Goal: Transaction & Acquisition: Purchase product/service

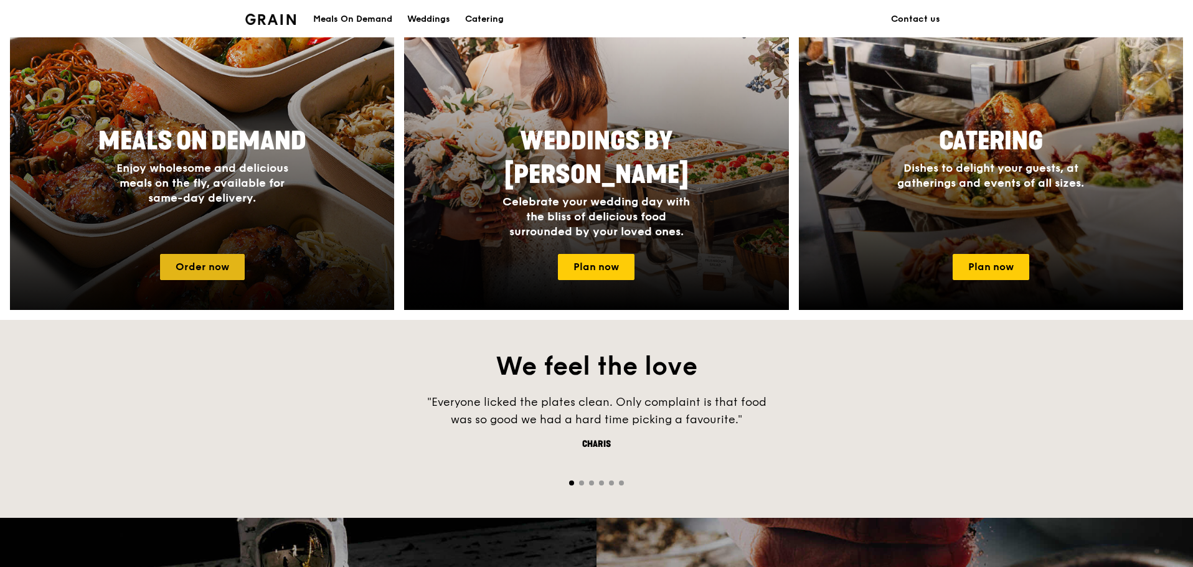
click at [214, 270] on link "Order now" at bounding box center [202, 267] width 85 height 26
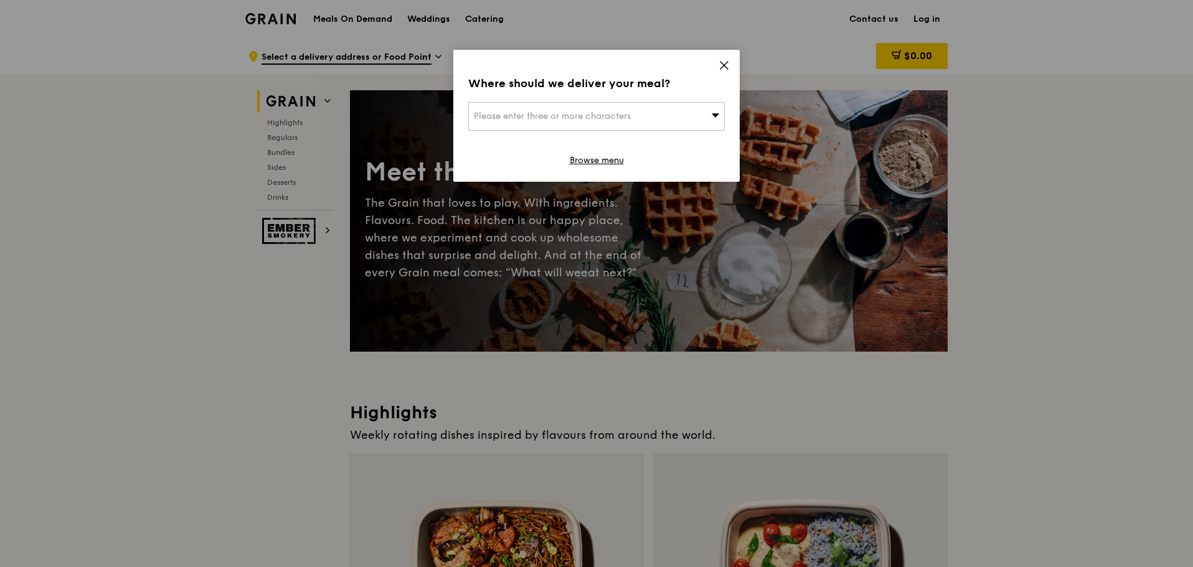
click at [615, 118] on span "Please enter three or more characters" at bounding box center [552, 116] width 157 height 11
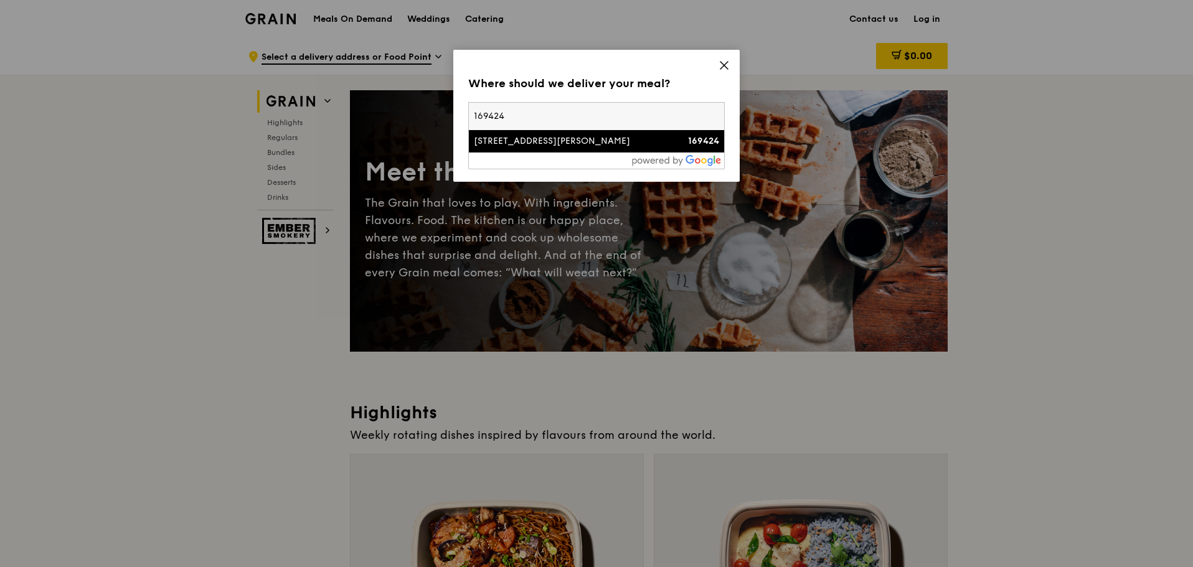
type input "169424"
click at [556, 144] on div "[STREET_ADDRESS][PERSON_NAME]" at bounding box center [566, 141] width 184 height 12
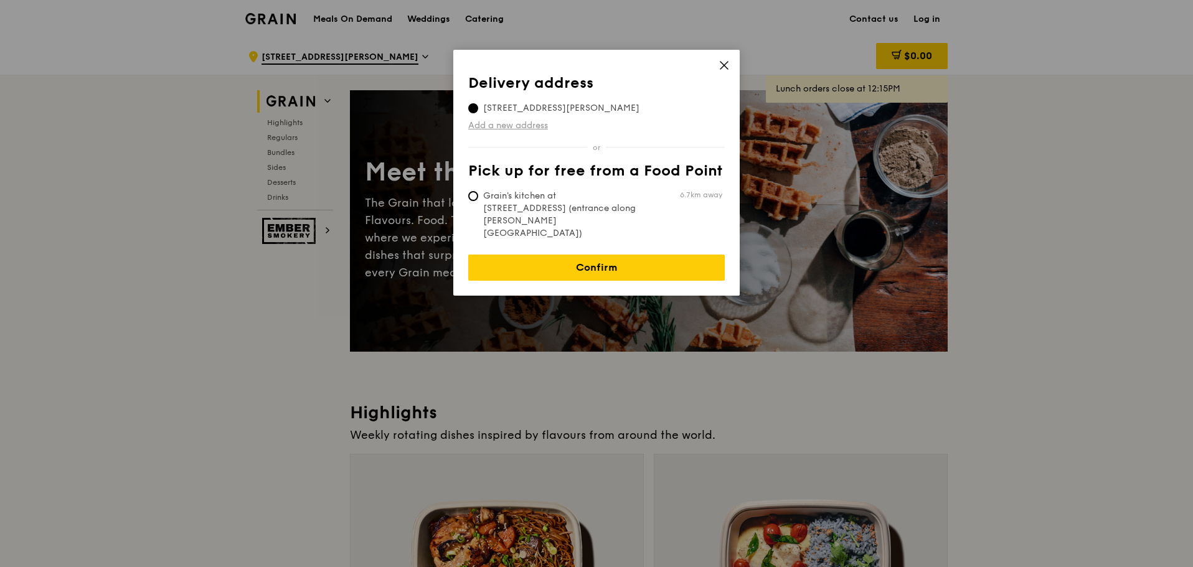
click at [535, 126] on link "Add a new address" at bounding box center [596, 126] width 256 height 12
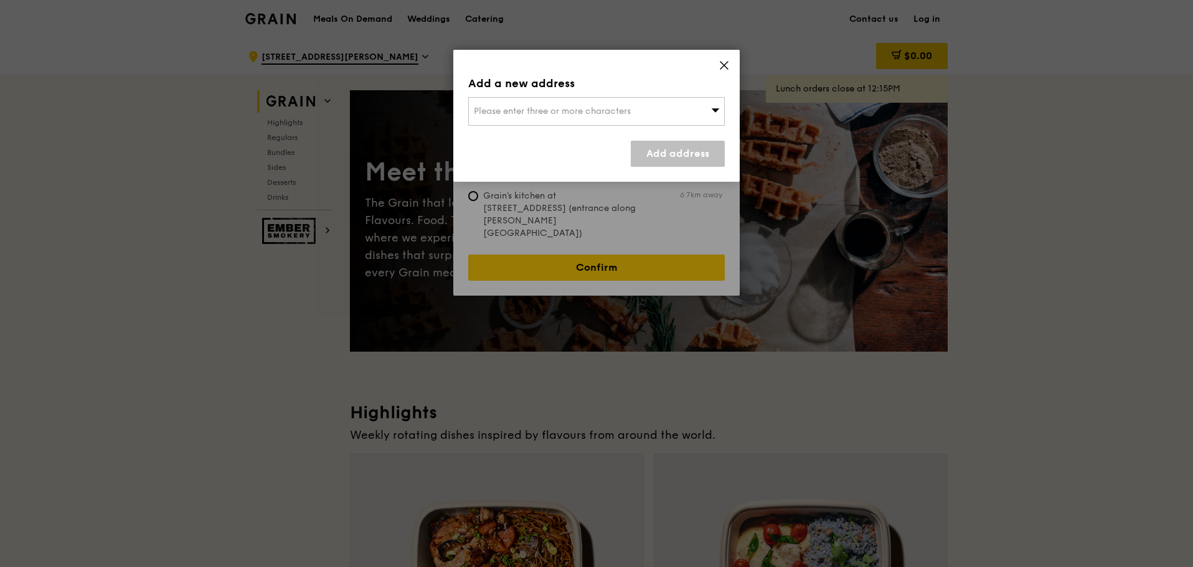
click at [543, 113] on span "Please enter three or more characters" at bounding box center [552, 111] width 157 height 11
click at [543, 113] on input "search" at bounding box center [596, 111] width 255 height 27
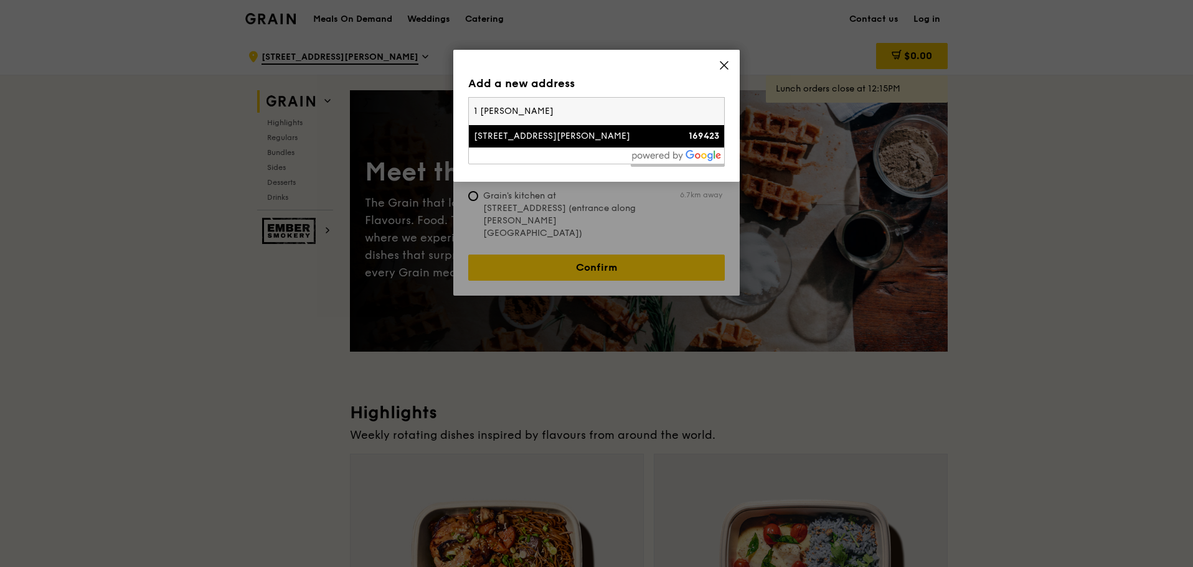
type input "1 [PERSON_NAME]"
click at [537, 132] on div "[STREET_ADDRESS][PERSON_NAME]" at bounding box center [566, 136] width 184 height 12
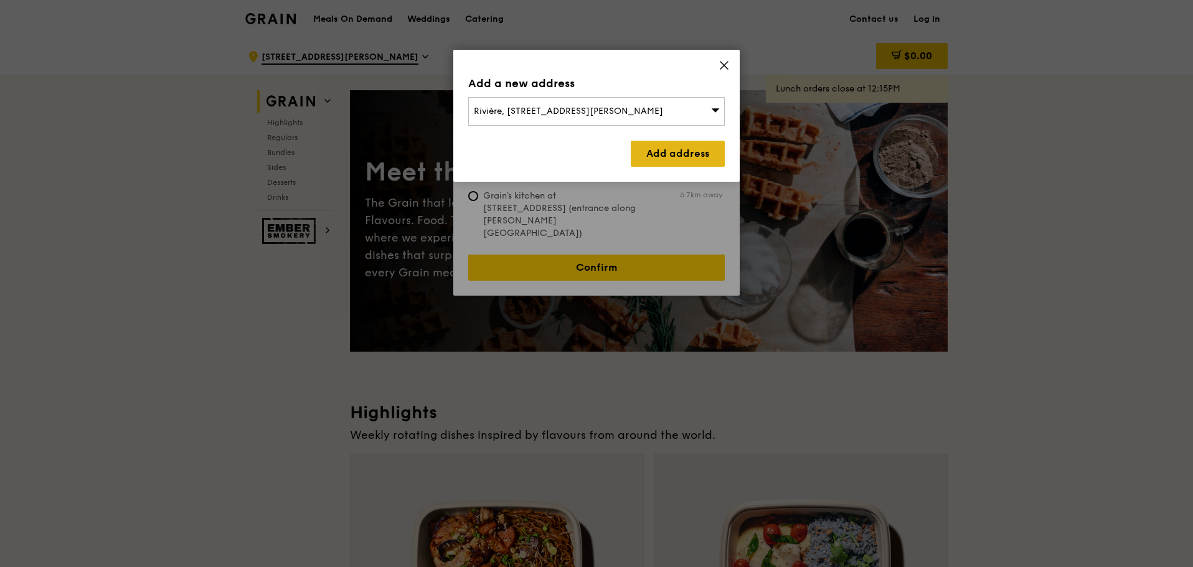
click at [665, 152] on link "Add address" at bounding box center [678, 154] width 94 height 26
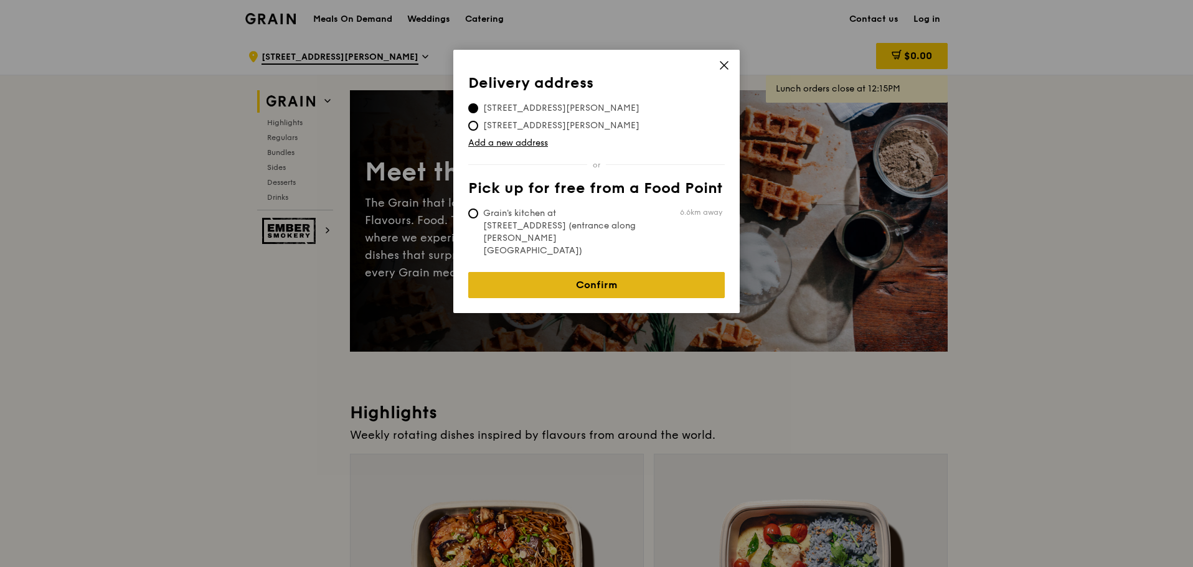
click at [578, 272] on link "Confirm" at bounding box center [596, 285] width 256 height 26
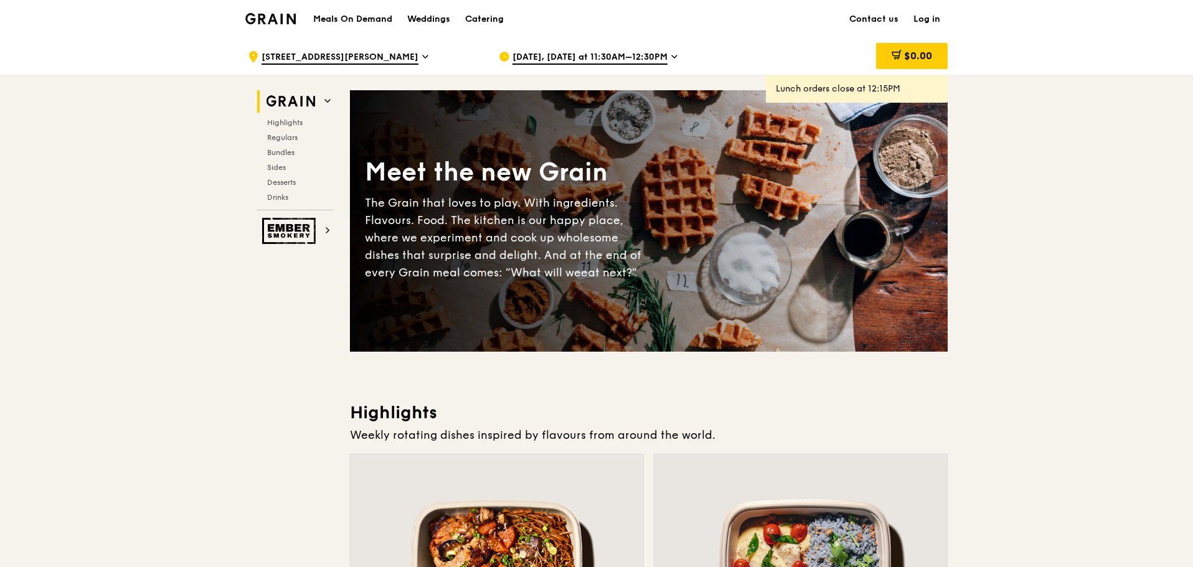
click at [672, 54] on icon at bounding box center [674, 56] width 6 height 11
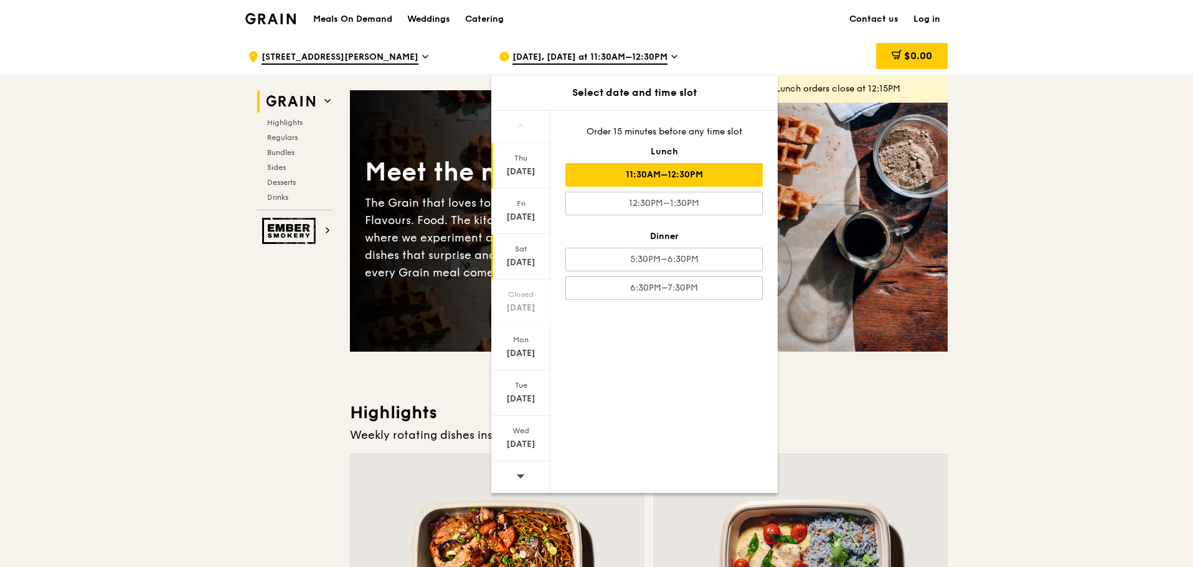
click at [525, 257] on div "[DATE]" at bounding box center [520, 262] width 55 height 12
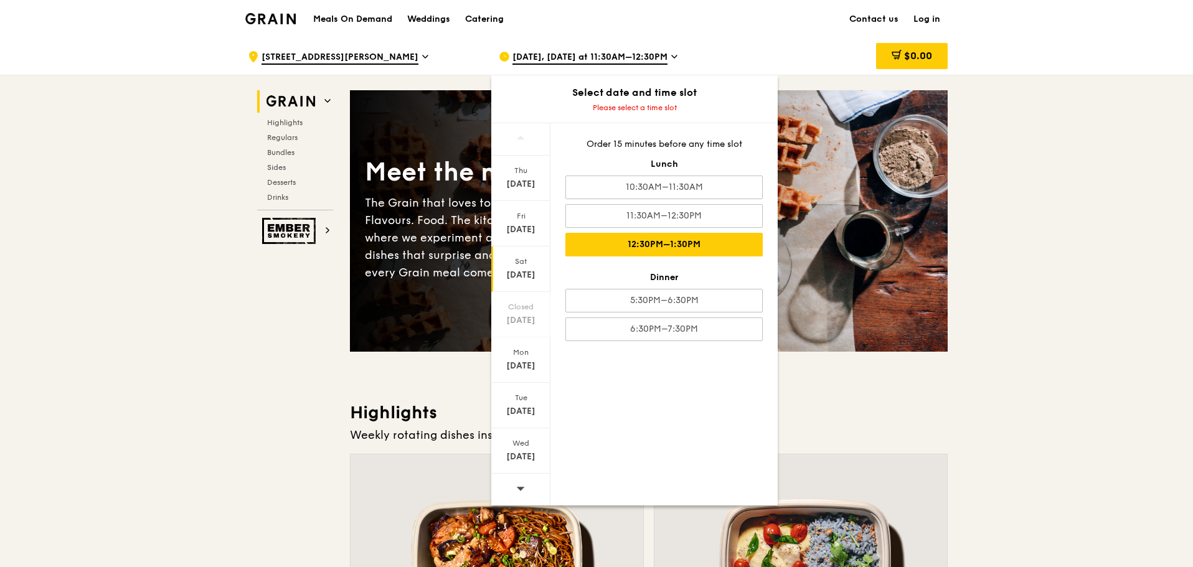
click at [655, 241] on div "12:30PM–1:30PM" at bounding box center [663, 245] width 197 height 24
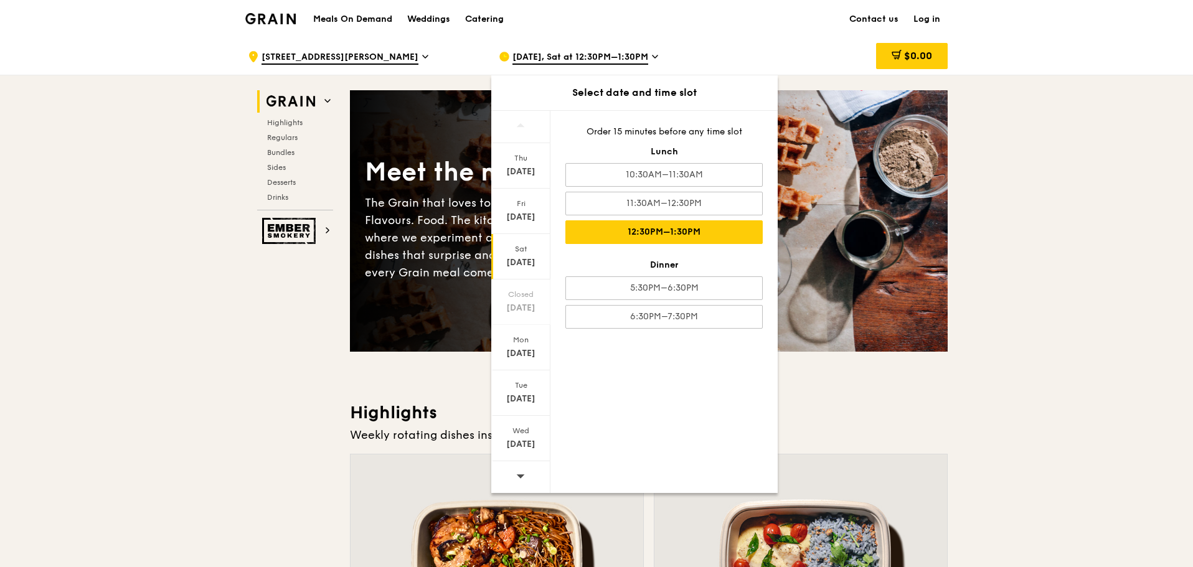
click at [671, 237] on div "12:30PM–1:30PM" at bounding box center [663, 232] width 197 height 24
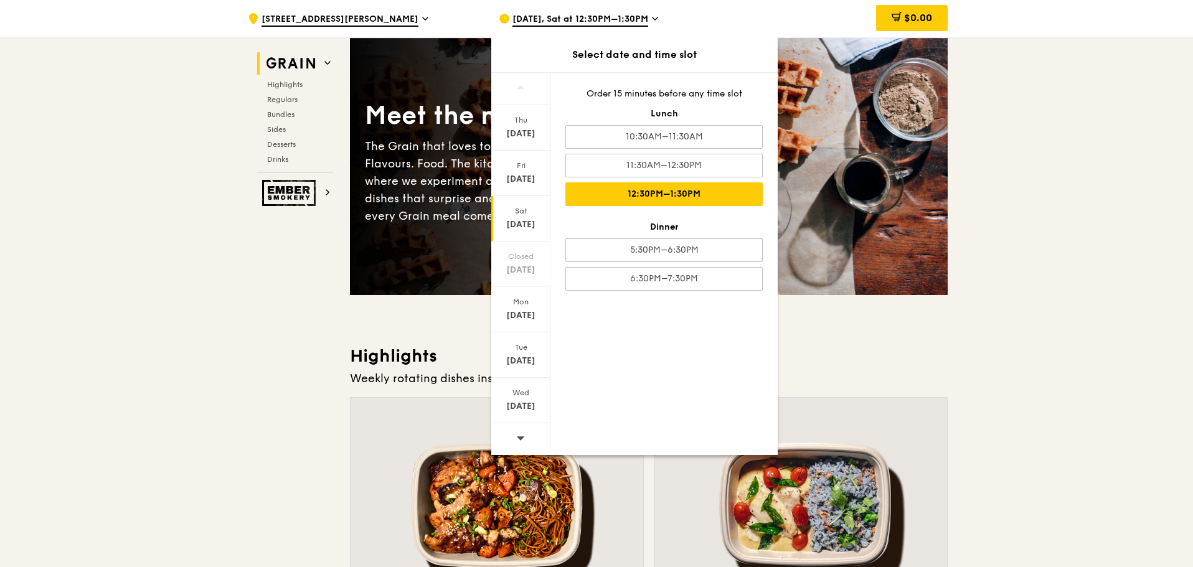
scroll to position [124, 0]
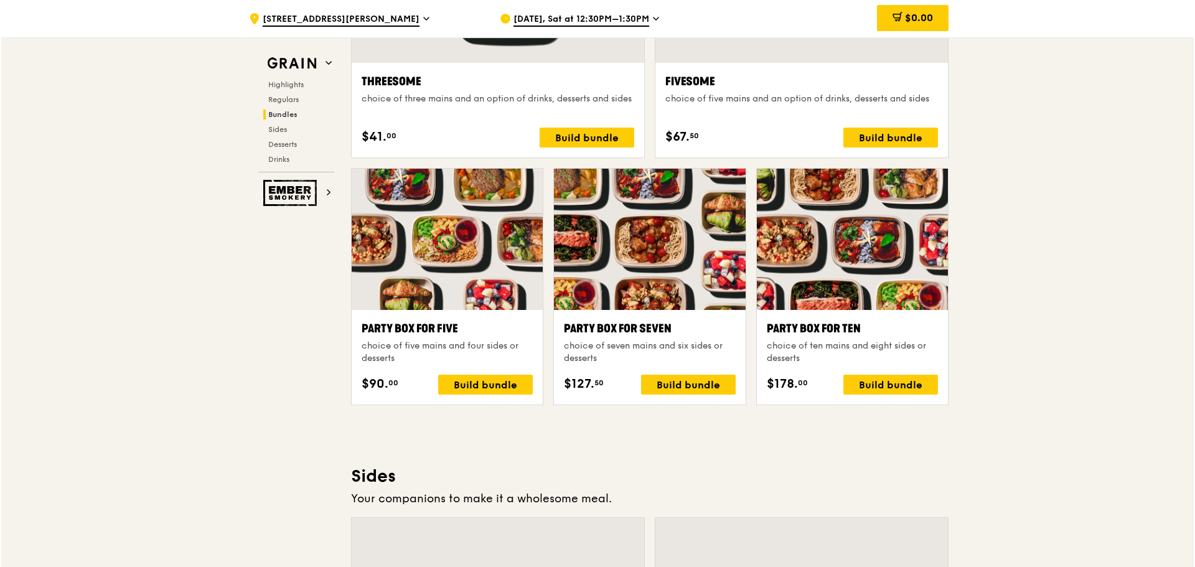
scroll to position [2427, 0]
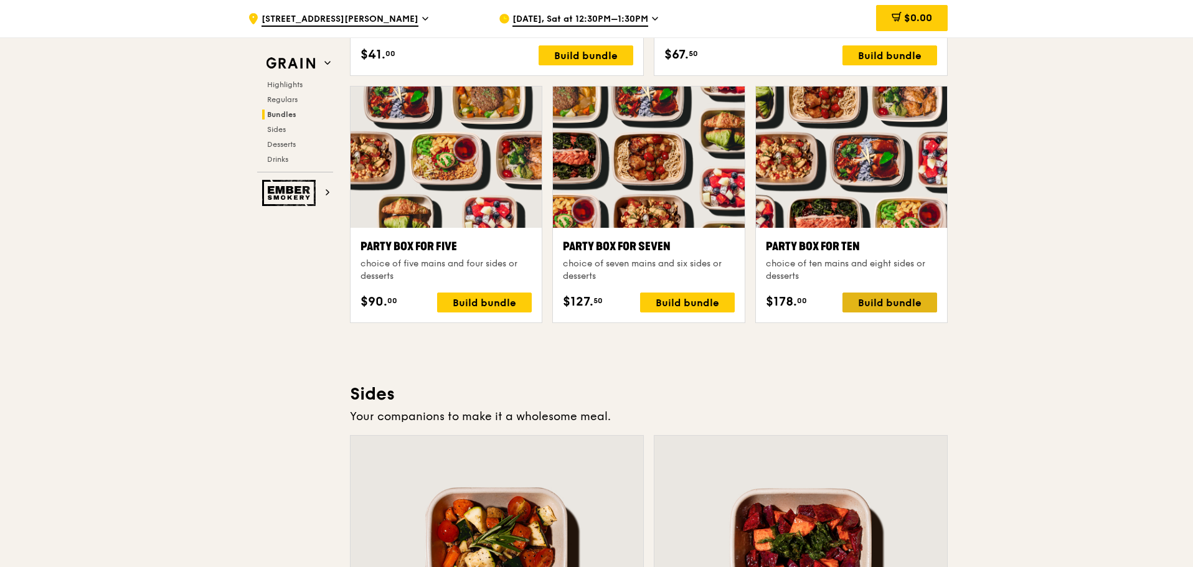
click at [877, 306] on div "Build bundle" at bounding box center [889, 303] width 95 height 20
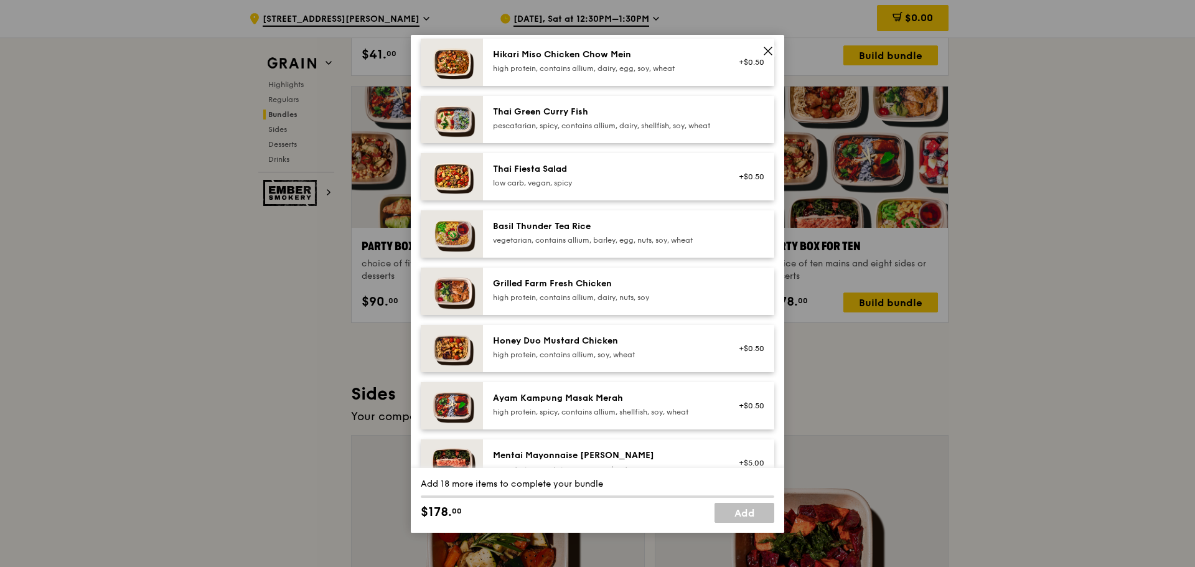
scroll to position [139, 0]
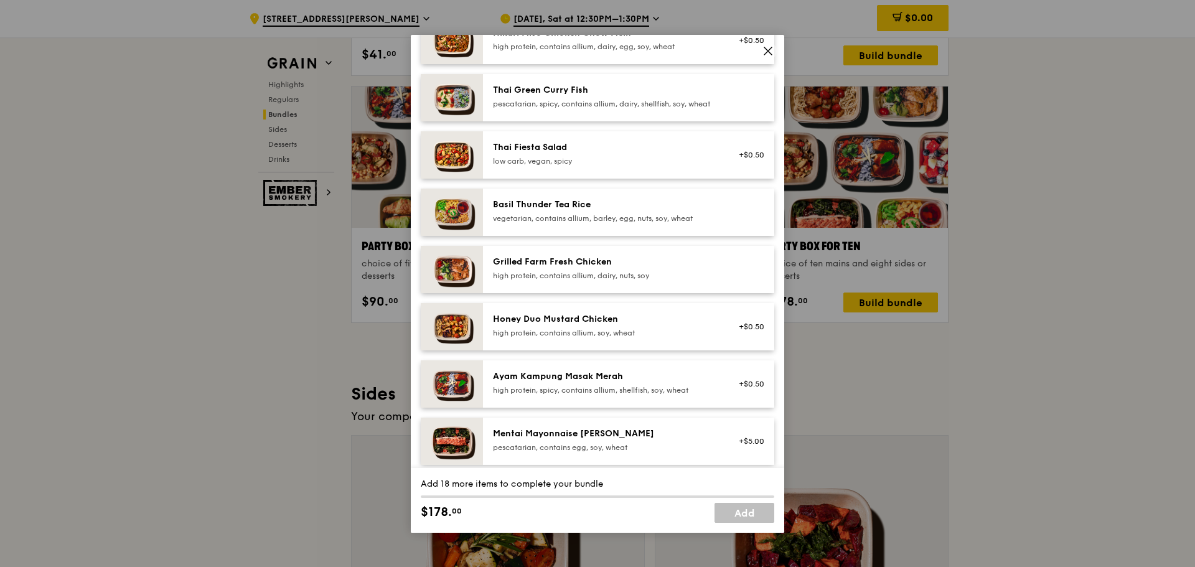
click at [579, 223] on div "vegetarian, contains allium, barley, egg, nuts, soy, wheat" at bounding box center [604, 218] width 223 height 10
click at [538, 223] on div "vegetarian, contains allium, barley, egg, nuts, soy, wheat" at bounding box center [604, 218] width 223 height 10
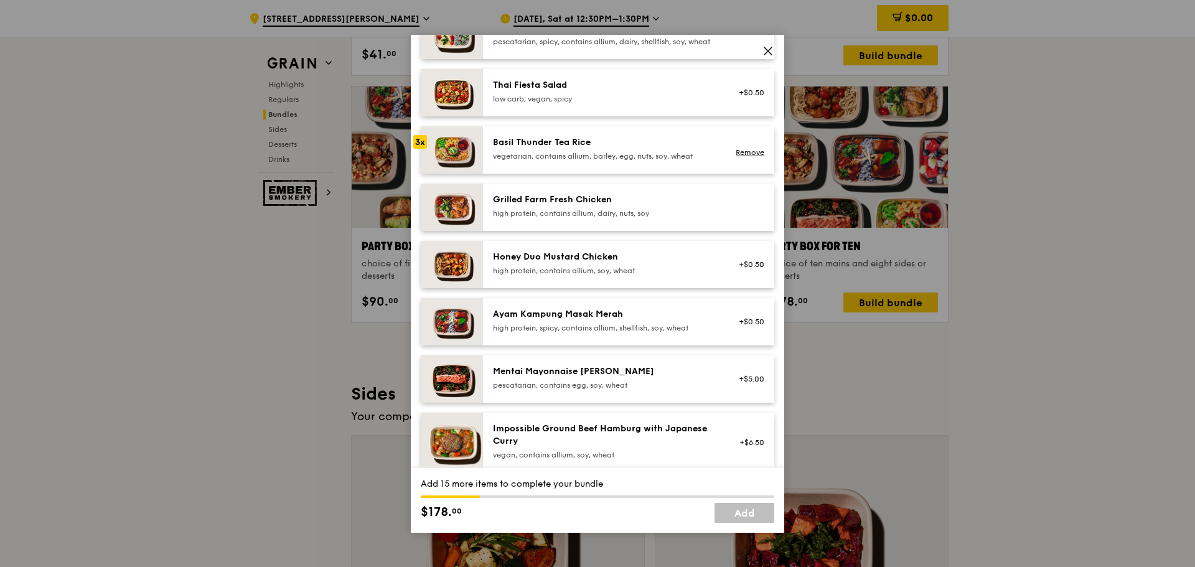
click at [537, 218] on div "high protein, contains allium, dairy, nuts, soy" at bounding box center [604, 214] width 223 height 10
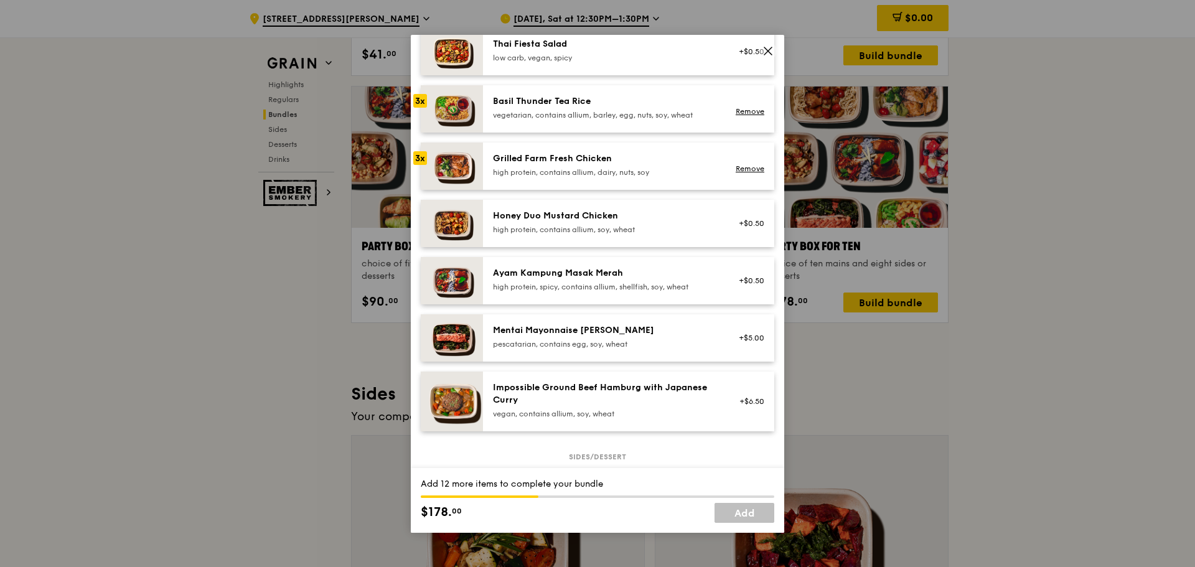
scroll to position [264, 0]
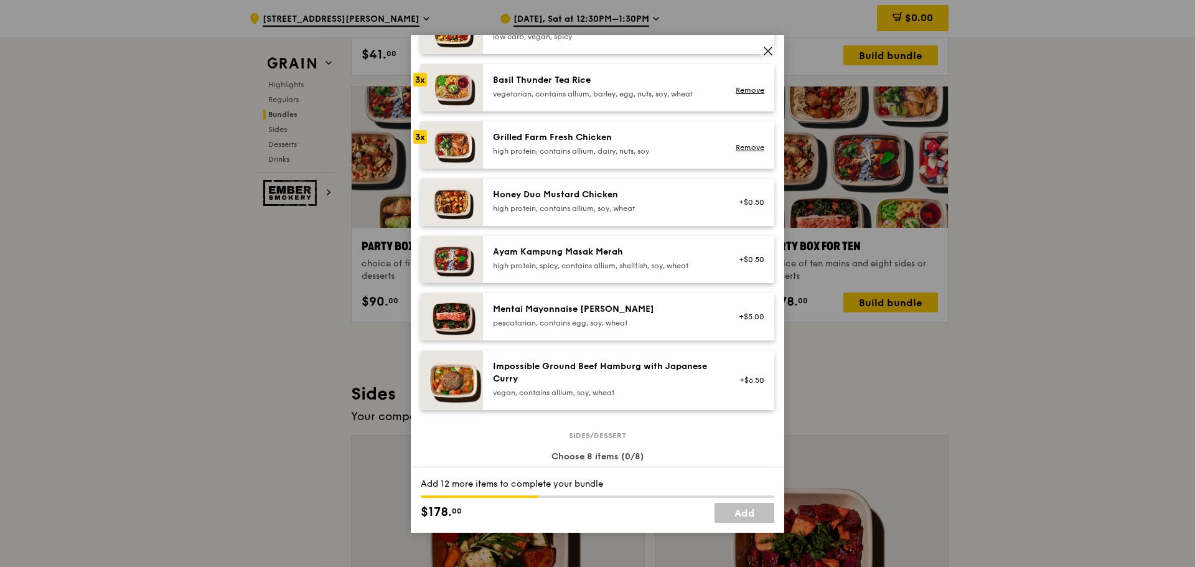
click at [548, 271] on div "high protein, spicy, contains allium, shellfish, soy, wheat" at bounding box center [604, 266] width 223 height 10
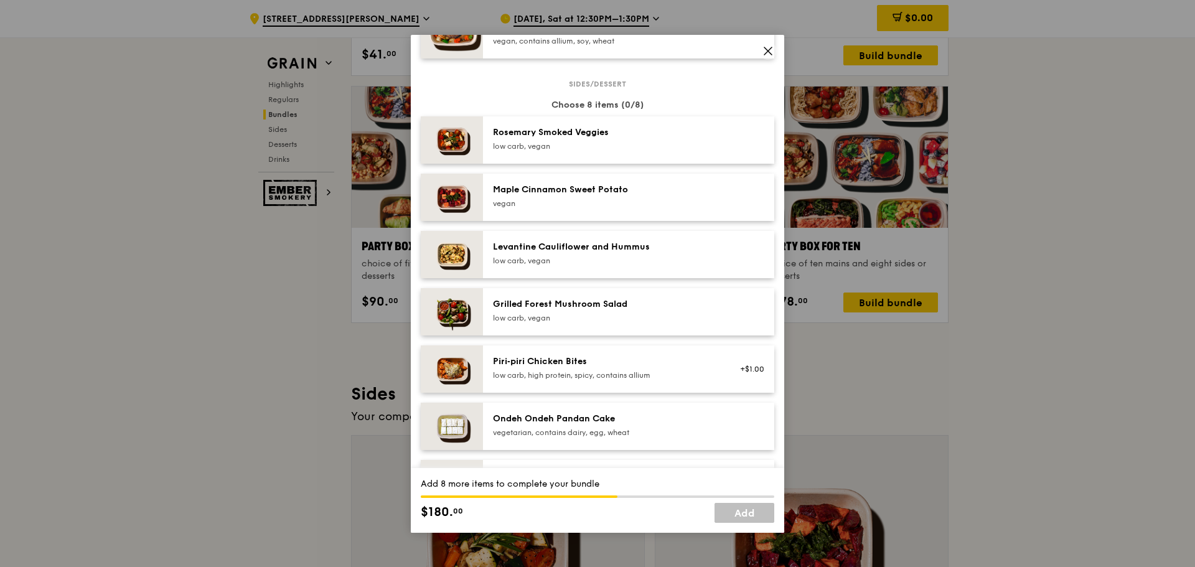
scroll to position [637, 0]
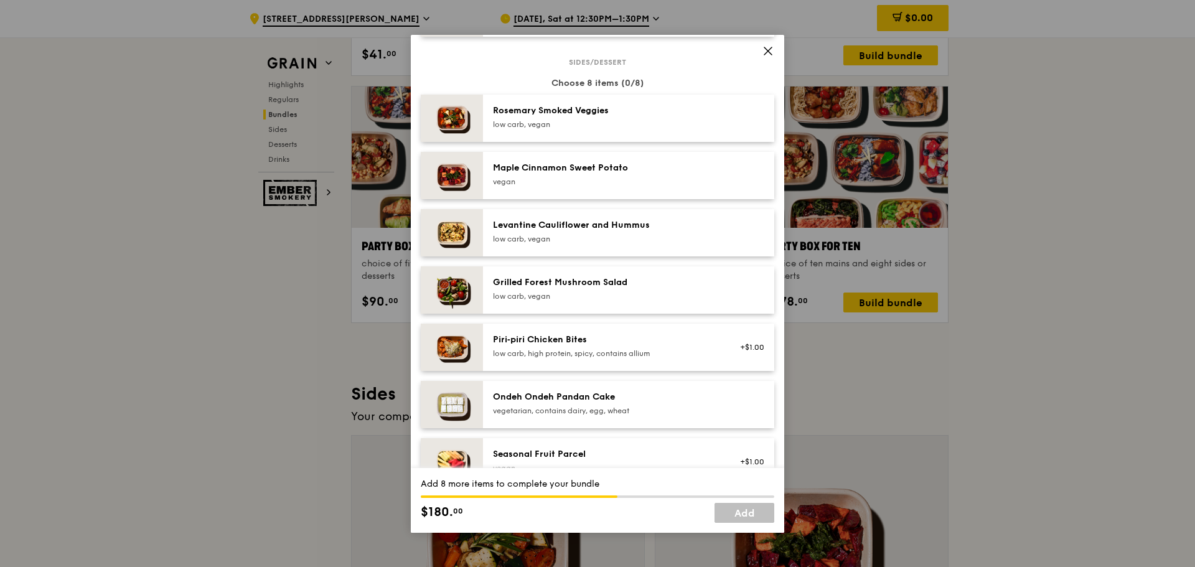
click at [543, 243] on div "low carb, vegan" at bounding box center [604, 239] width 223 height 10
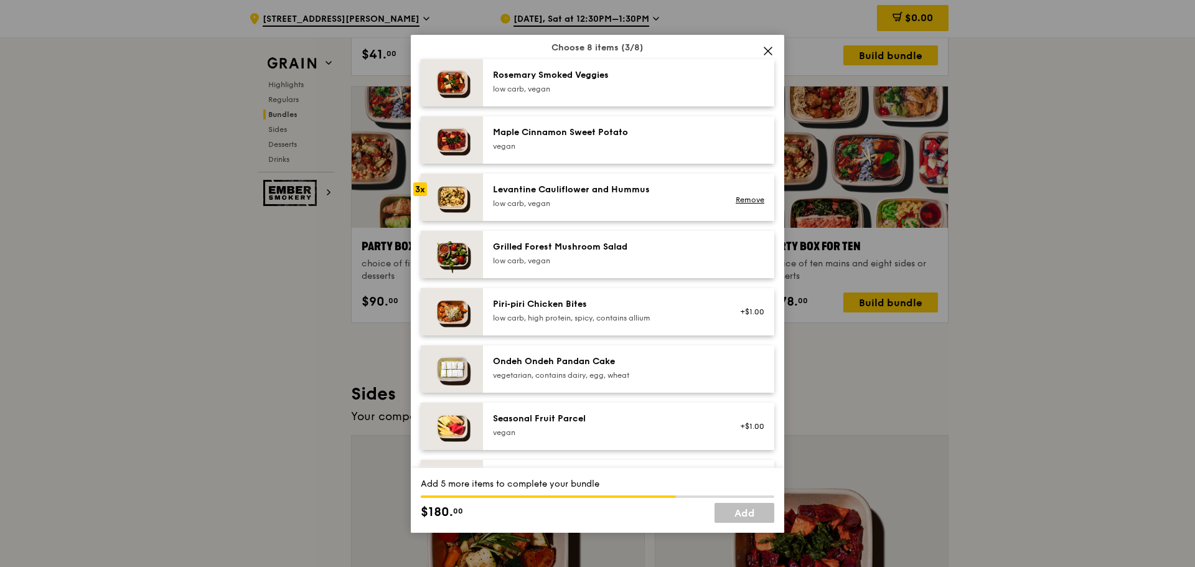
scroll to position [700, 0]
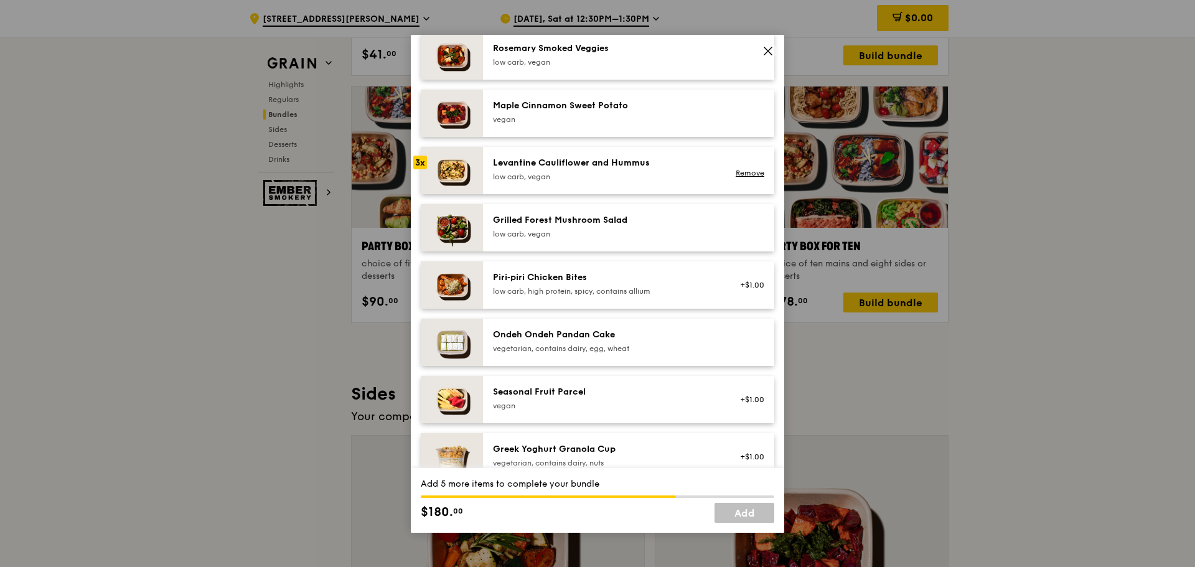
click at [555, 239] on div "low carb, vegan" at bounding box center [604, 234] width 223 height 10
click at [546, 182] on div "low carb, vegan" at bounding box center [604, 177] width 223 height 10
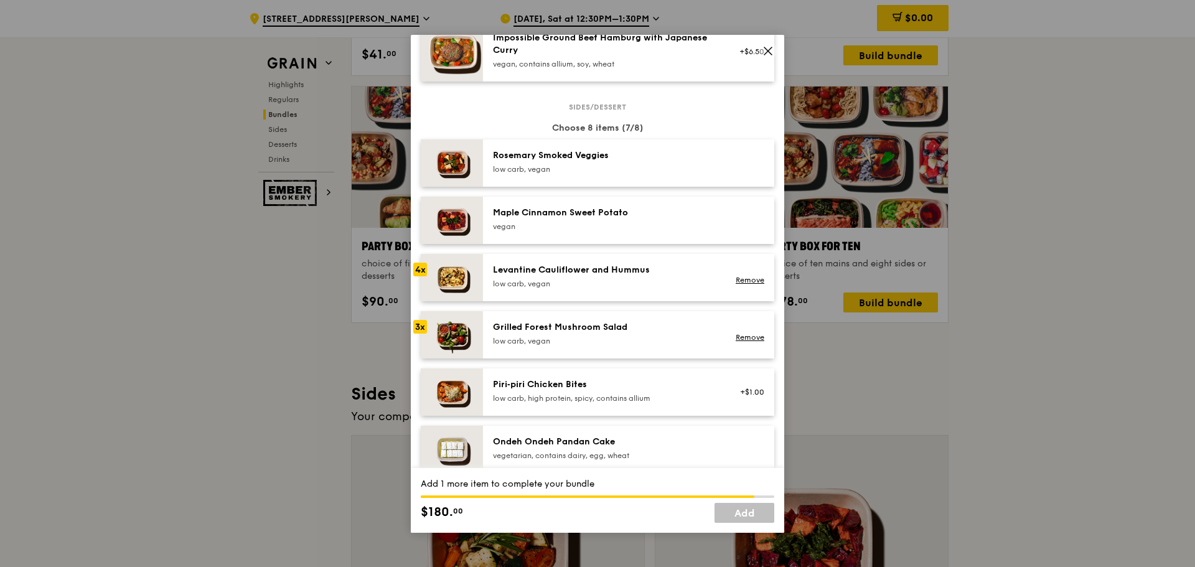
scroll to position [575, 0]
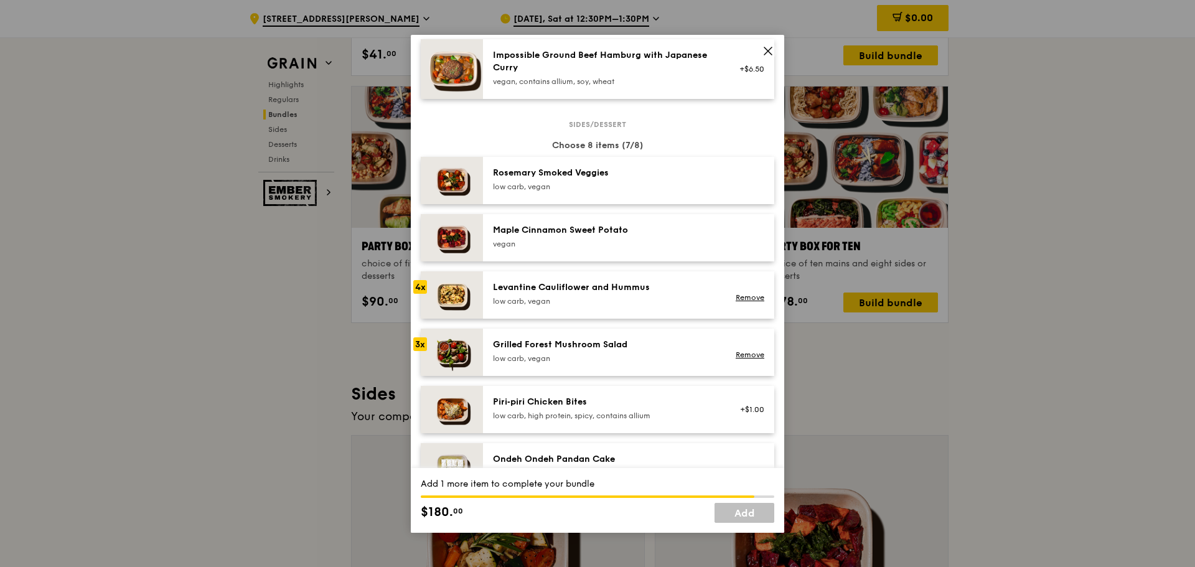
click at [540, 192] on div "low carb, vegan" at bounding box center [604, 187] width 223 height 10
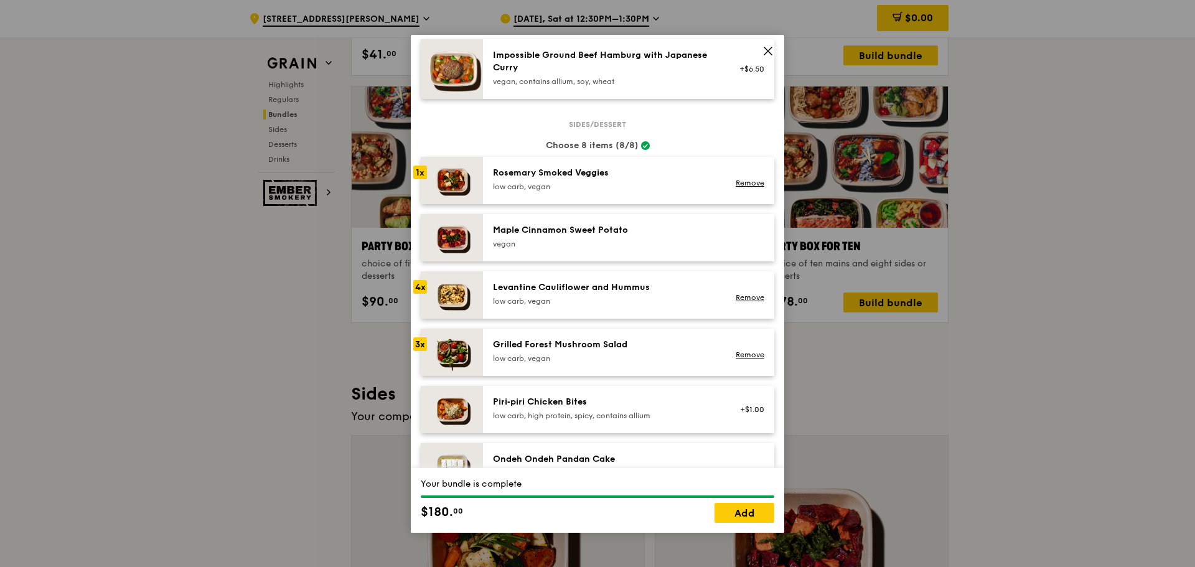
click at [540, 192] on div "low carb, vegan" at bounding box center [604, 187] width 223 height 10
click at [736, 187] on link "Remove" at bounding box center [750, 183] width 29 height 9
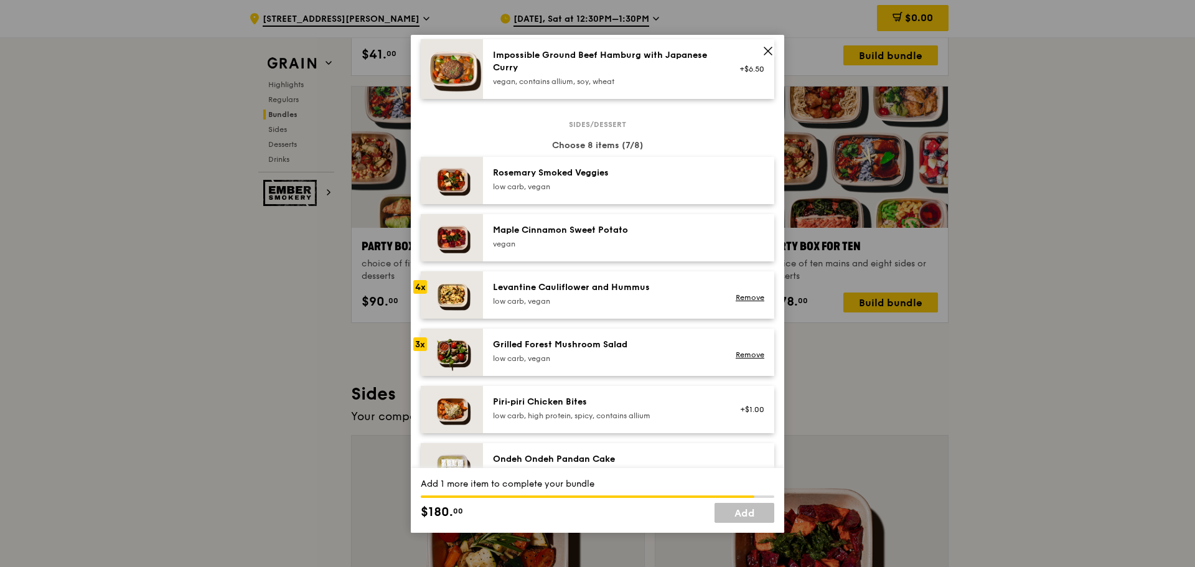
click at [548, 351] on div "Grilled Forest Mushroom Salad" at bounding box center [604, 345] width 223 height 12
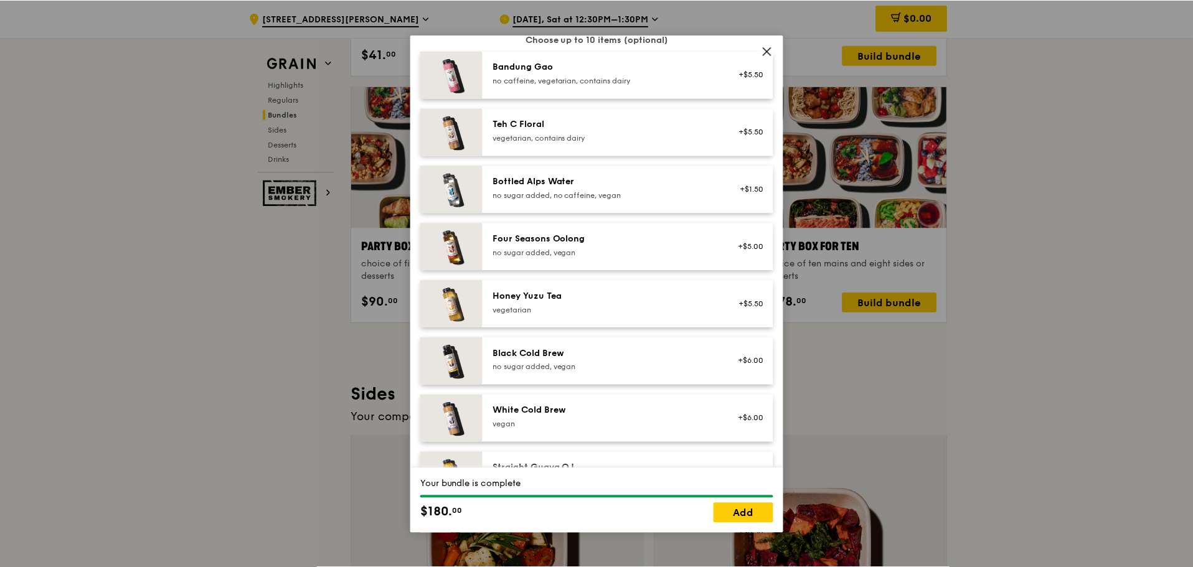
scroll to position [1425, 0]
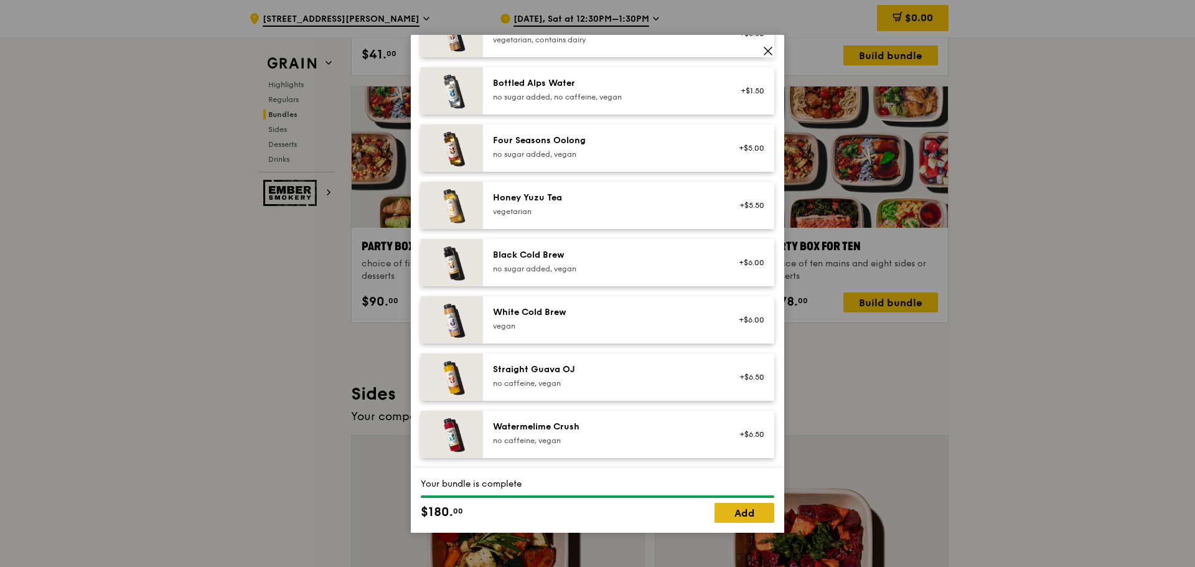
click at [762, 508] on link "Add" at bounding box center [745, 513] width 60 height 20
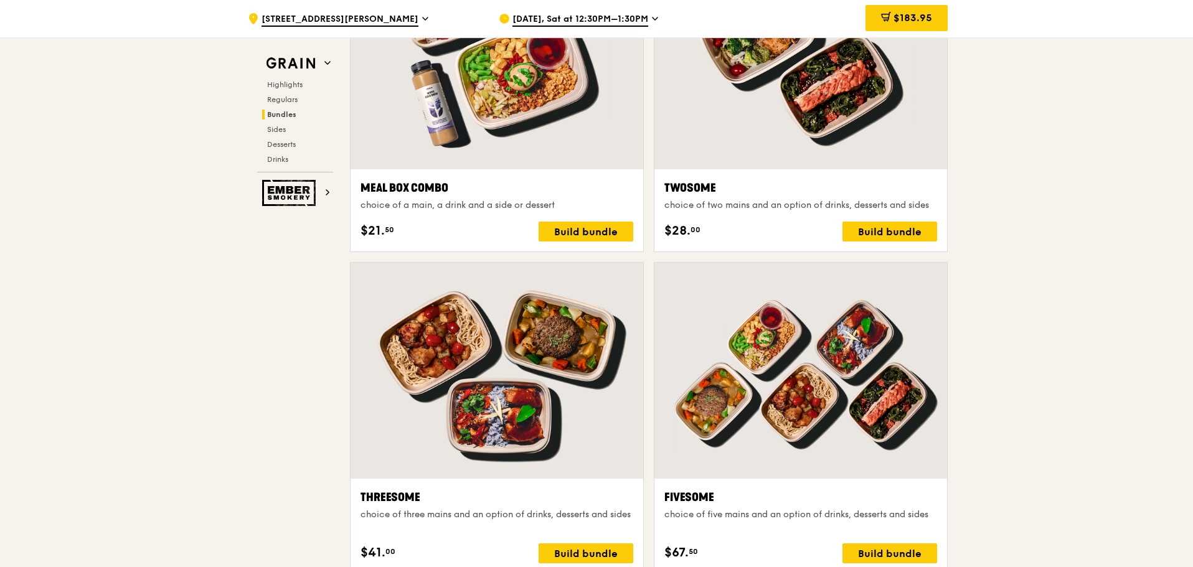
scroll to position [1867, 0]
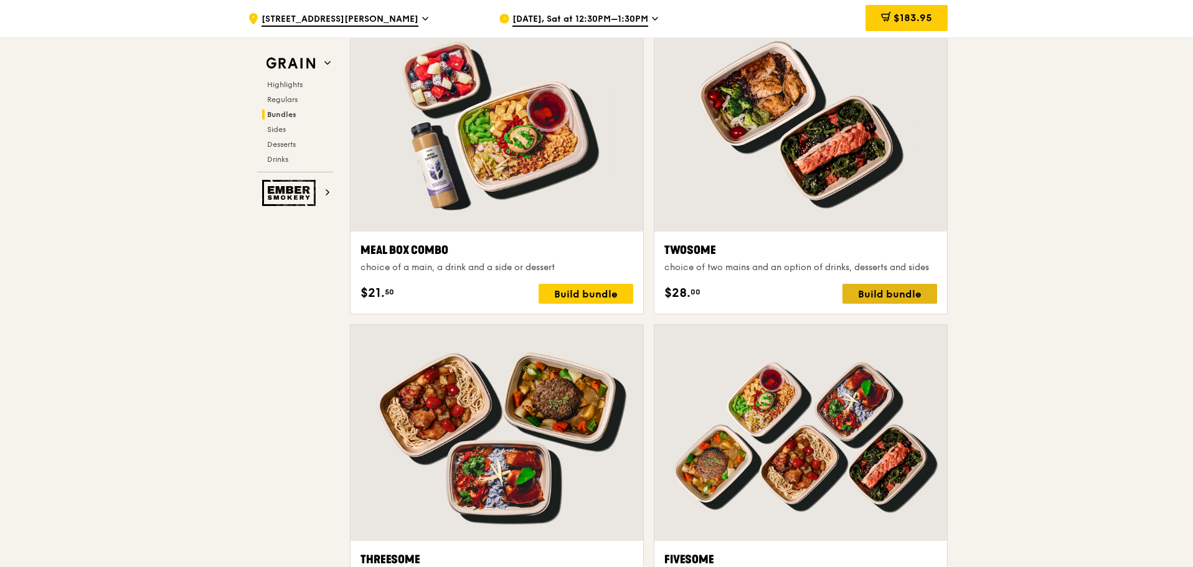
click at [871, 295] on div "Build bundle" at bounding box center [889, 294] width 95 height 20
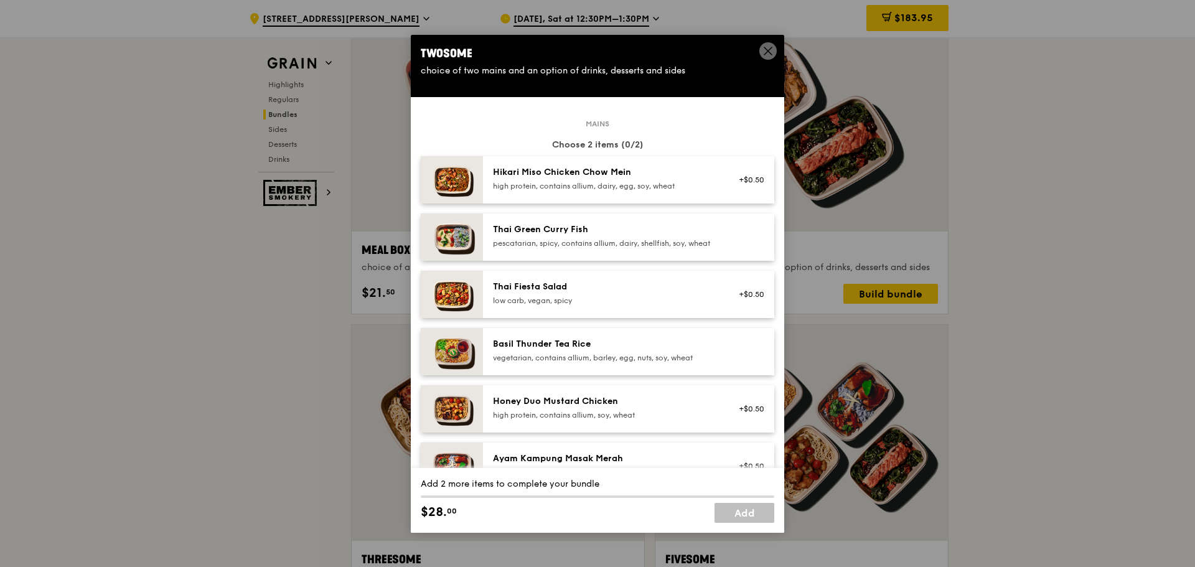
click at [764, 45] on icon at bounding box center [767, 50] width 11 height 11
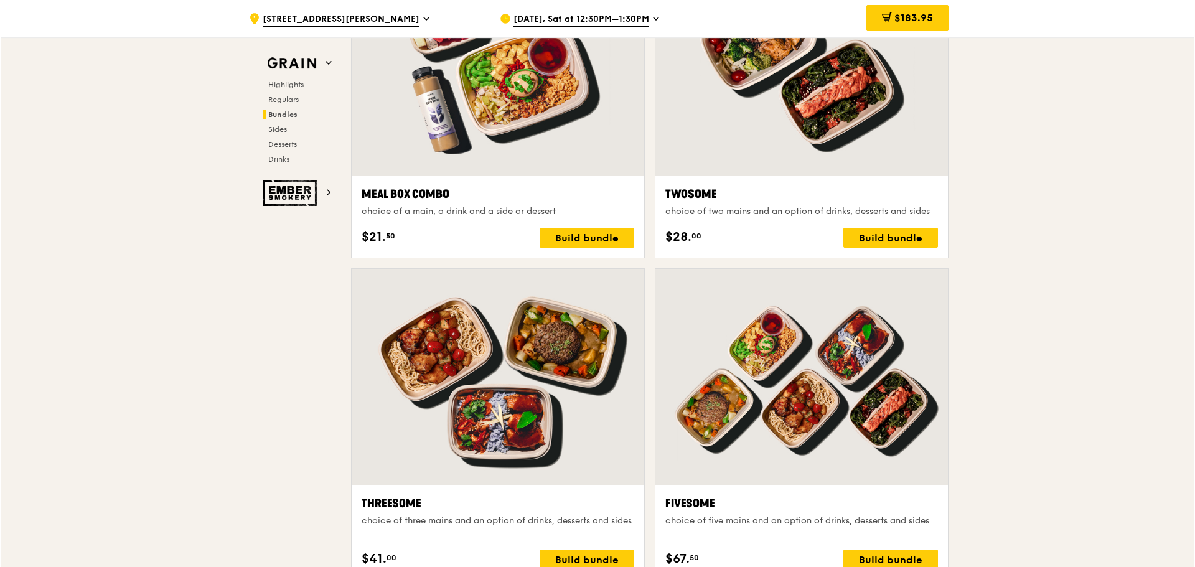
scroll to position [1992, 0]
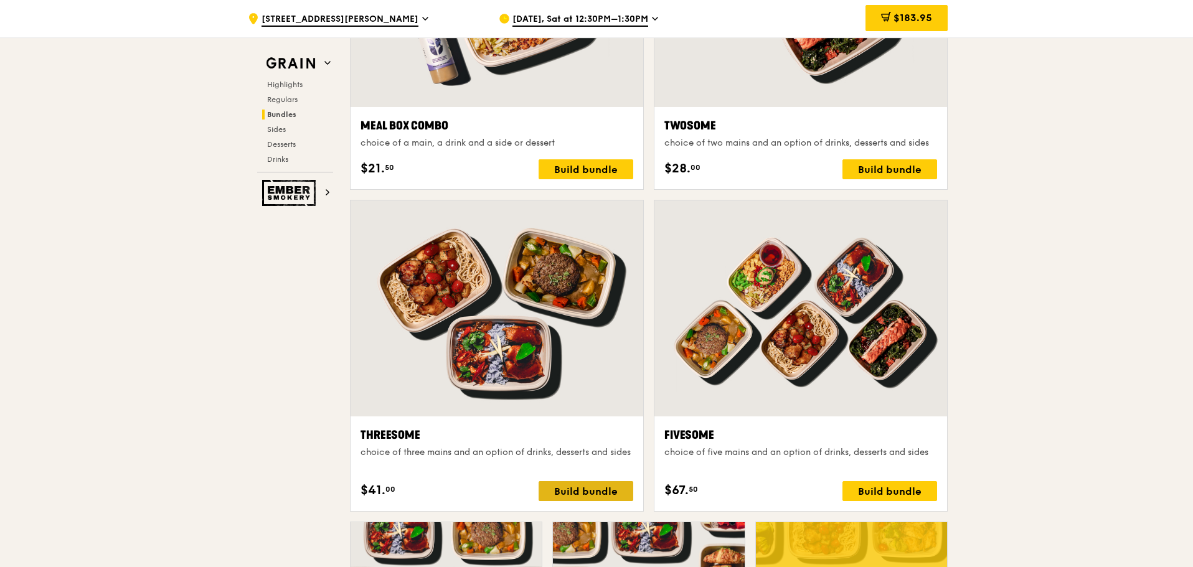
click at [586, 490] on div "Build bundle" at bounding box center [585, 491] width 95 height 20
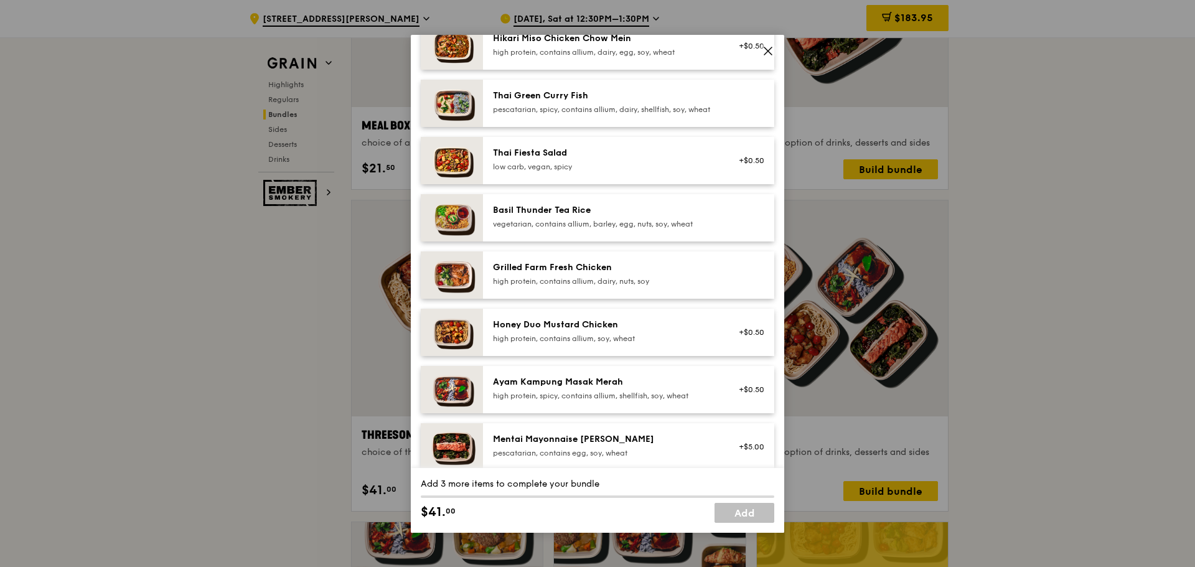
scroll to position [113, 0]
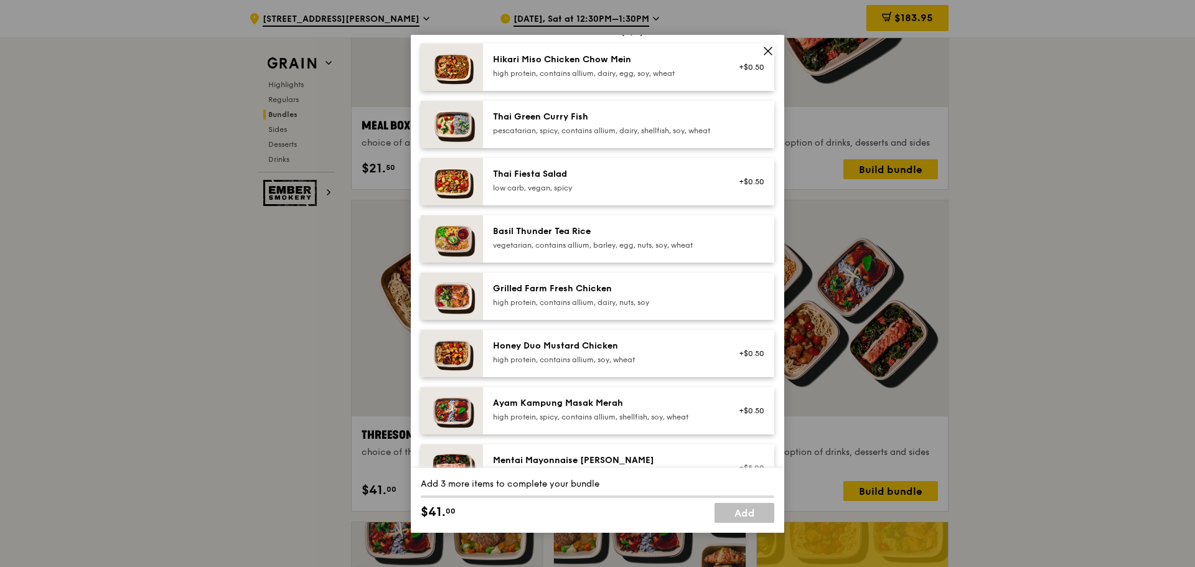
click at [773, 52] on icon at bounding box center [767, 50] width 11 height 11
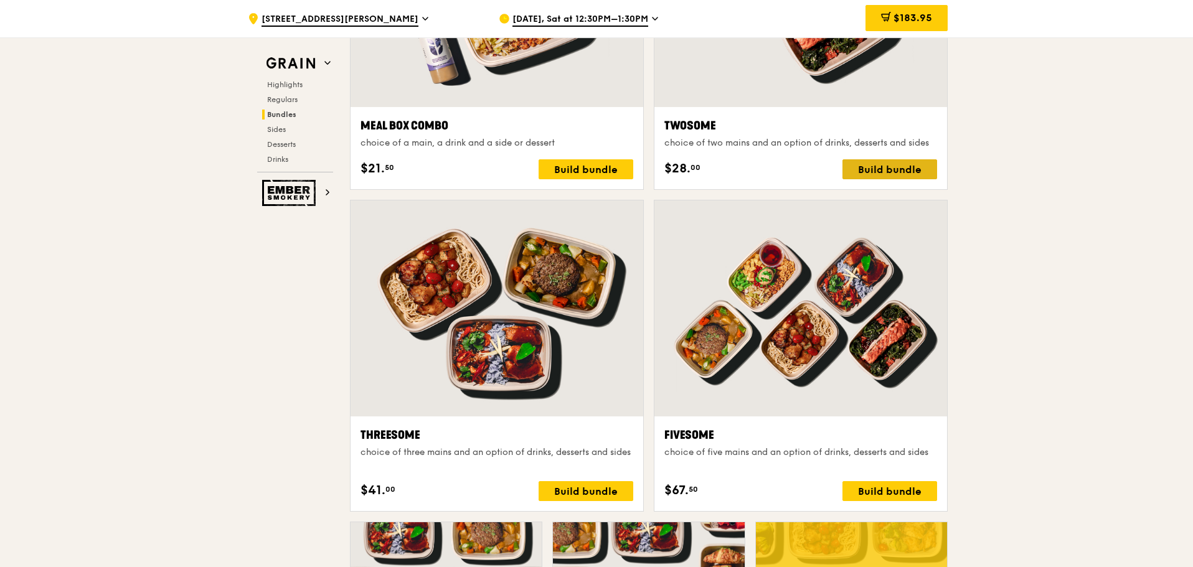
click at [863, 164] on div "Build bundle" at bounding box center [889, 169] width 95 height 20
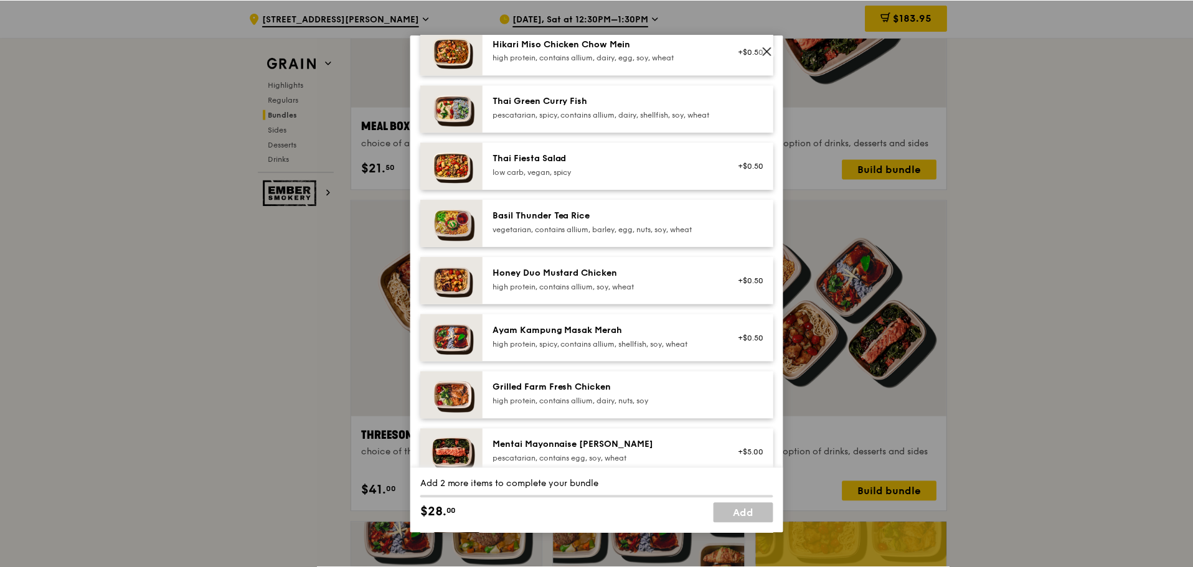
scroll to position [124, 0]
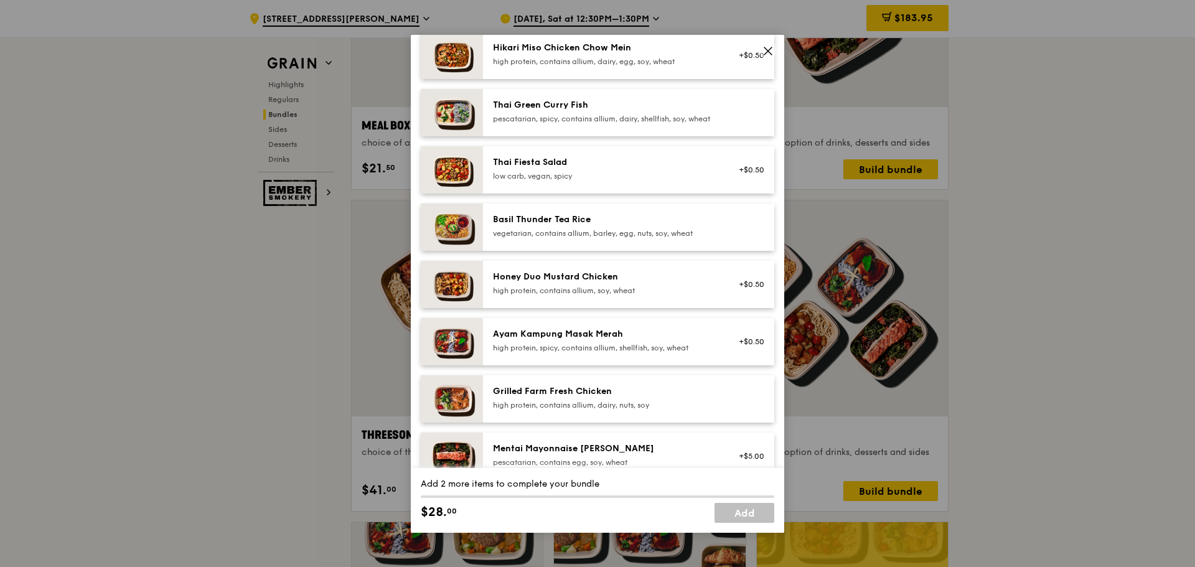
click at [688, 398] on div "Grilled Farm Fresh Chicken" at bounding box center [604, 391] width 223 height 12
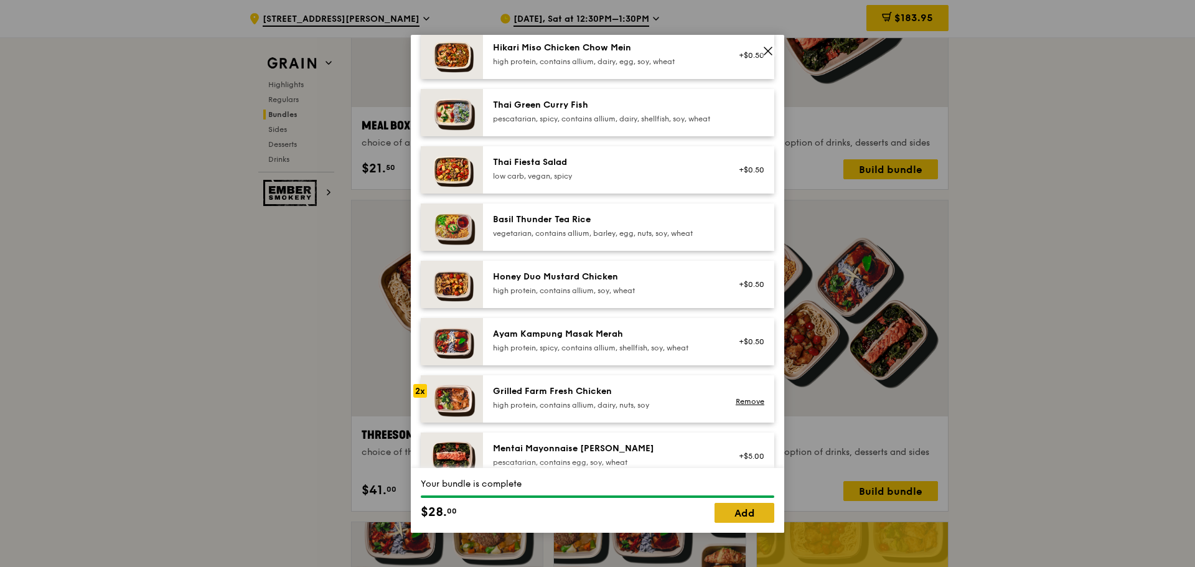
click at [729, 510] on link "Add" at bounding box center [745, 513] width 60 height 20
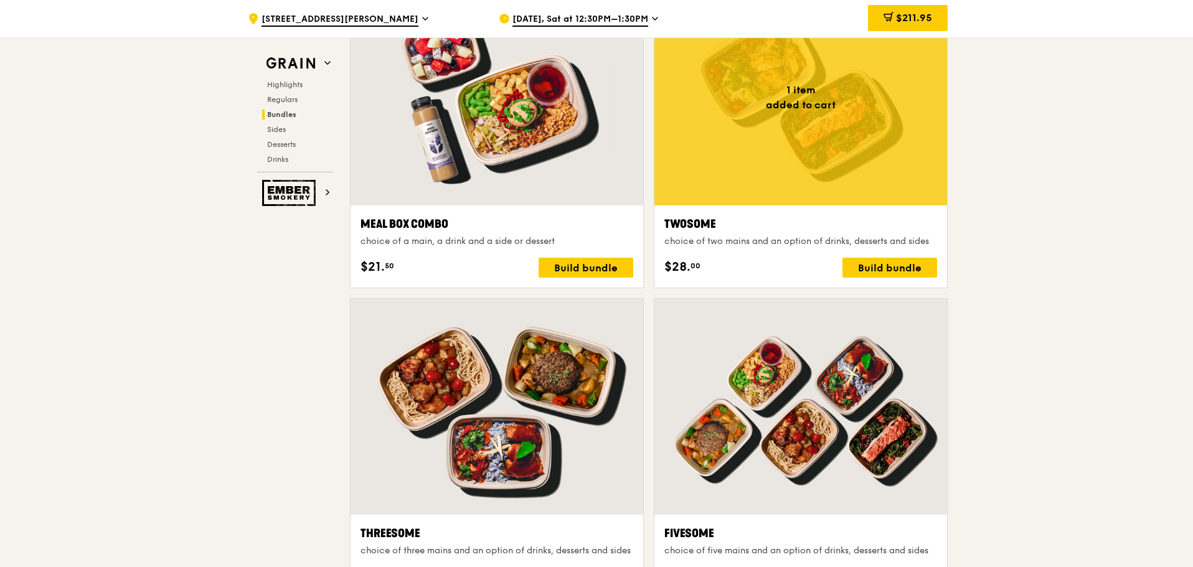
scroll to position [1867, 0]
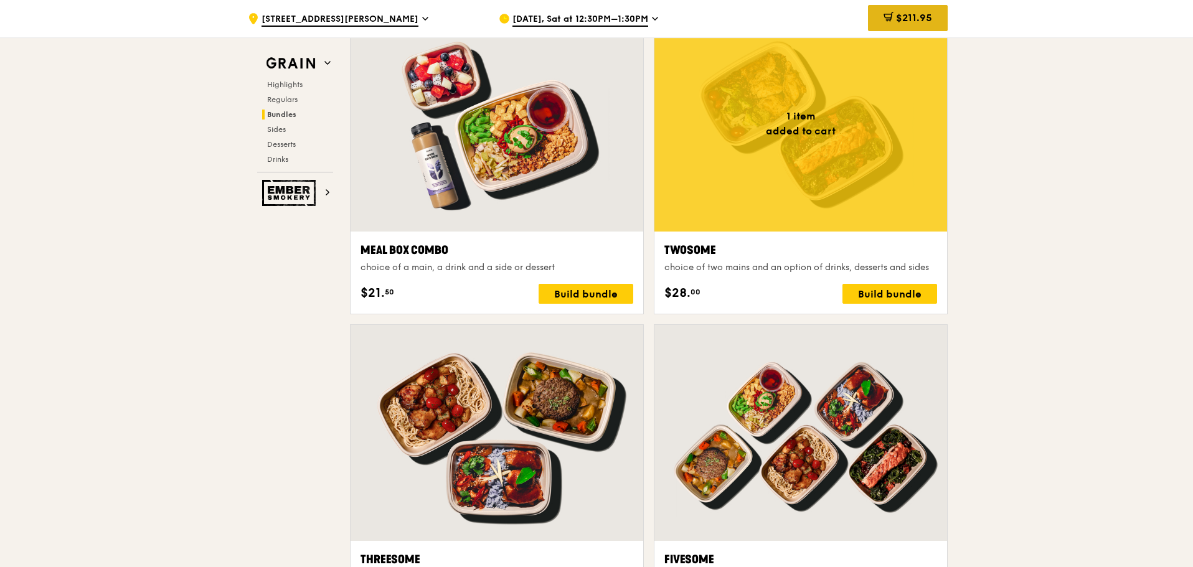
click at [897, 14] on span "$211.95" at bounding box center [914, 18] width 36 height 12
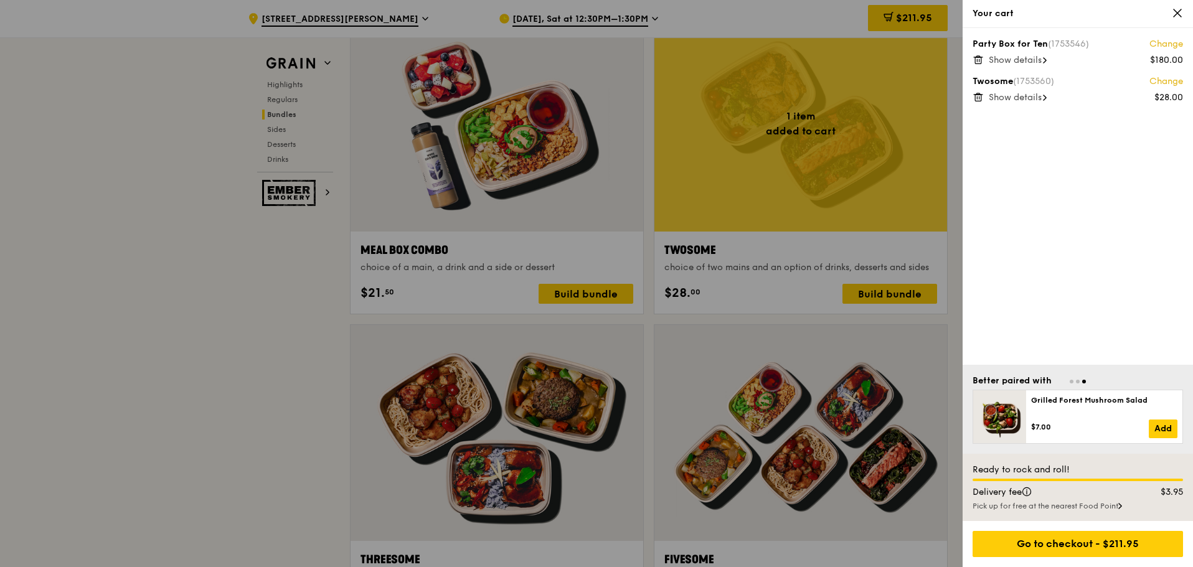
click at [1168, 85] on link "Change" at bounding box center [1166, 81] width 34 height 12
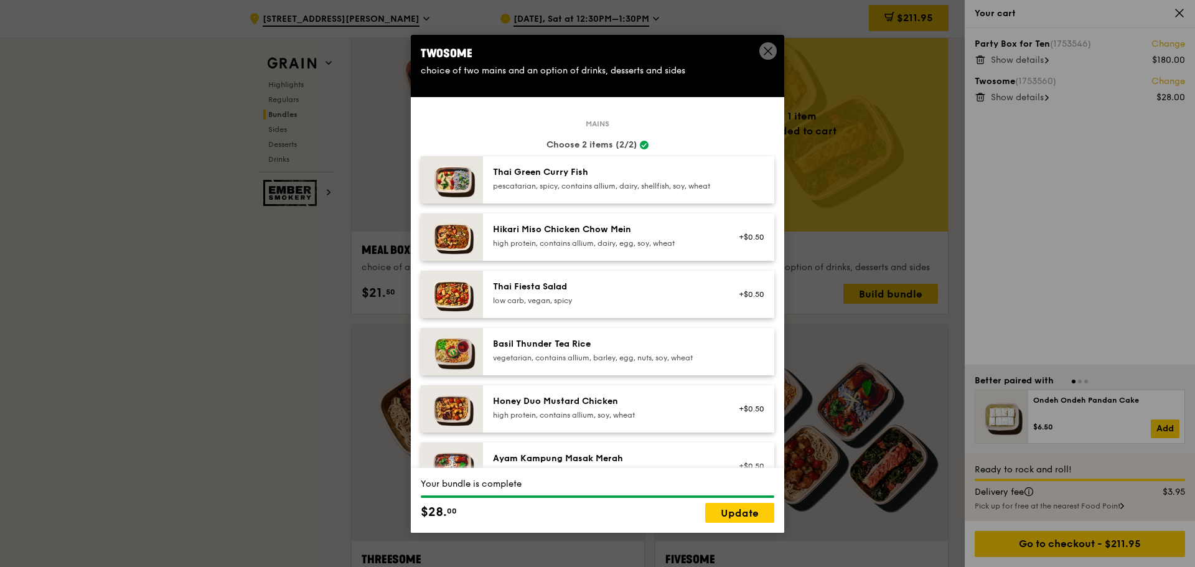
click at [768, 50] on icon at bounding box center [767, 50] width 7 height 7
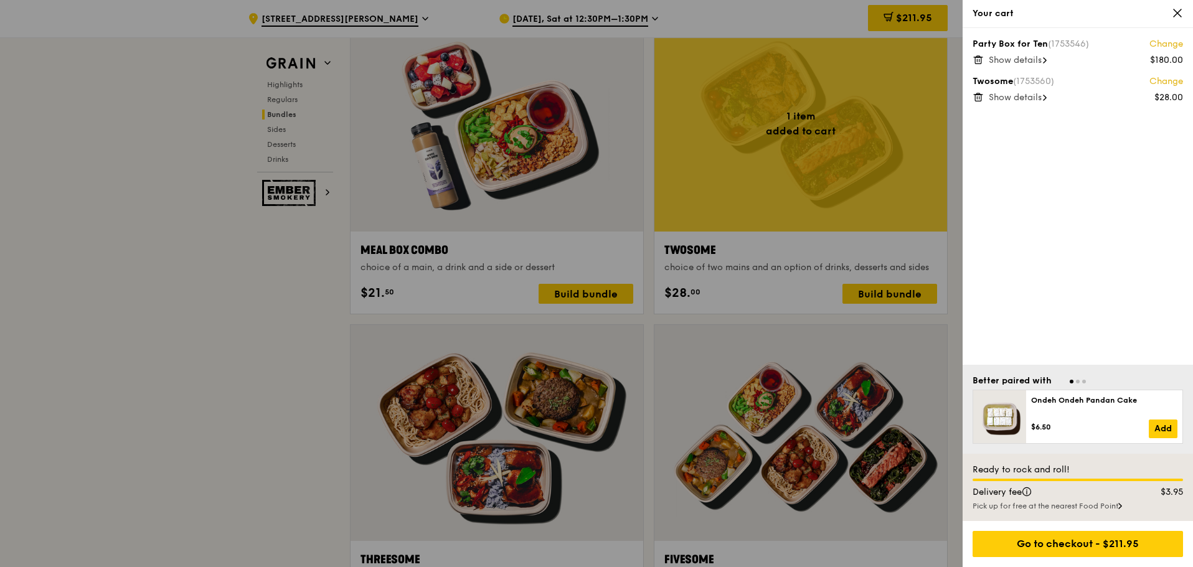
click at [979, 96] on icon at bounding box center [979, 97] width 0 height 2
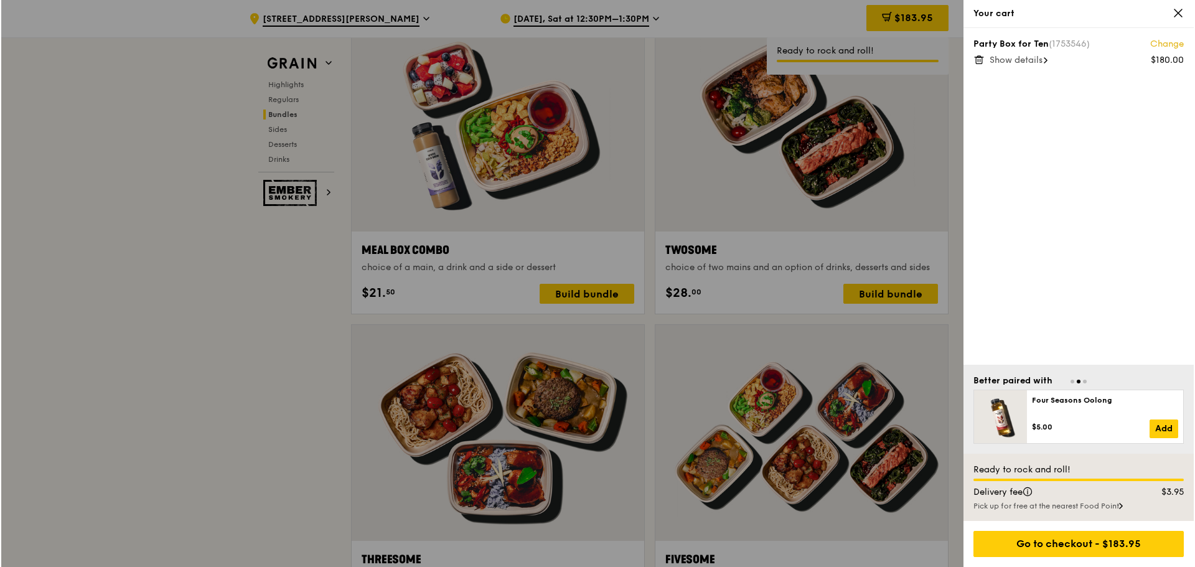
scroll to position [1930, 0]
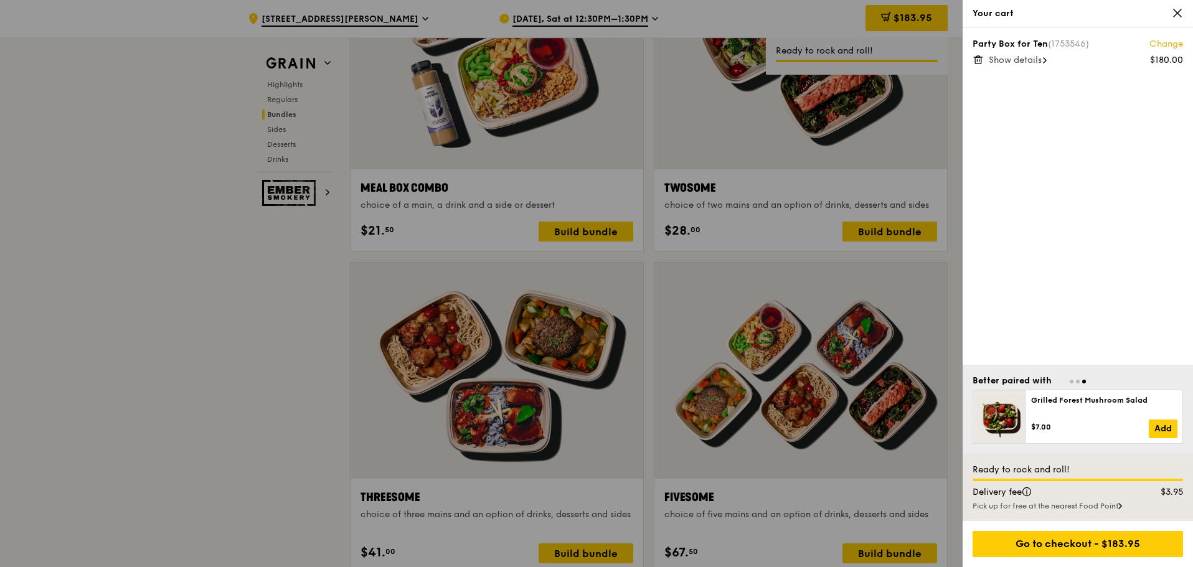
click at [289, 451] on div at bounding box center [596, 283] width 1193 height 567
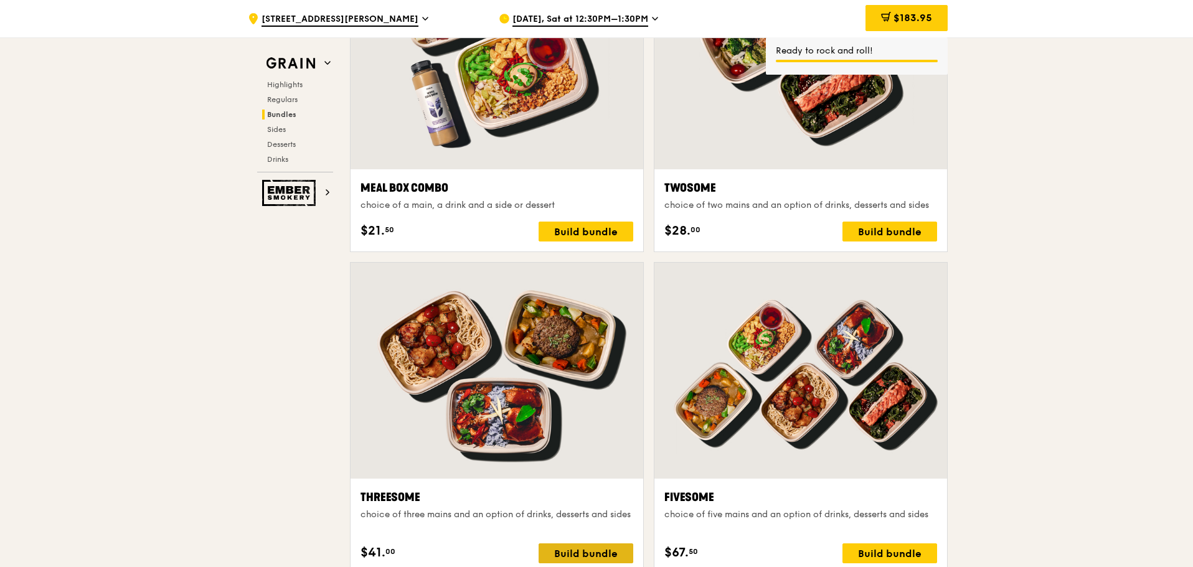
click at [568, 556] on div "Build bundle" at bounding box center [585, 553] width 95 height 20
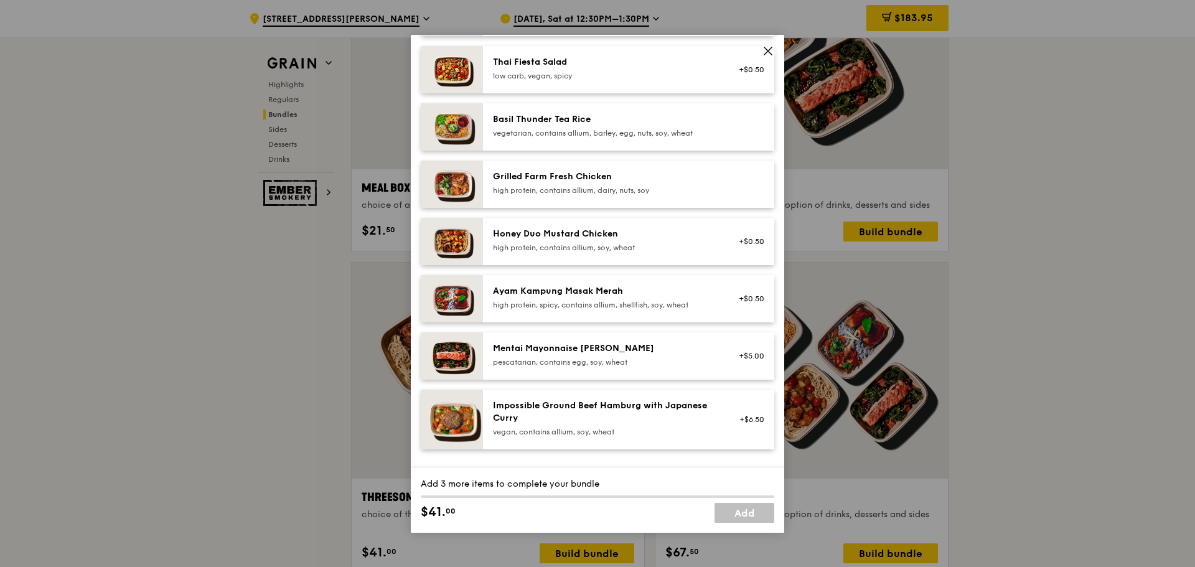
scroll to position [230, 0]
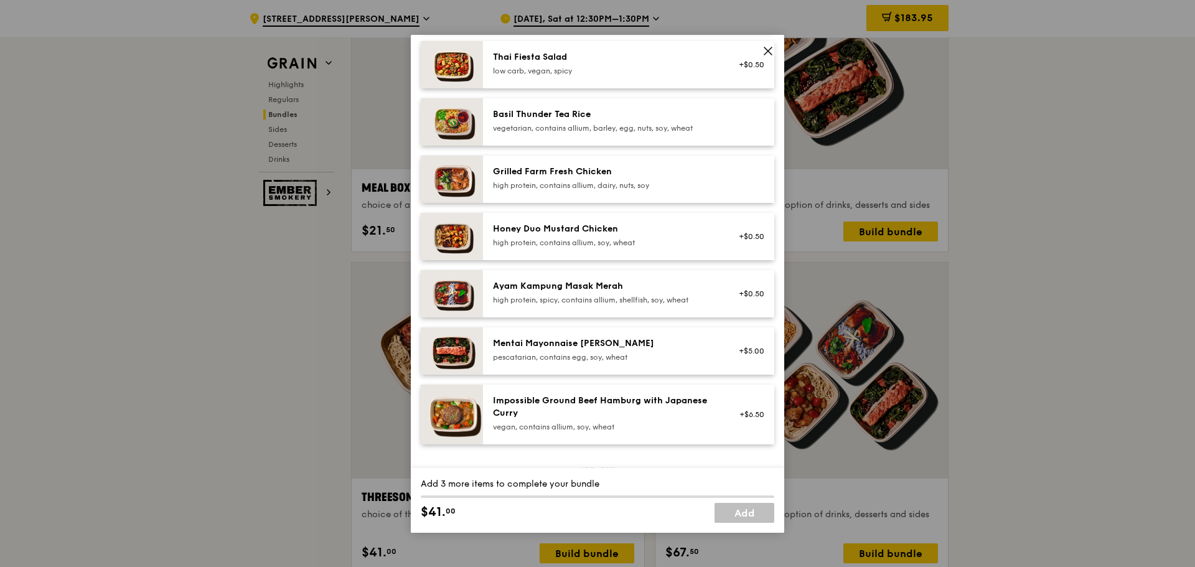
click at [565, 133] on div "vegetarian, contains allium, barley, egg, nuts, soy, wheat" at bounding box center [604, 128] width 223 height 10
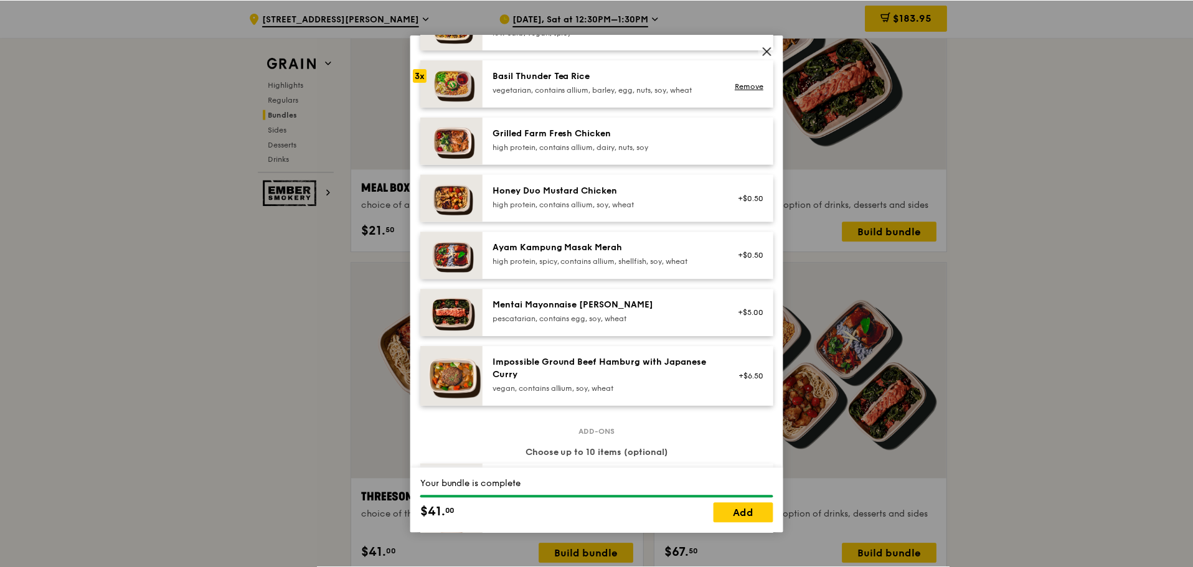
scroll to position [311, 0]
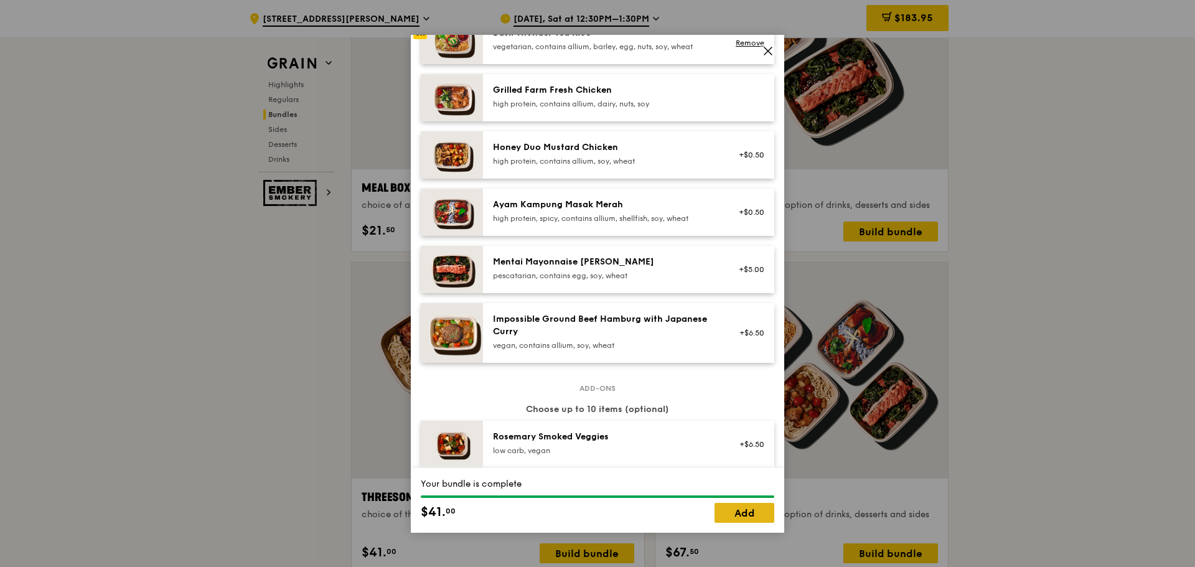
click at [732, 515] on link "Add" at bounding box center [745, 513] width 60 height 20
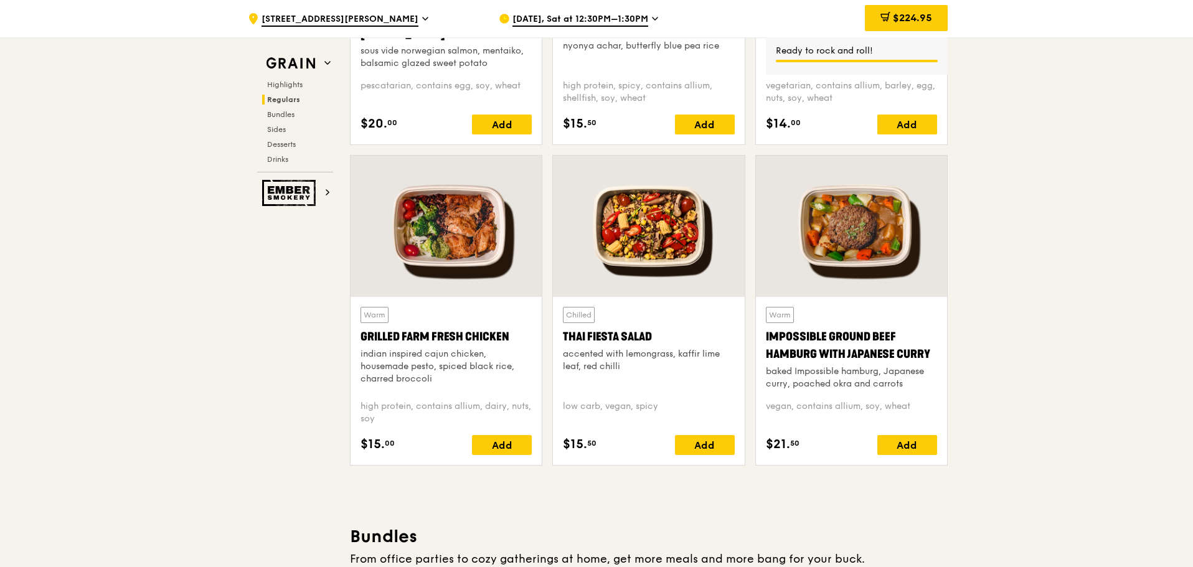
scroll to position [996, 0]
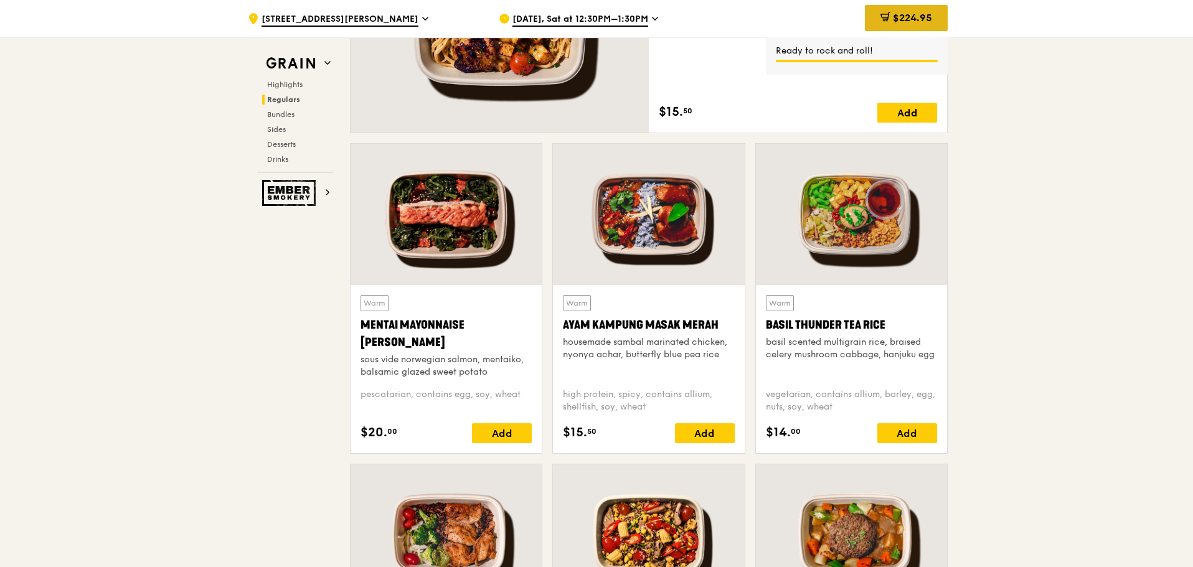
click at [922, 13] on span "$224.95" at bounding box center [912, 18] width 39 height 12
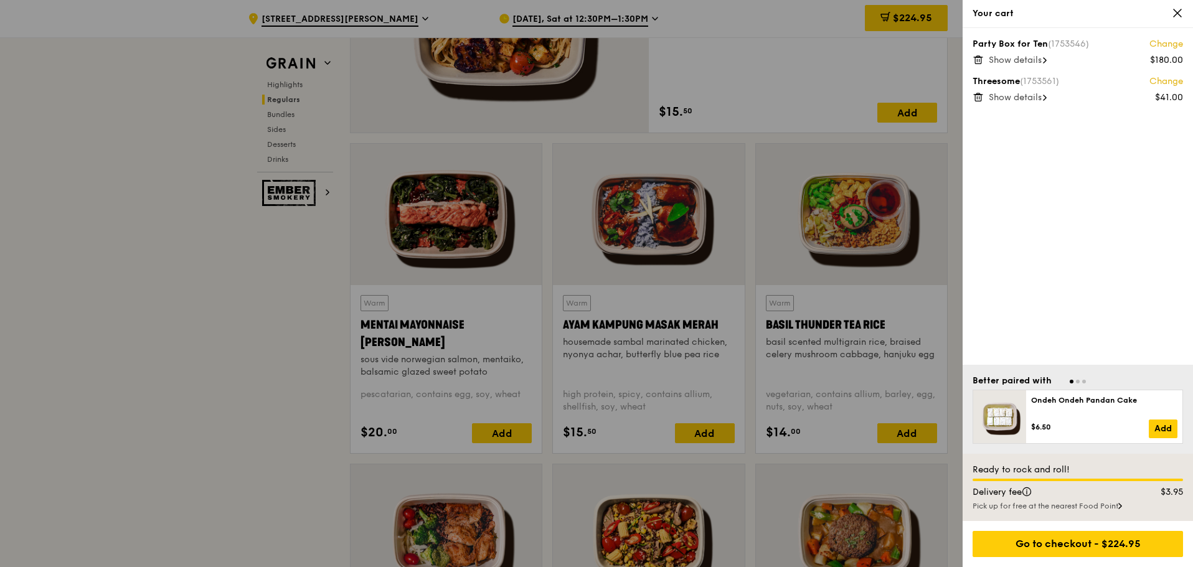
click at [1012, 61] on span "Show details" at bounding box center [1014, 60] width 53 height 11
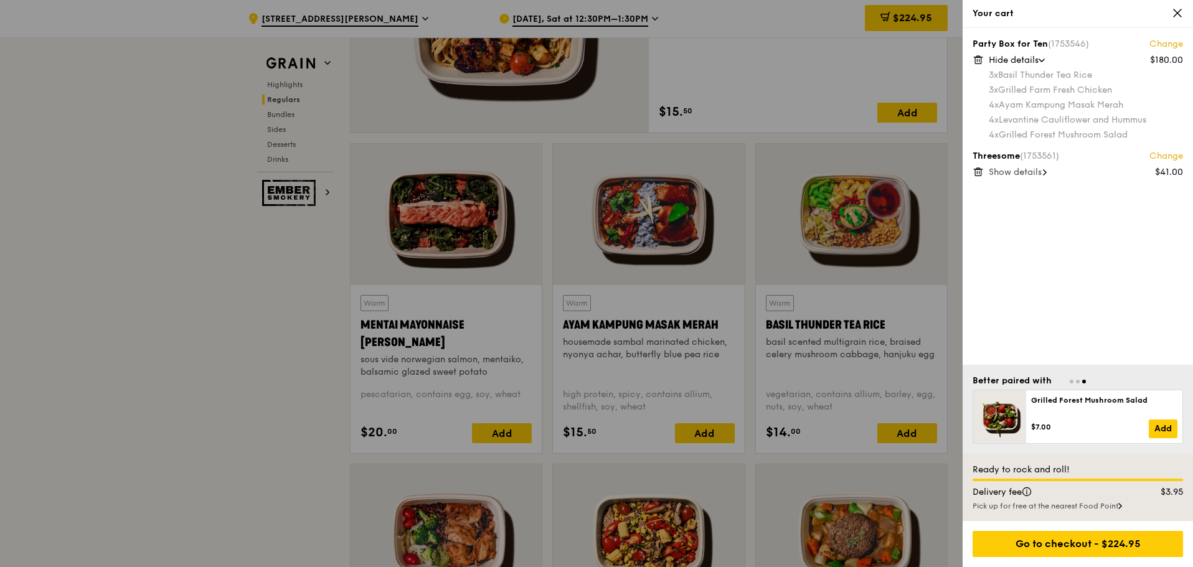
click at [1000, 170] on span "Show details" at bounding box center [1014, 172] width 53 height 11
click at [973, 175] on icon at bounding box center [977, 171] width 11 height 11
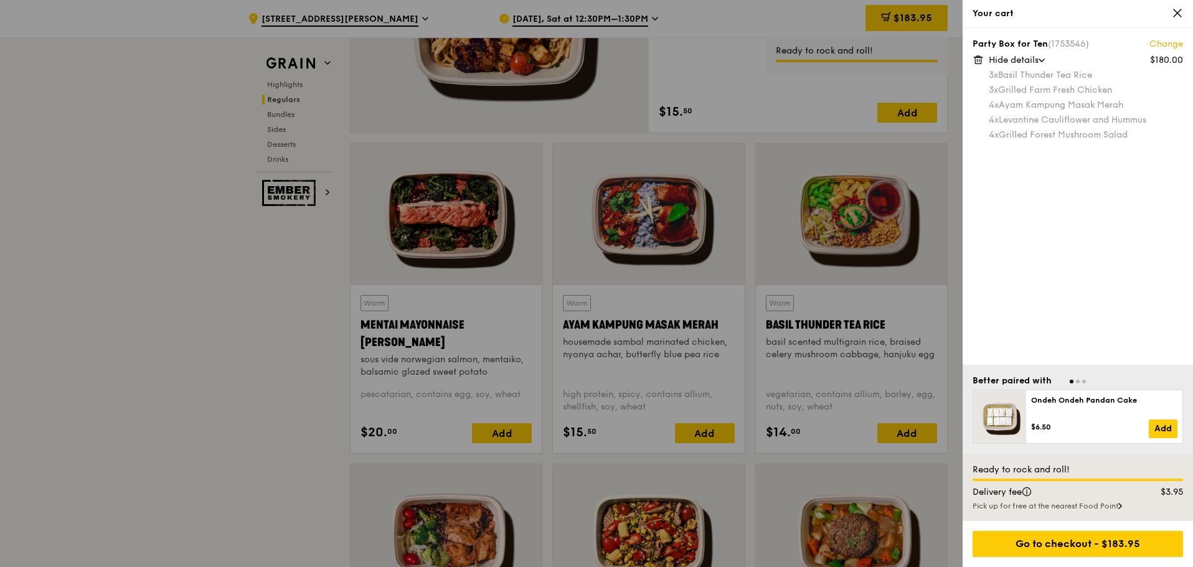
click at [289, 327] on div at bounding box center [596, 283] width 1193 height 567
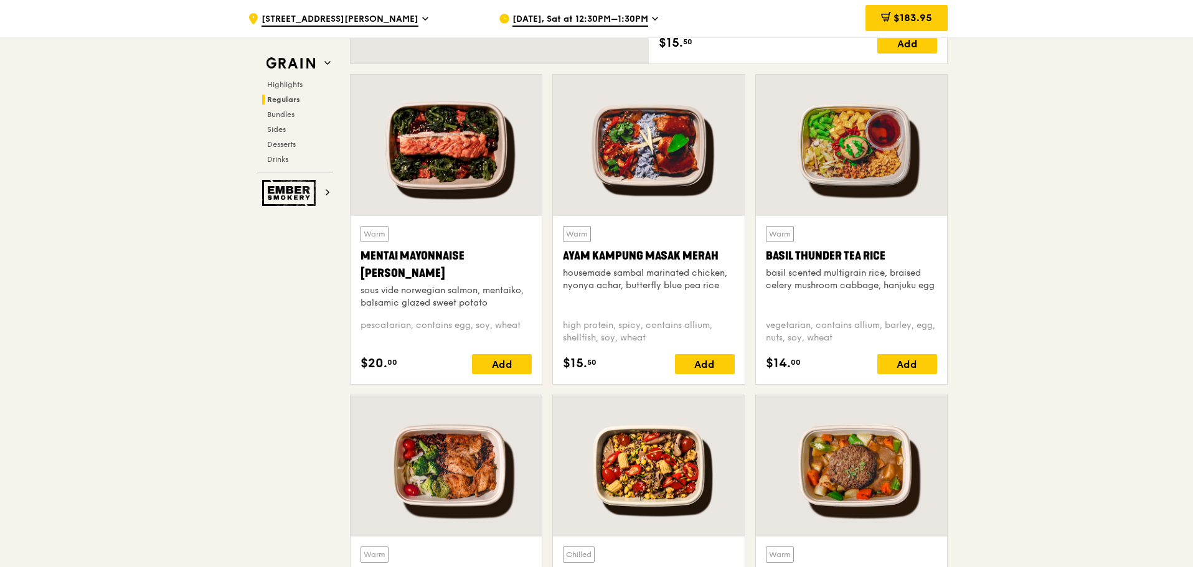
scroll to position [871, 0]
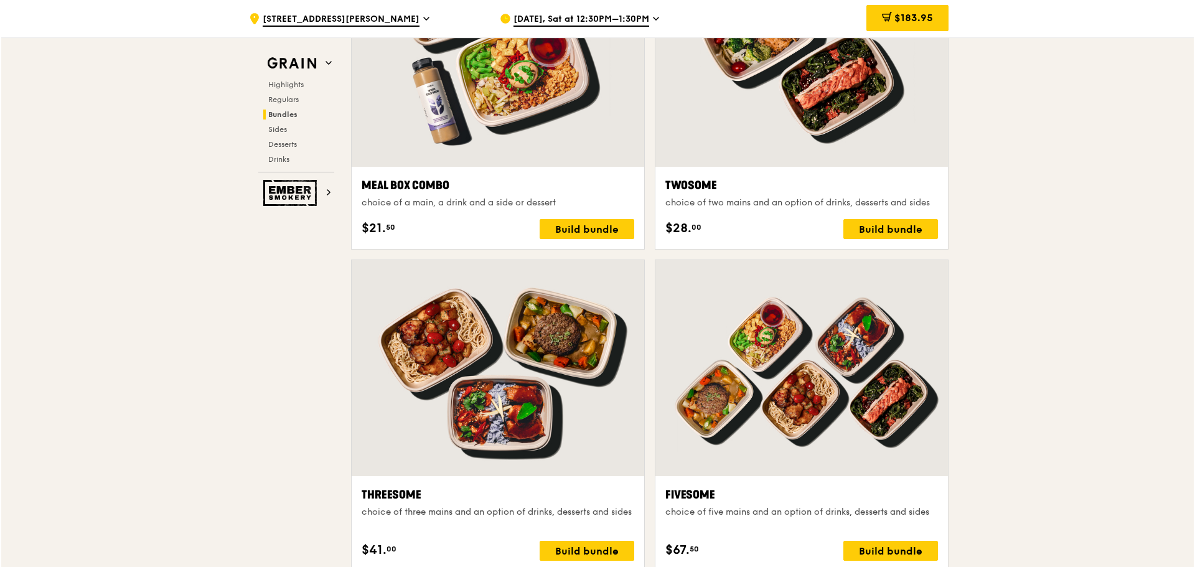
scroll to position [1992, 0]
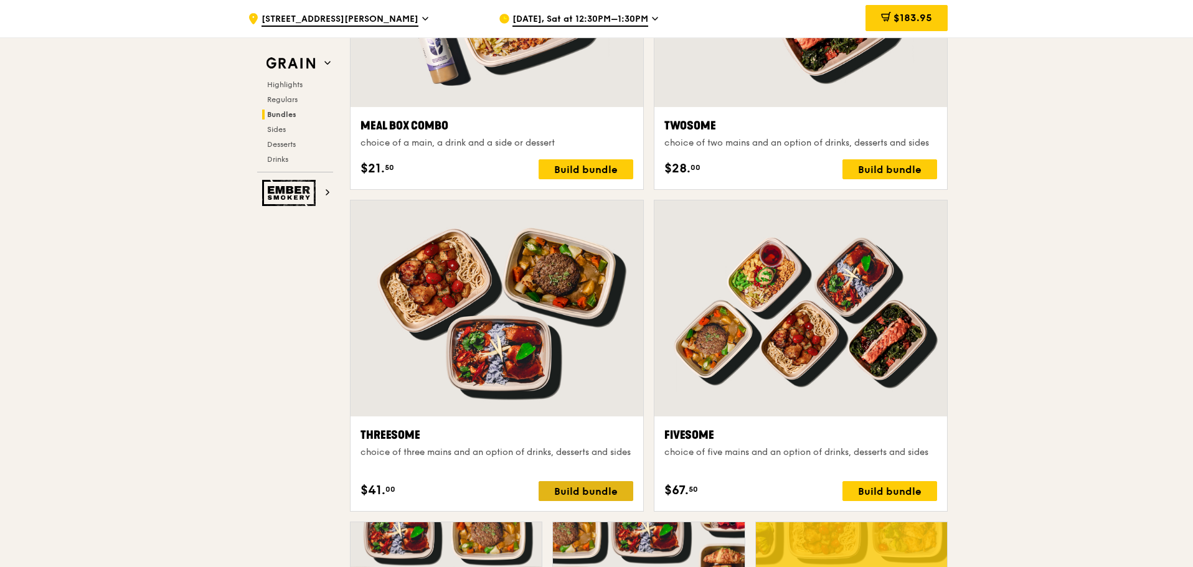
click at [591, 487] on div "Build bundle" at bounding box center [585, 491] width 95 height 20
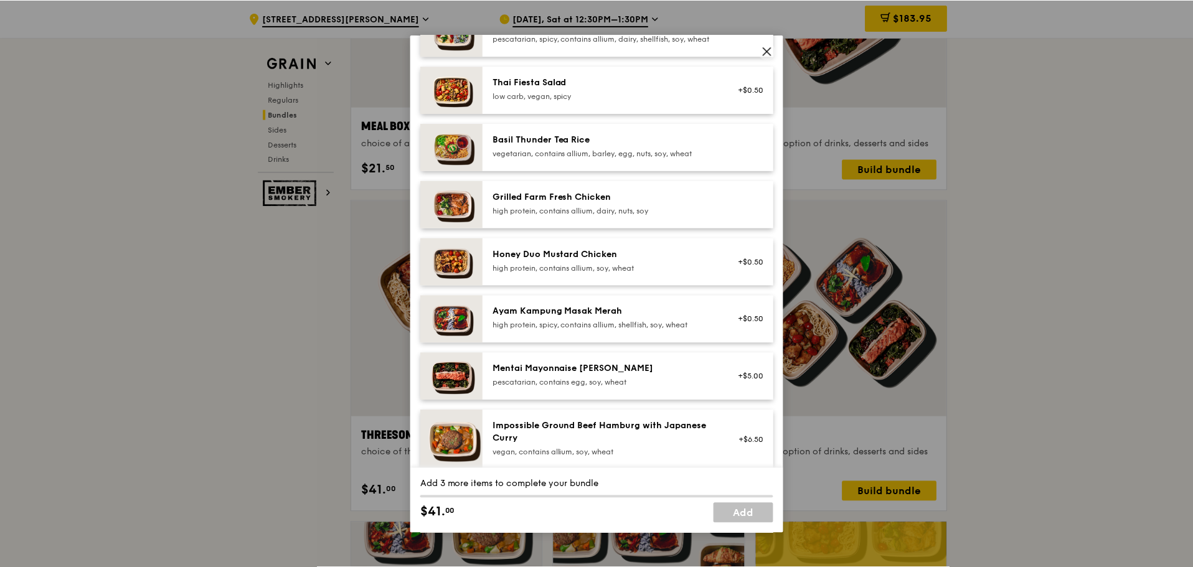
scroll to position [215, 0]
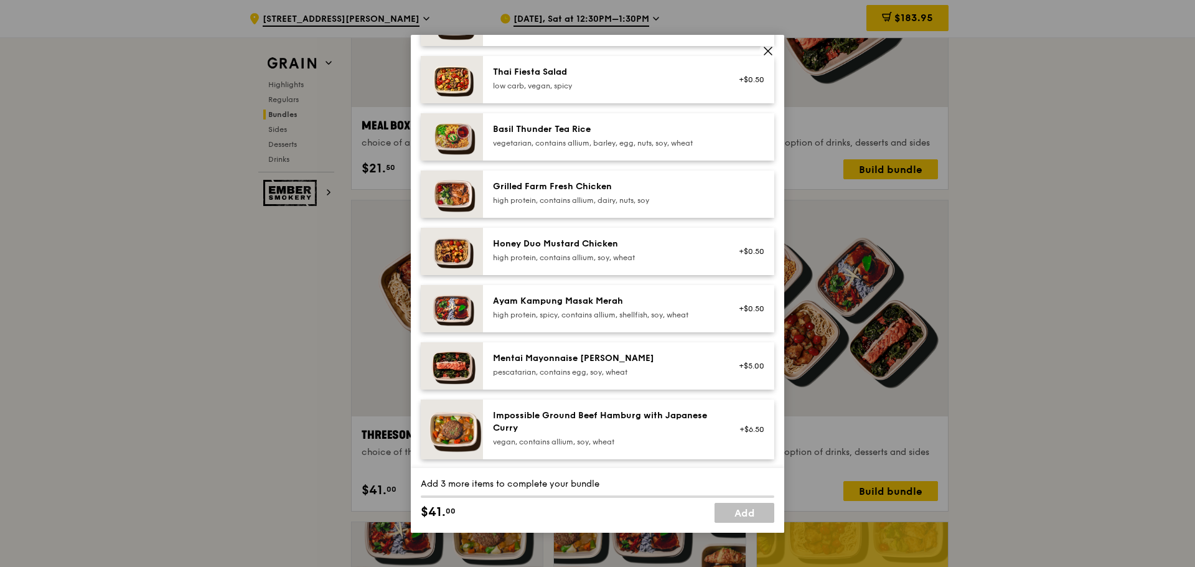
click at [603, 263] on div "high protein, contains allium, soy, wheat" at bounding box center [604, 258] width 223 height 10
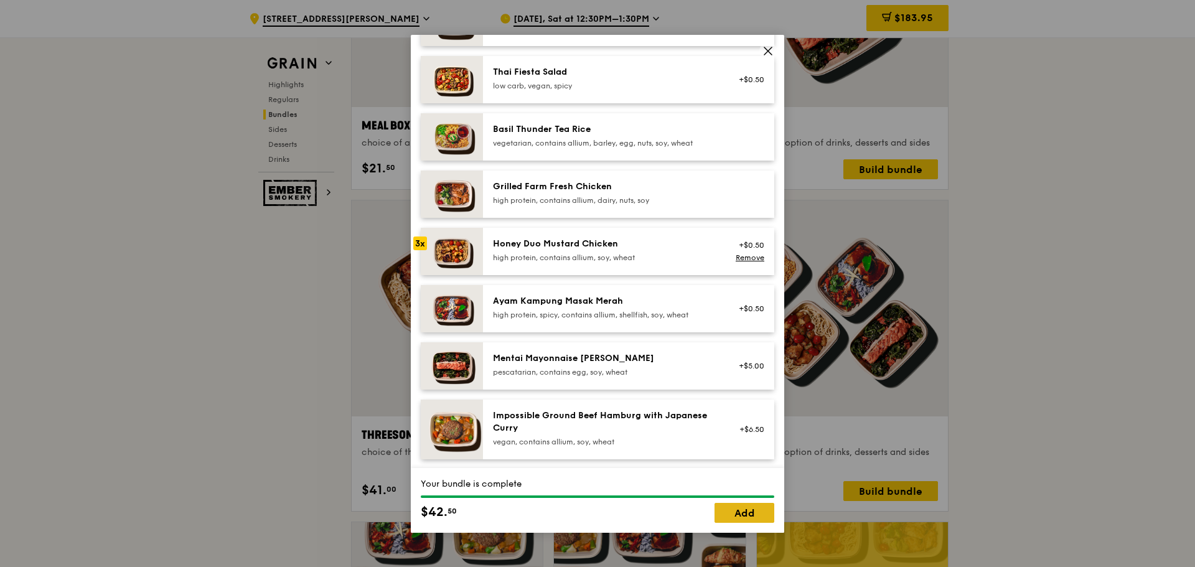
click at [746, 516] on link "Add" at bounding box center [745, 513] width 60 height 20
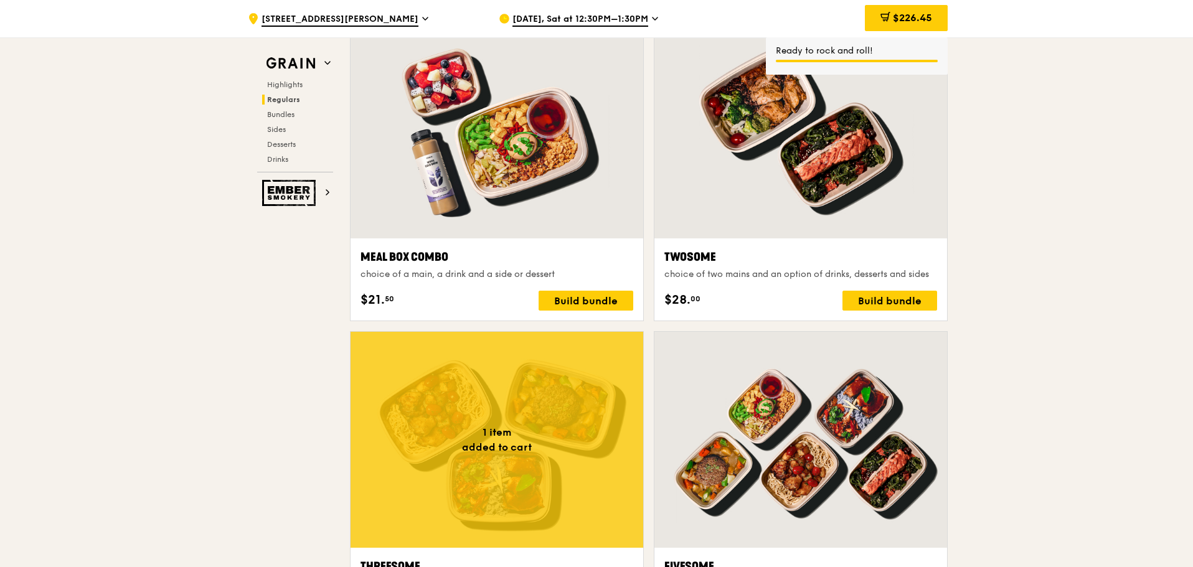
scroll to position [1743, 0]
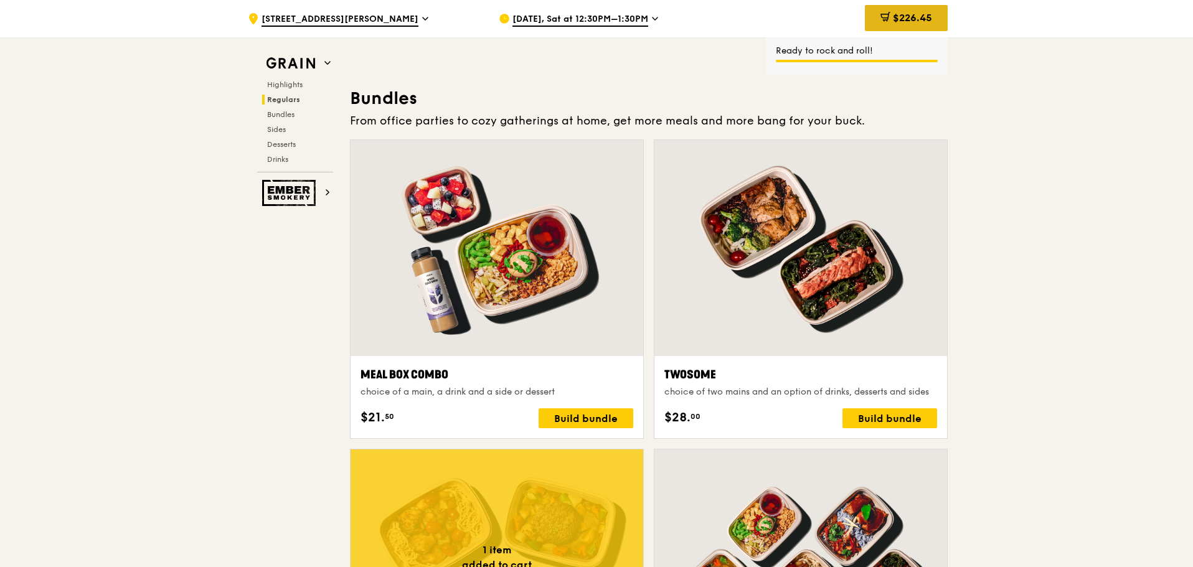
click at [893, 13] on span "$226.45" at bounding box center [912, 18] width 39 height 12
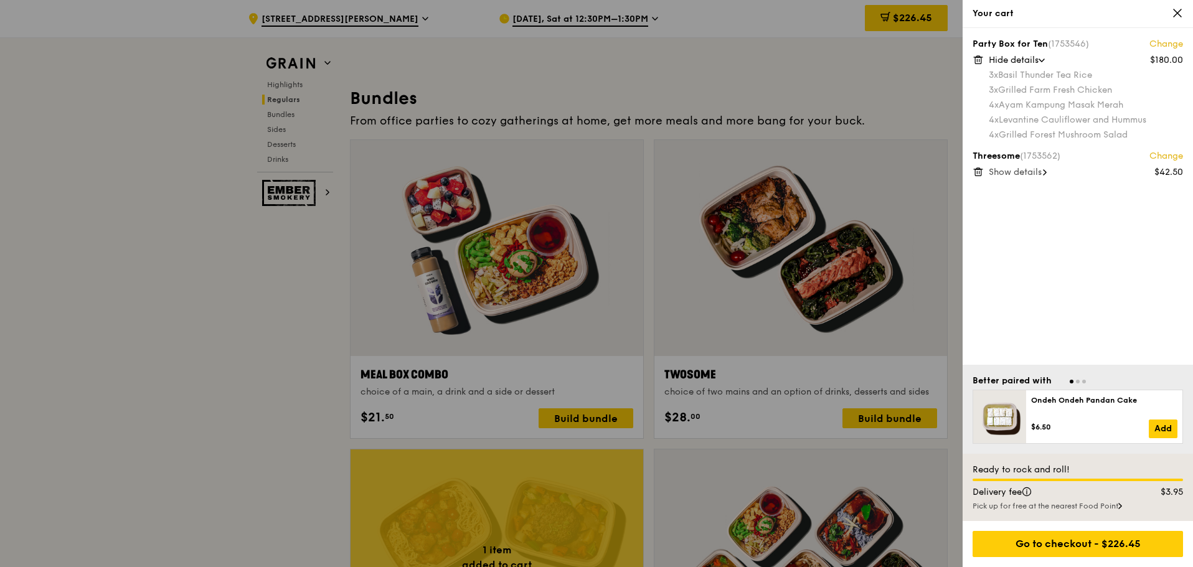
click at [999, 170] on span "Show details" at bounding box center [1014, 172] width 53 height 11
click at [271, 383] on div at bounding box center [596, 283] width 1193 height 567
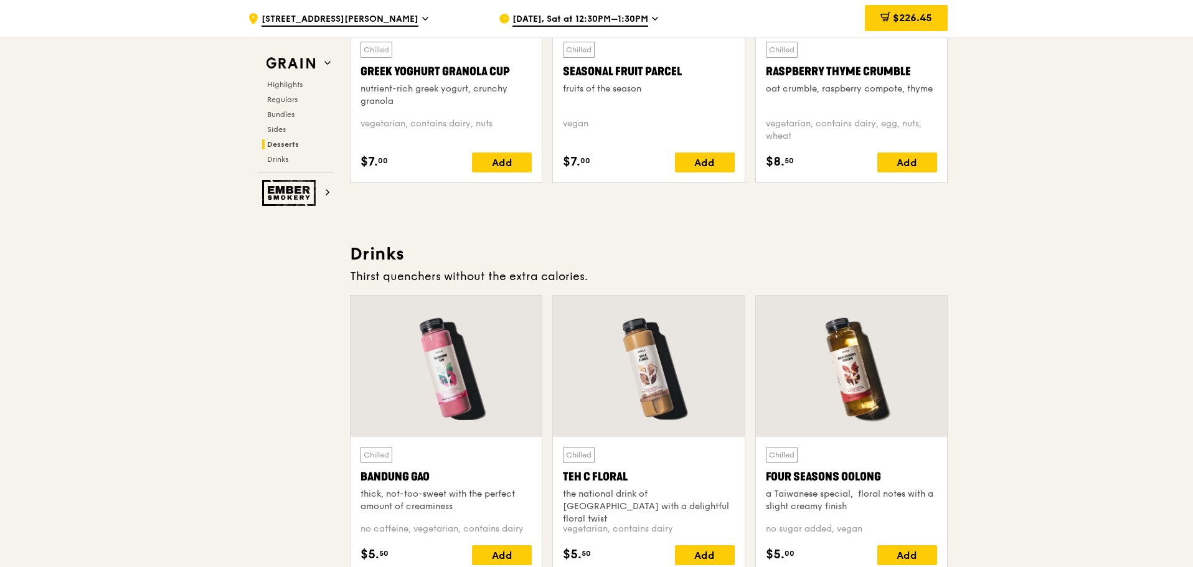
scroll to position [4108, 0]
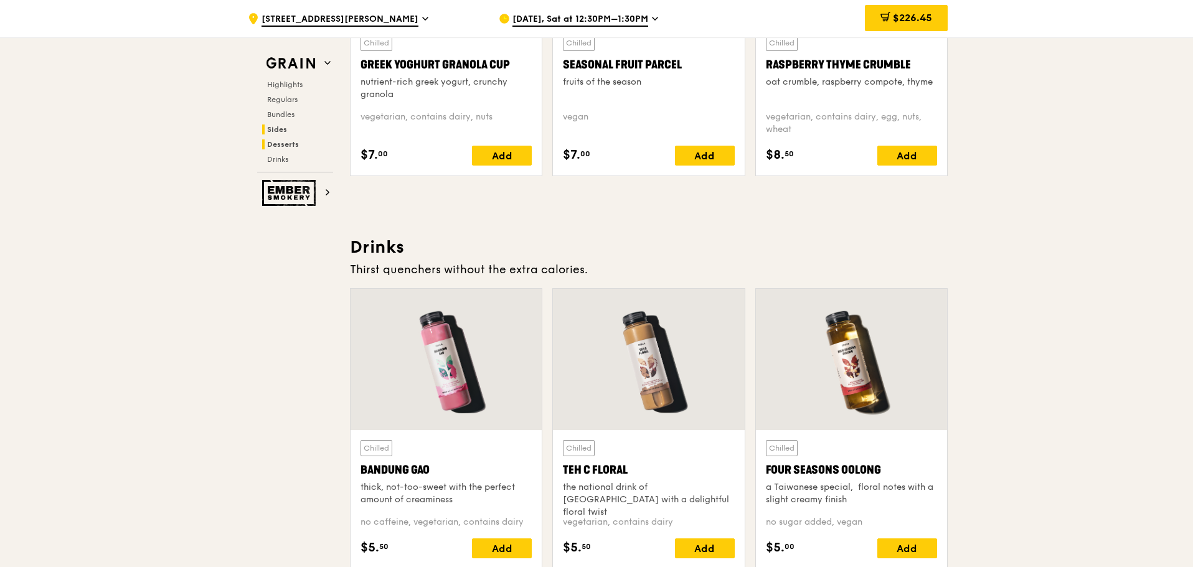
click at [276, 133] on span "Sides" at bounding box center [277, 129] width 20 height 9
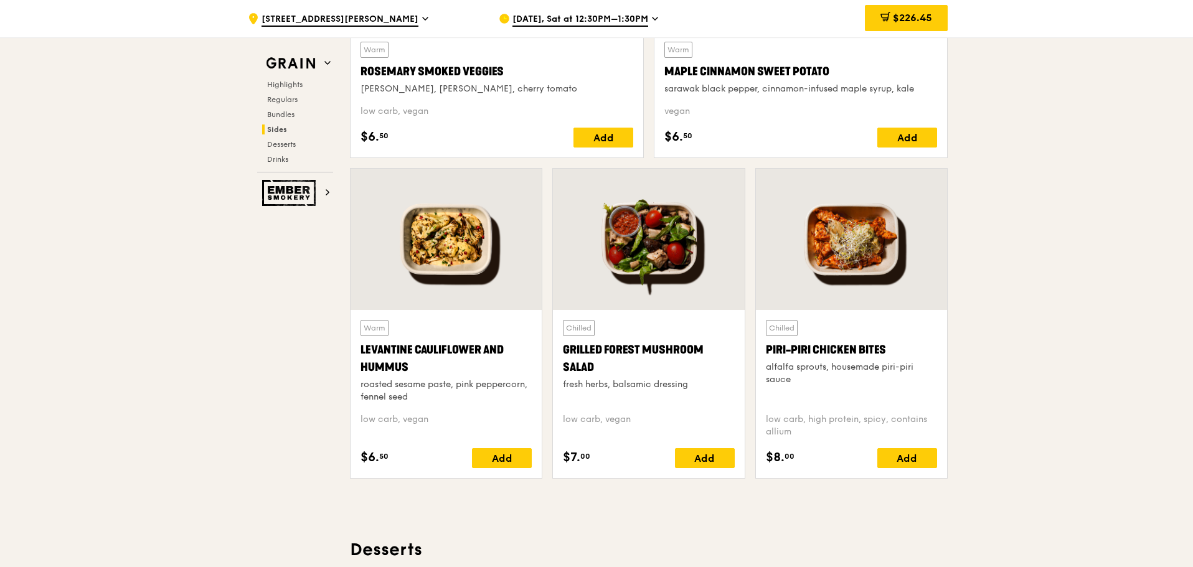
scroll to position [3134, 0]
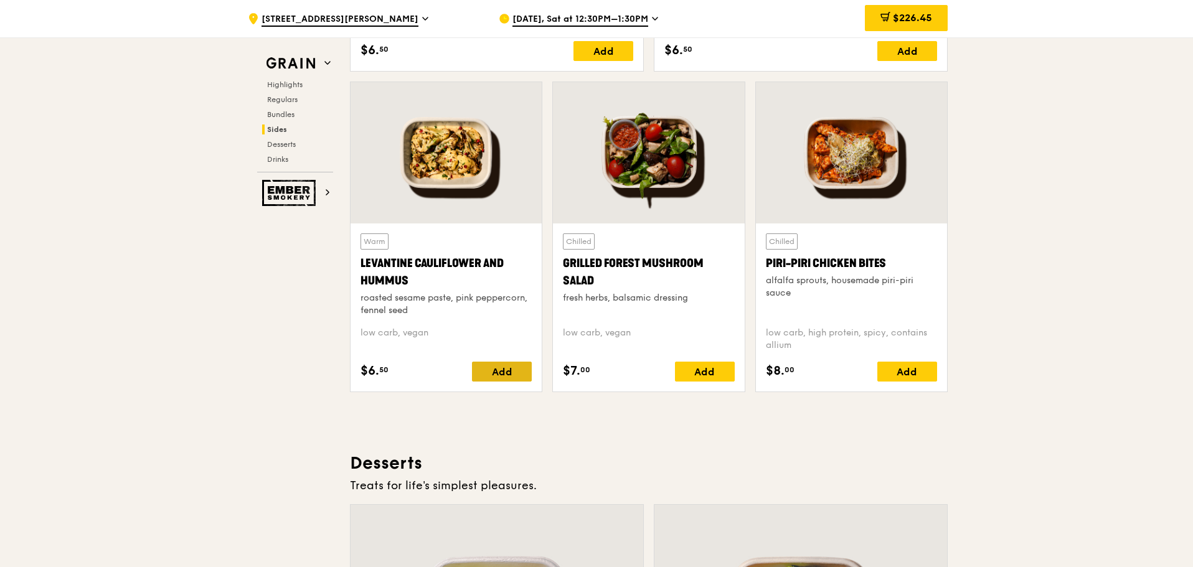
click at [507, 378] on div "Add" at bounding box center [502, 372] width 60 height 20
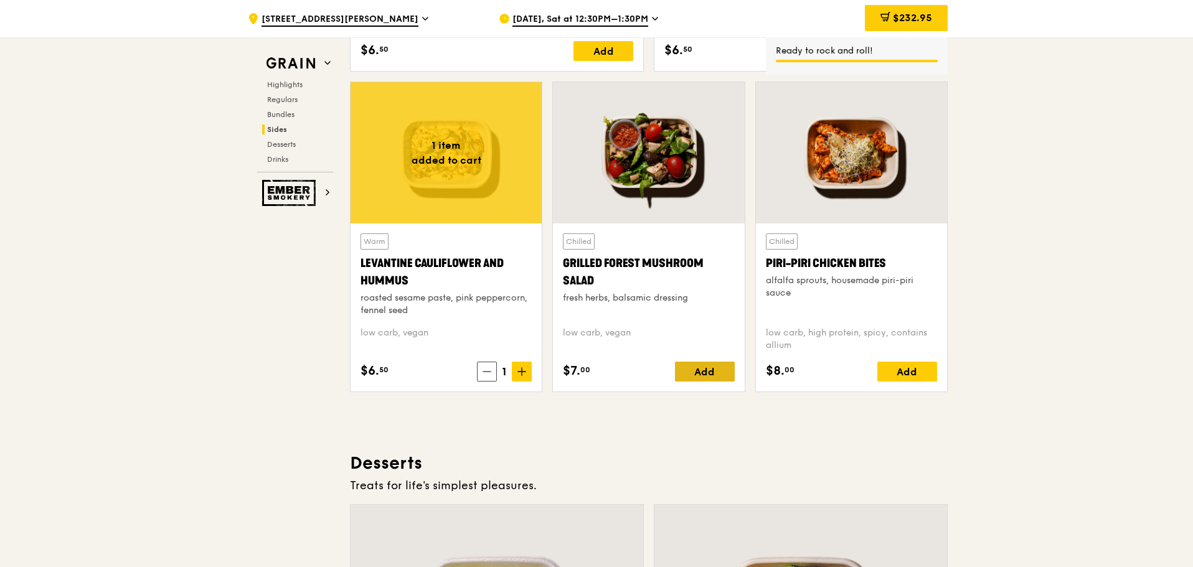
click at [715, 377] on div "Add" at bounding box center [705, 372] width 60 height 20
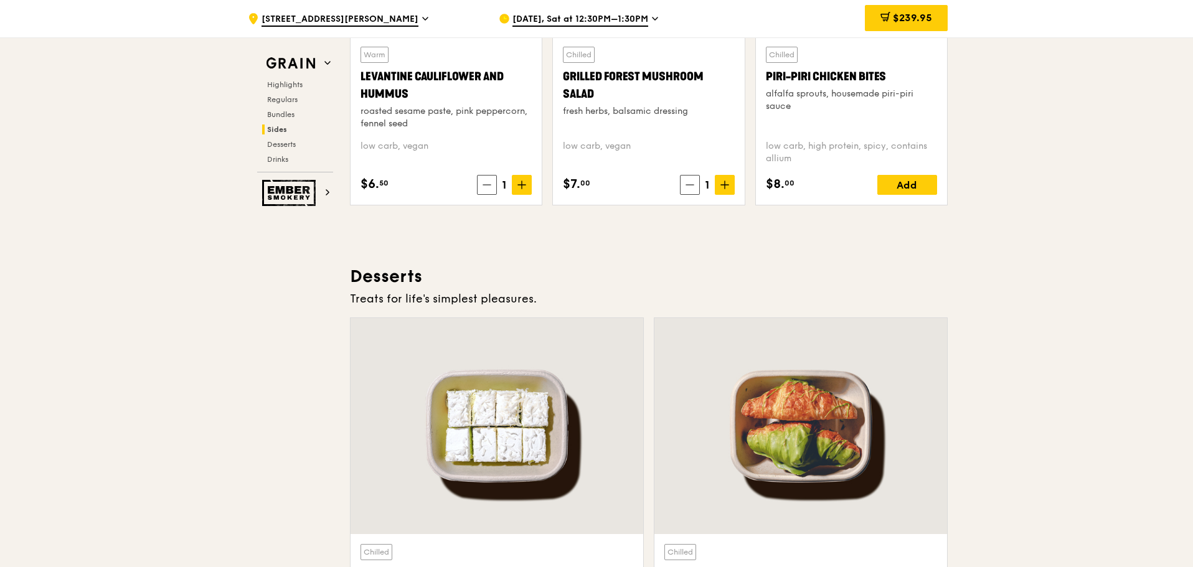
scroll to position [3445, 0]
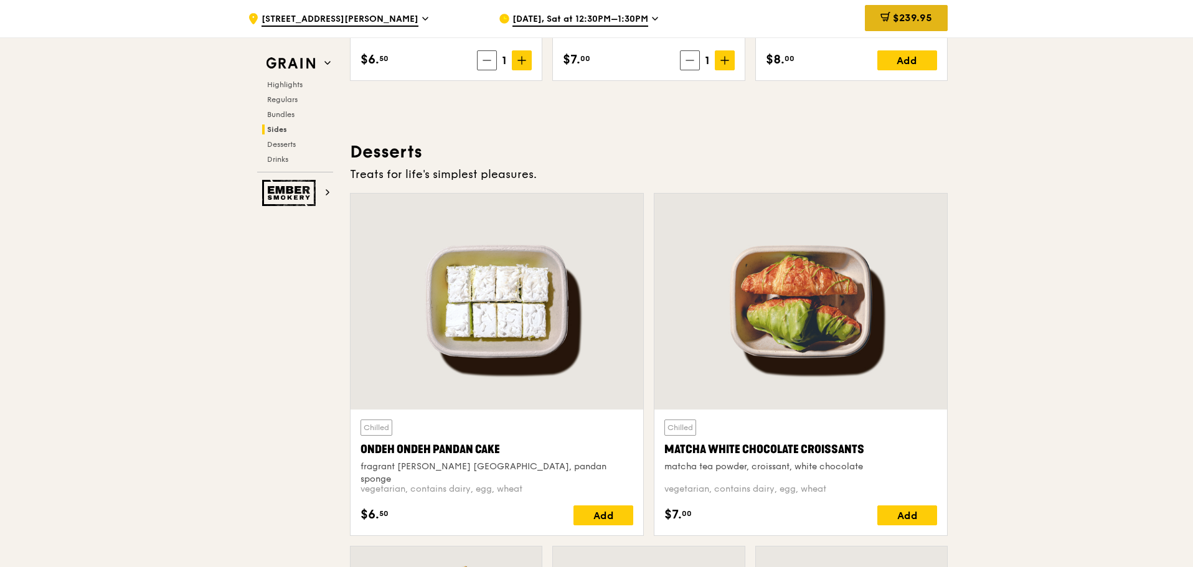
click at [926, 20] on span "$239.95" at bounding box center [912, 18] width 39 height 12
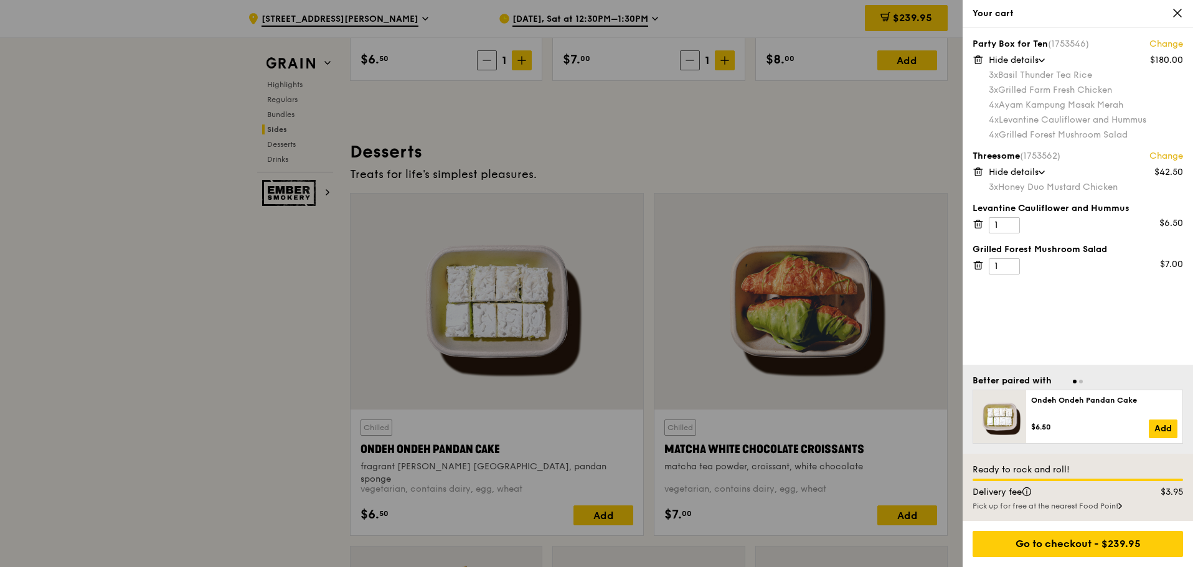
click at [1082, 506] on div "Pick up for free at the nearest Food Point" at bounding box center [1077, 506] width 210 height 10
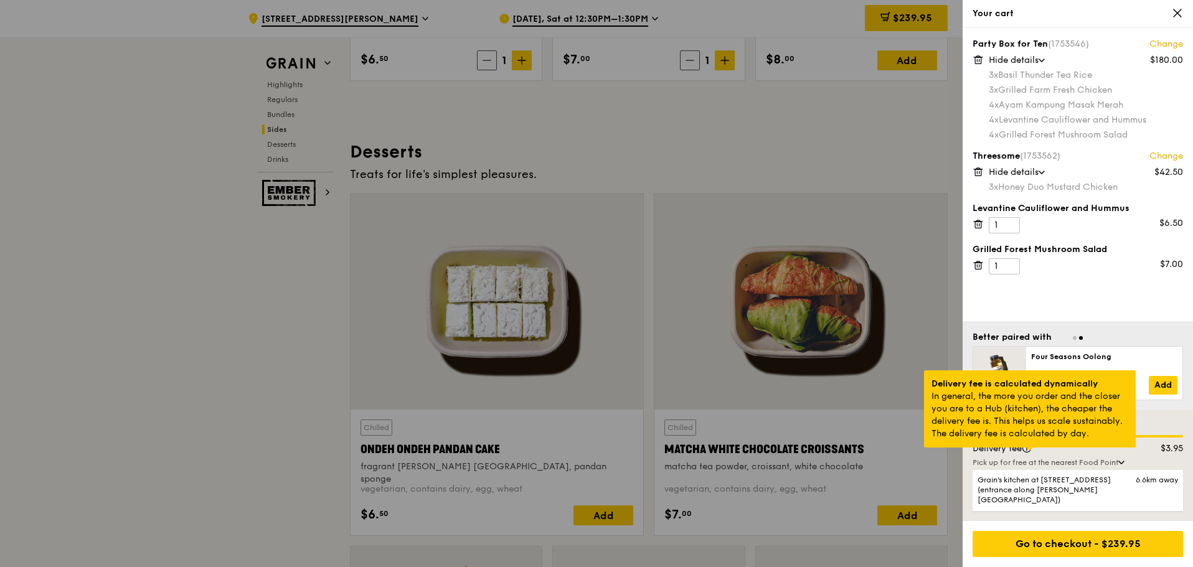
click at [1026, 451] on div at bounding box center [1029, 449] width 6 height 3
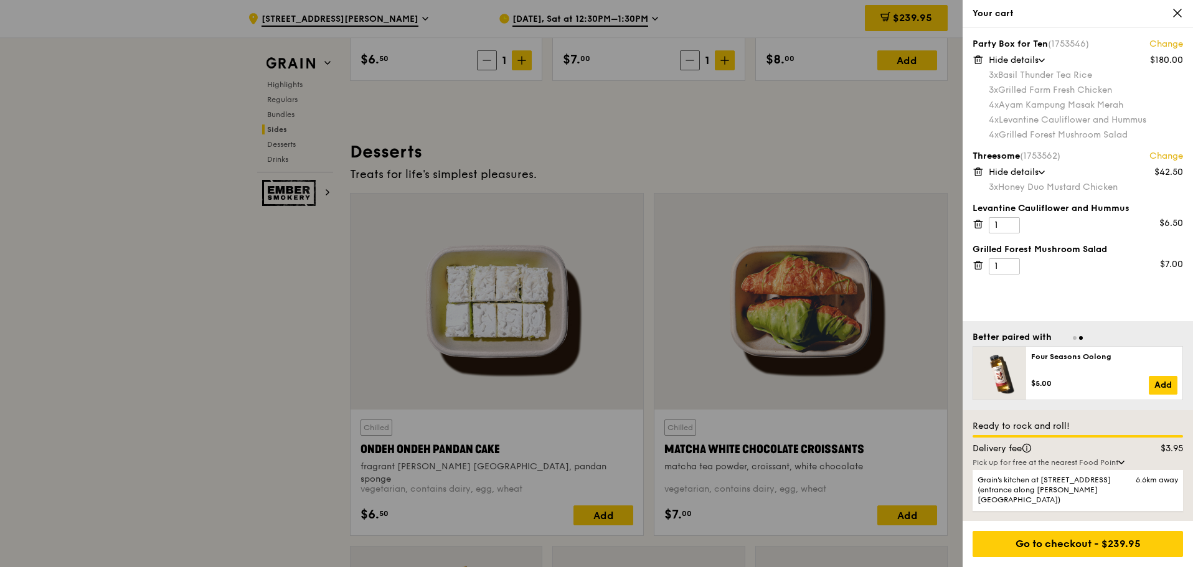
click at [1028, 304] on div "Party Box for Ten (1753546) Change $180.00 Hide details 3x Basil Thunder Tea Ri…" at bounding box center [1077, 174] width 230 height 293
click at [1041, 547] on div "Go to checkout - $239.95" at bounding box center [1077, 544] width 210 height 26
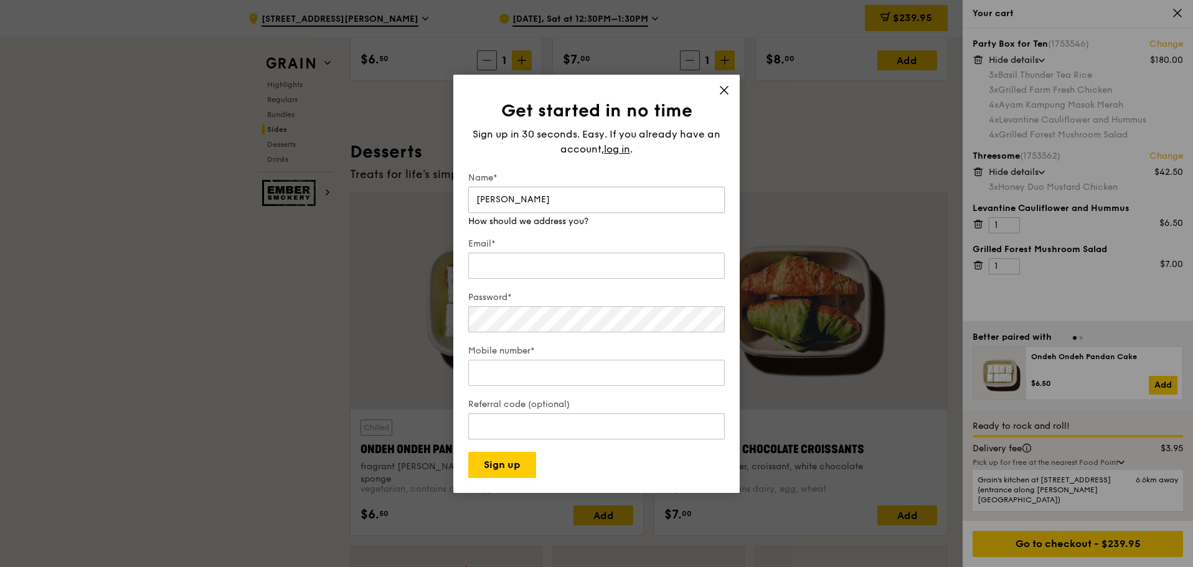
type input "[PERSON_NAME]"
click at [564, 260] on input "Email*" at bounding box center [596, 266] width 256 height 26
type input "[EMAIL_ADDRESS][DOMAIN_NAME]"
click at [575, 322] on div "Password*" at bounding box center [596, 313] width 256 height 44
click at [570, 370] on input "Mobile number*" at bounding box center [596, 373] width 256 height 26
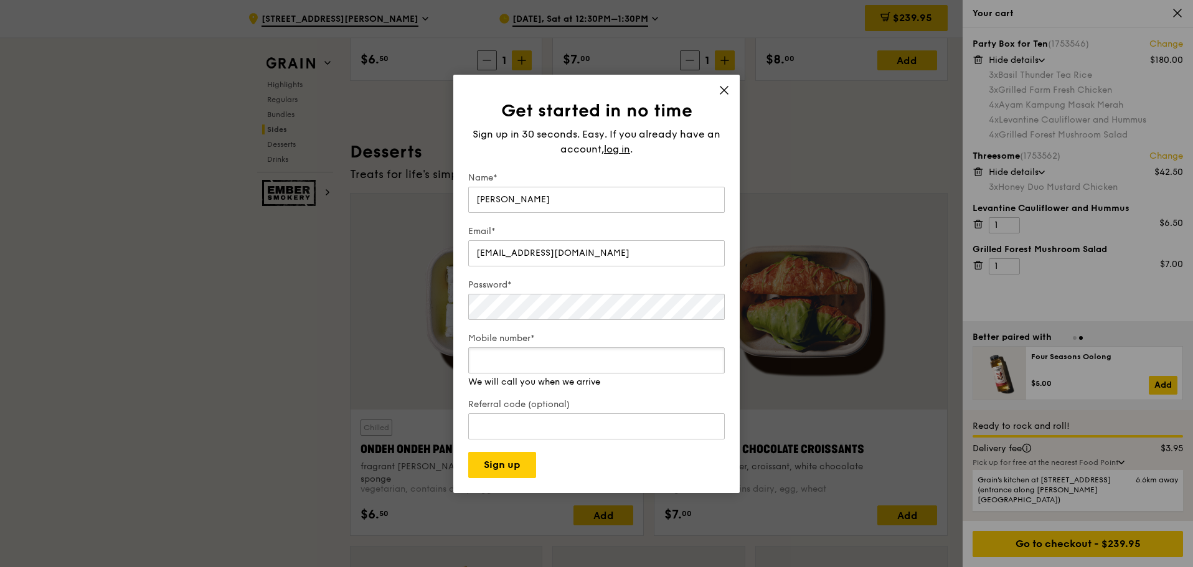
type input "90221782"
click at [555, 428] on div "Referral code (optional)" at bounding box center [596, 420] width 256 height 44
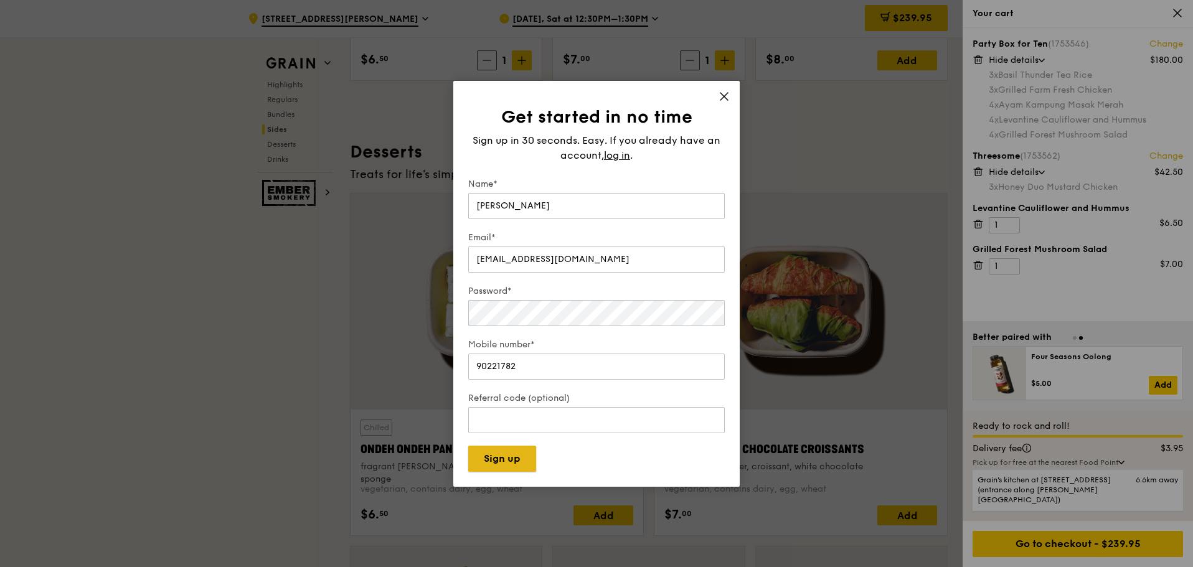
click at [501, 467] on button "Sign up" at bounding box center [502, 459] width 68 height 26
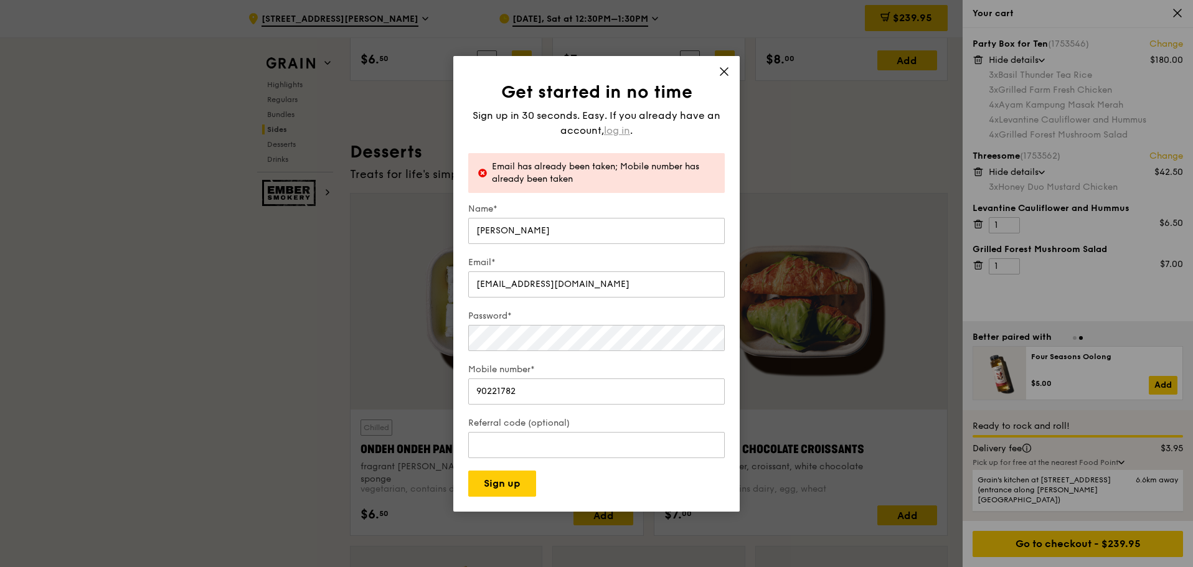
click at [620, 131] on span "log in" at bounding box center [617, 130] width 26 height 15
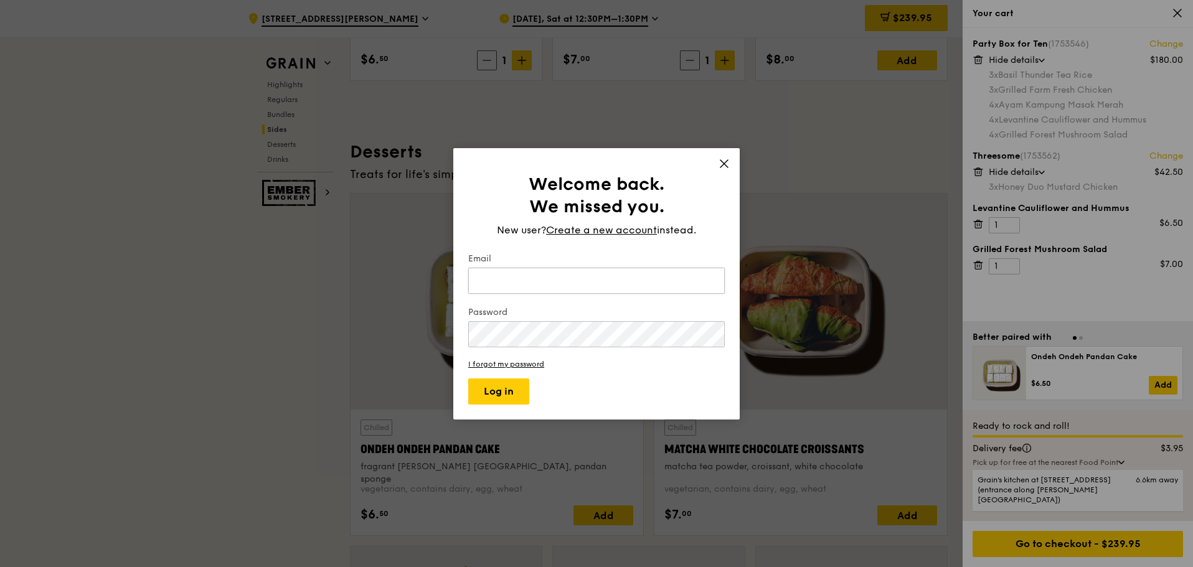
click at [576, 277] on input "Email" at bounding box center [596, 281] width 256 height 26
type input "[EMAIL_ADDRESS][DOMAIN_NAME]"
click at [520, 400] on button "Log in" at bounding box center [498, 391] width 61 height 26
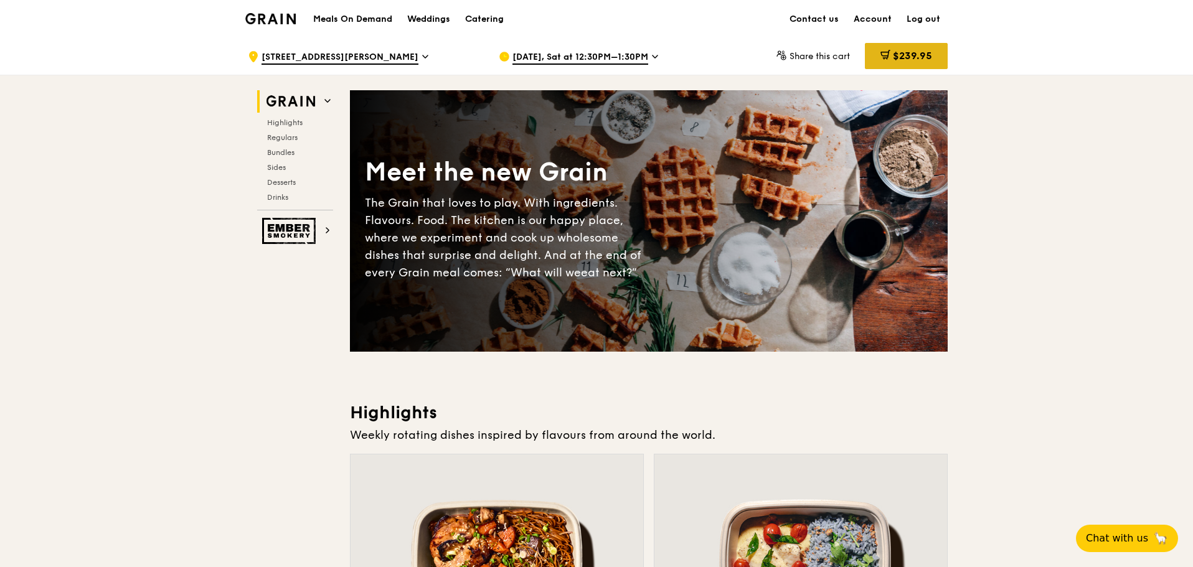
click at [924, 61] on span "$239.95" at bounding box center [912, 56] width 39 height 12
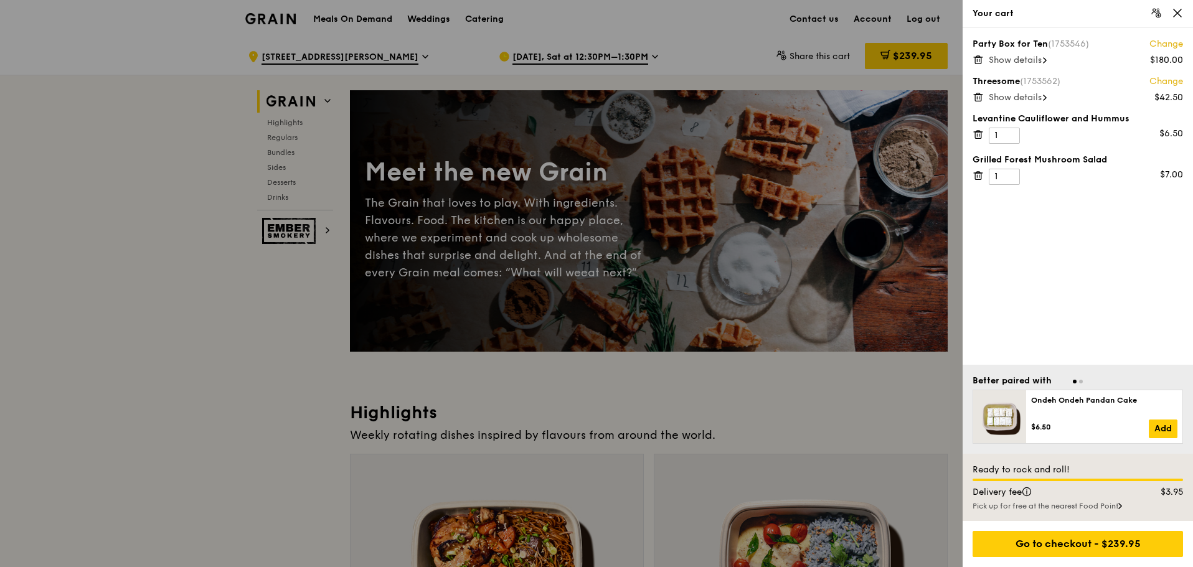
click at [1030, 540] on div "Go to checkout - $239.95" at bounding box center [1077, 544] width 210 height 26
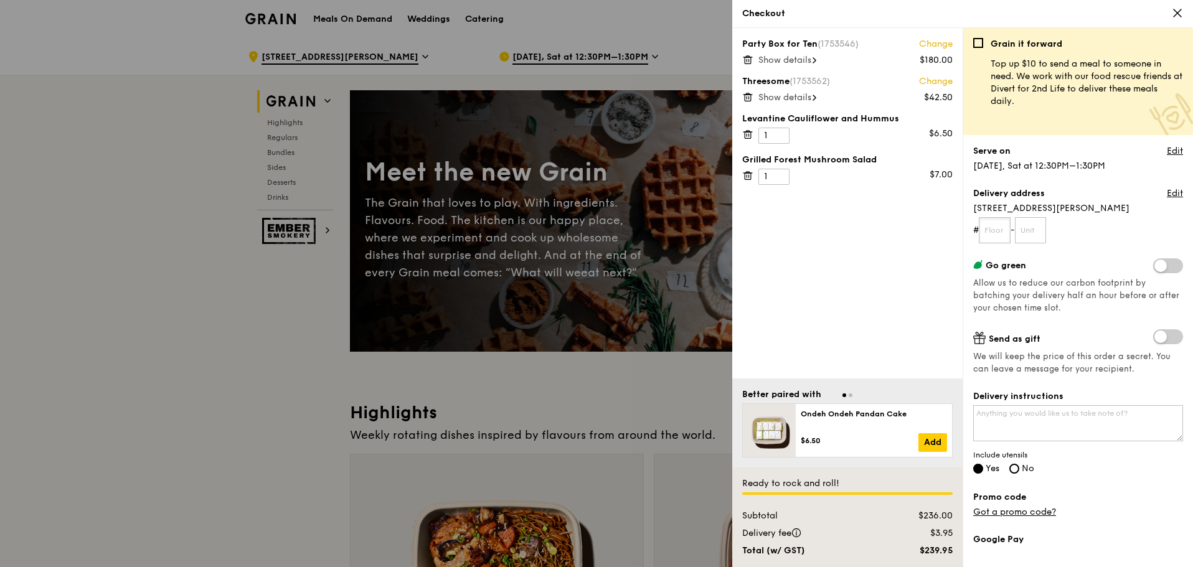
click at [1000, 226] on input "text" at bounding box center [994, 230] width 32 height 26
type input "Ground Floor (Rivere Dining Room)"
click at [1004, 232] on input "Ground Floor (Rivere Dining Room)" at bounding box center [994, 230] width 32 height 26
click at [995, 237] on input "Ground Floor (Rivere Dining Room)" at bounding box center [994, 230] width 32 height 26
click at [1001, 232] on input "Ground Floor (Rivere Dining Room)" at bounding box center [994, 230] width 32 height 26
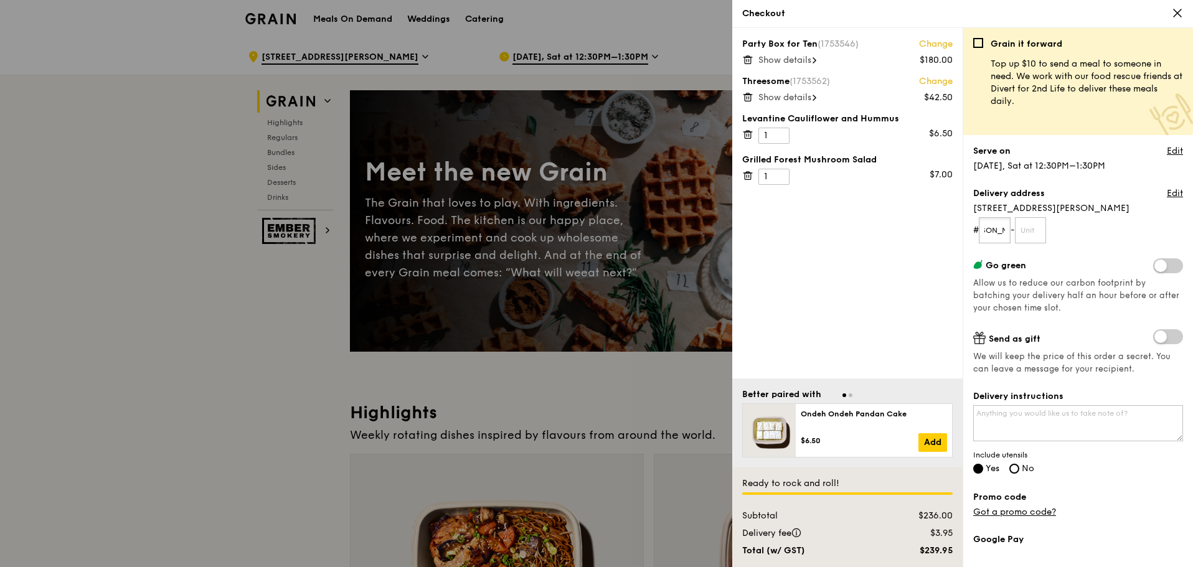
scroll to position [0, 106]
drag, startPoint x: 991, startPoint y: 232, endPoint x: 1012, endPoint y: 230, distance: 21.2
click at [1012, 230] on form "# Ground Floor (Rivere Dining Room) -" at bounding box center [1078, 230] width 210 height 26
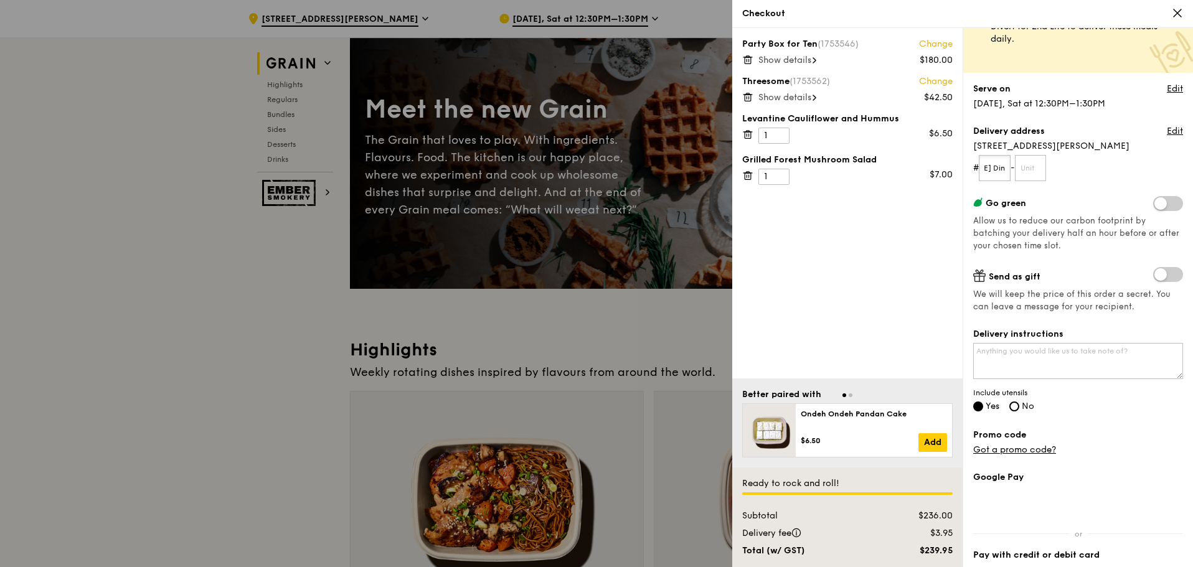
scroll to position [0, 0]
click at [1166, 88] on link "Edit" at bounding box center [1174, 89] width 16 height 12
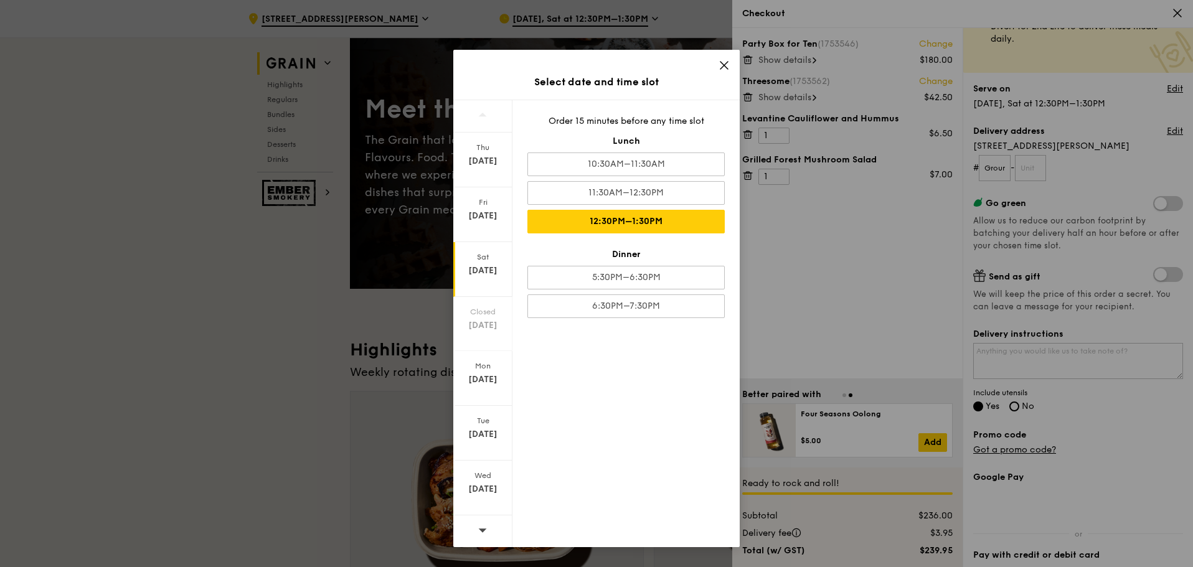
click at [723, 65] on icon at bounding box center [723, 65] width 11 height 11
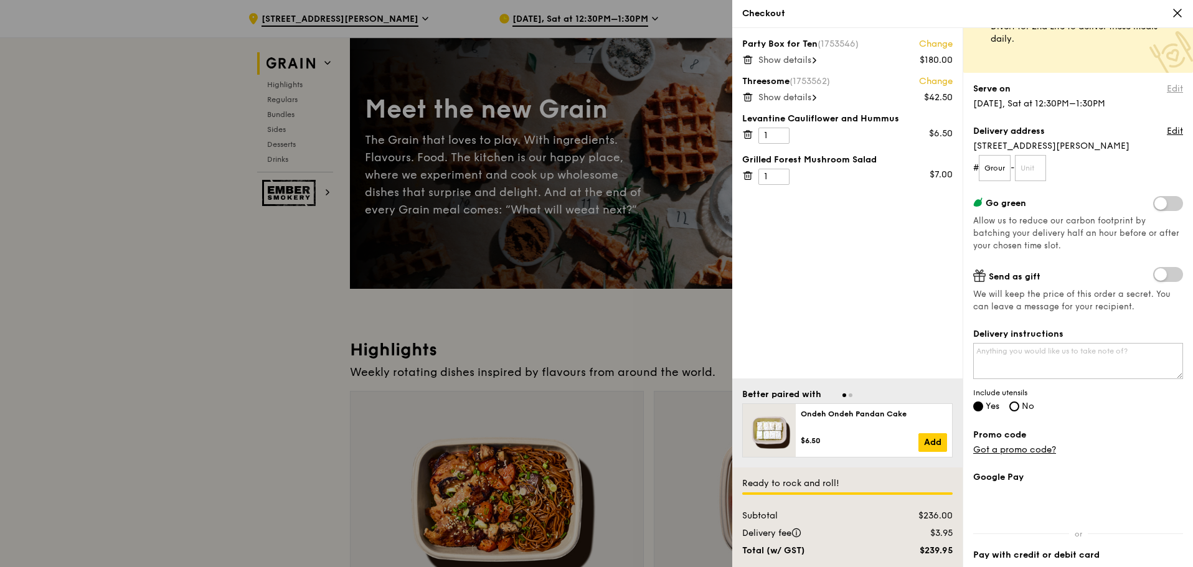
click at [1166, 90] on link "Edit" at bounding box center [1174, 89] width 16 height 12
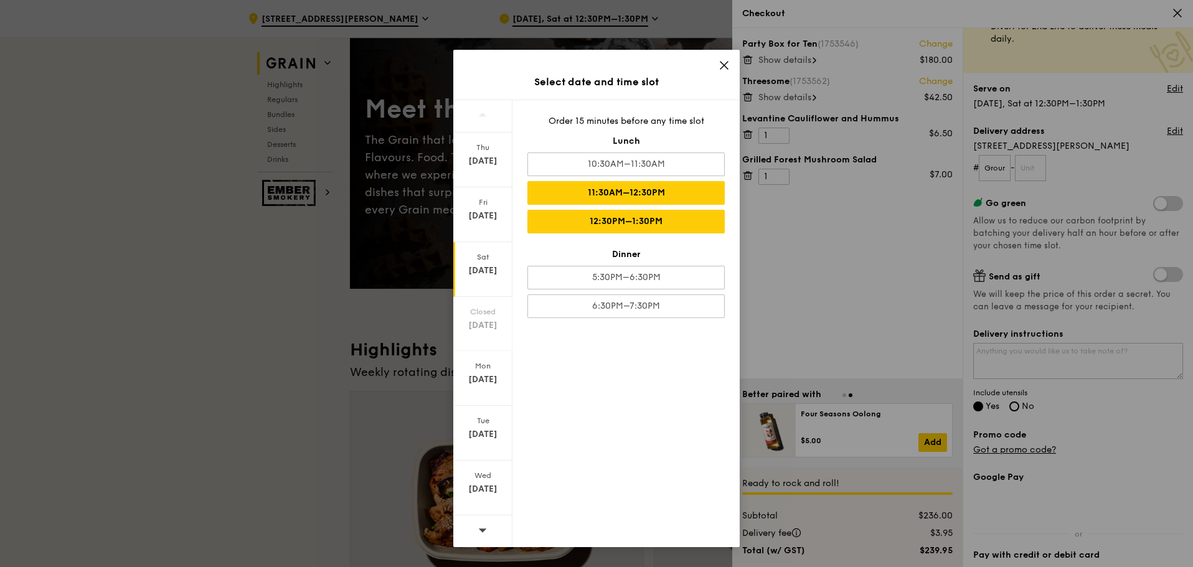
click at [685, 189] on div "11:30AM–12:30PM" at bounding box center [625, 193] width 197 height 24
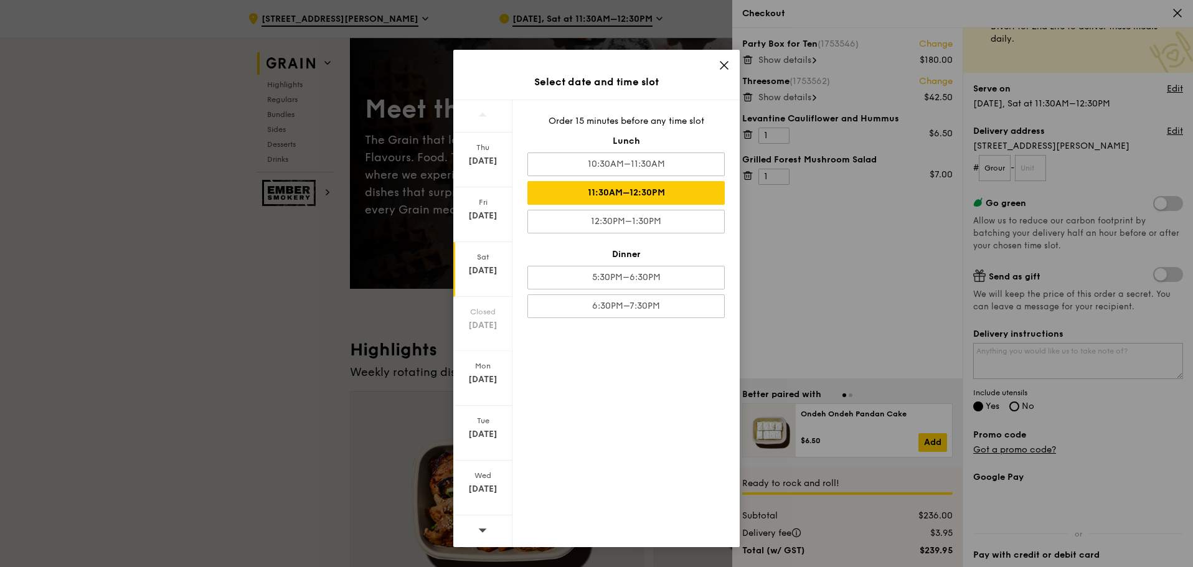
click at [1094, 354] on div "Select date and time slot Thu Aug 14 Fri Aug 15 Sat Aug 16 Closed Aug 17 Mon Au…" at bounding box center [596, 283] width 1193 height 567
click at [702, 190] on div "11:30AM–12:30PM" at bounding box center [625, 193] width 197 height 24
click at [725, 62] on icon at bounding box center [723, 65] width 11 height 11
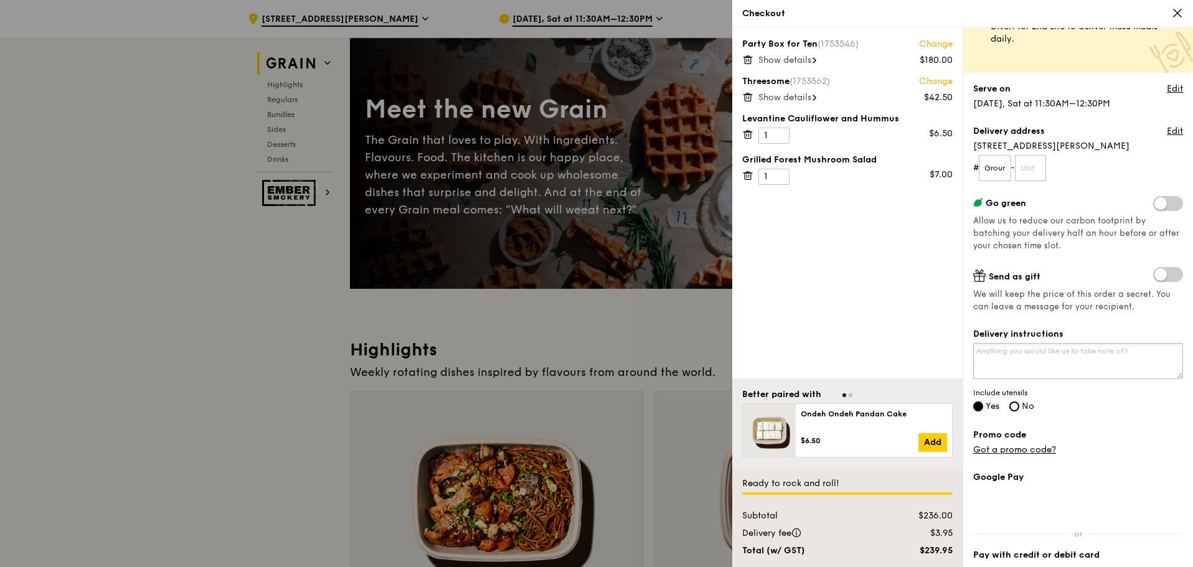
click at [1067, 364] on textarea "Delivery instructions" at bounding box center [1078, 361] width 210 height 36
type textarea "T"
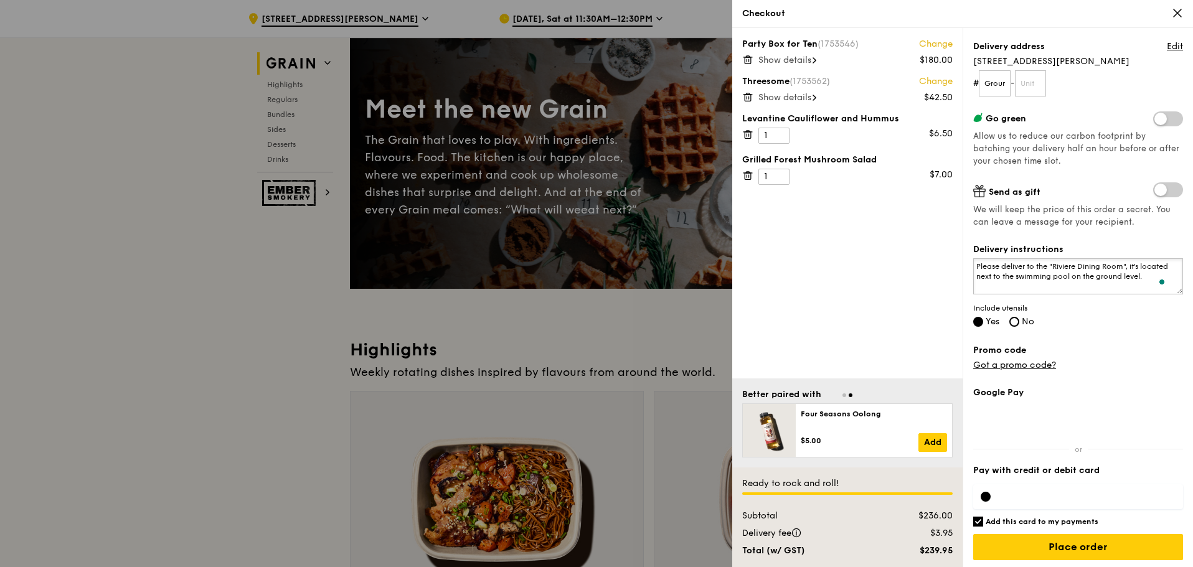
scroll to position [150, 0]
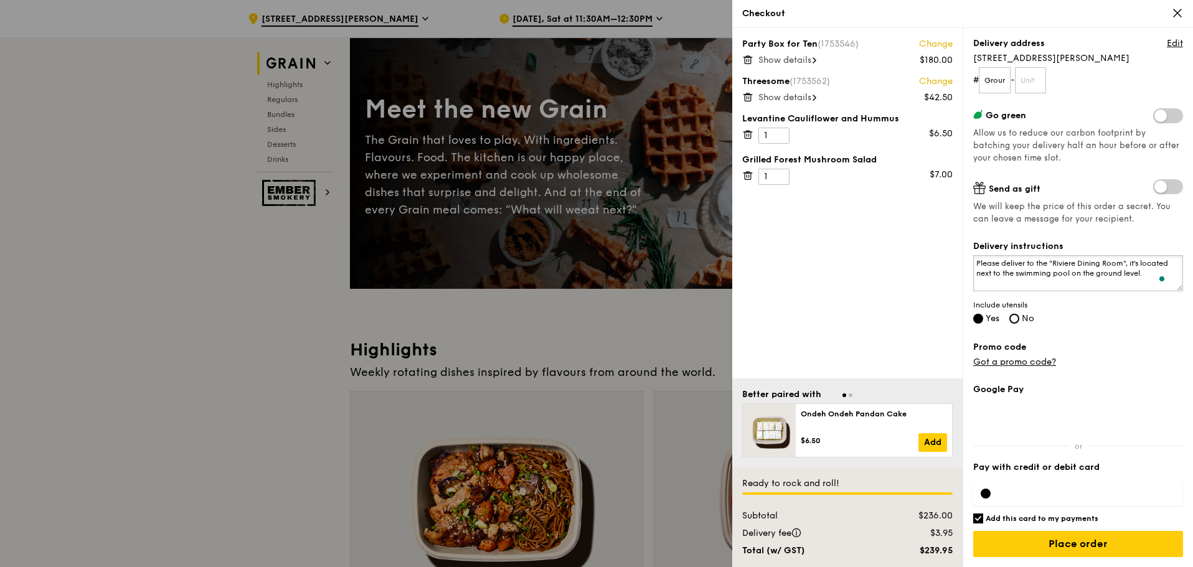
type textarea "Please deliver to the "Riviere Dining Room", it's located next to the swimming …"
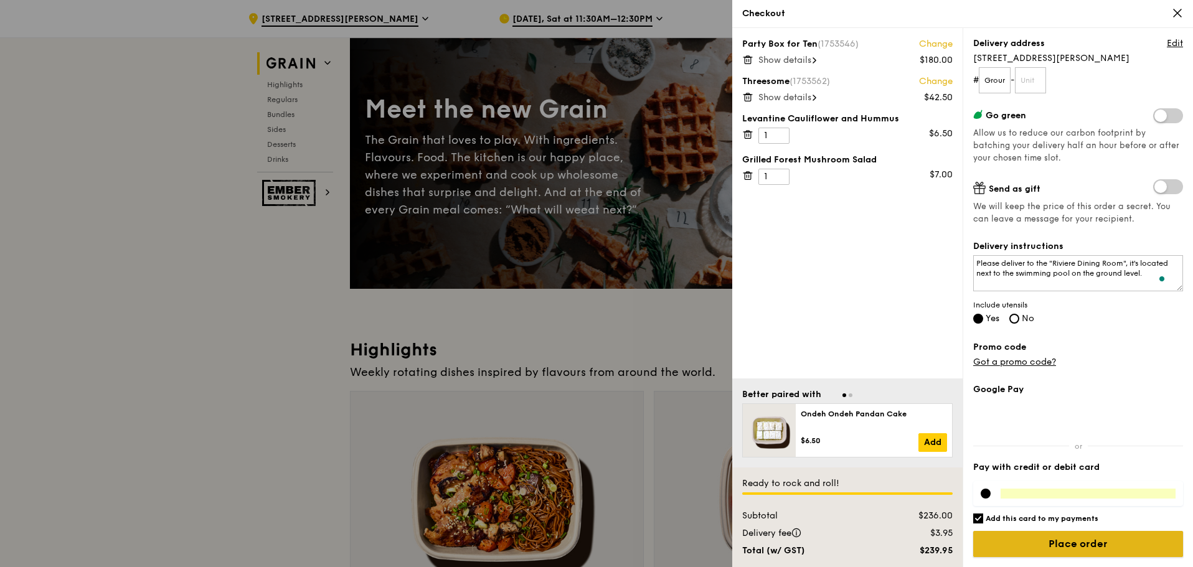
click at [1104, 547] on input "Place order" at bounding box center [1078, 544] width 210 height 26
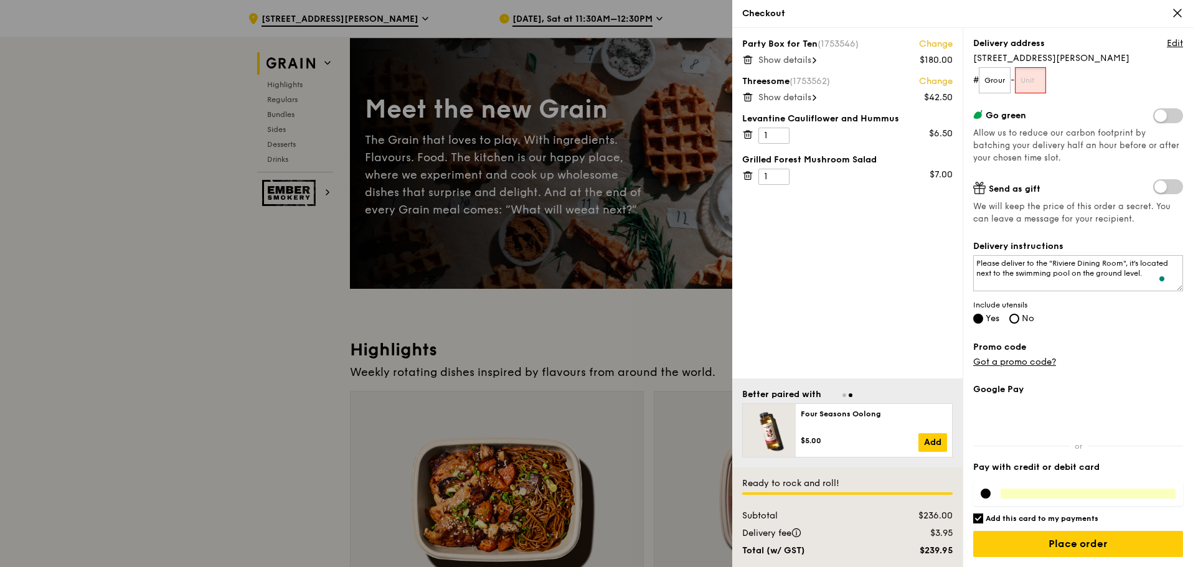
click at [1033, 83] on input "text" at bounding box center [1031, 80] width 32 height 26
click at [995, 81] on input "Ground Floor (Rivere Dining Room)" at bounding box center [994, 80] width 32 height 26
click at [1030, 82] on input "text" at bounding box center [1031, 80] width 32 height 26
type input "00"
click at [1092, 276] on textarea "Please deliver to the "Riviere Dining Room", it's located next to the swimming …" at bounding box center [1078, 273] width 210 height 36
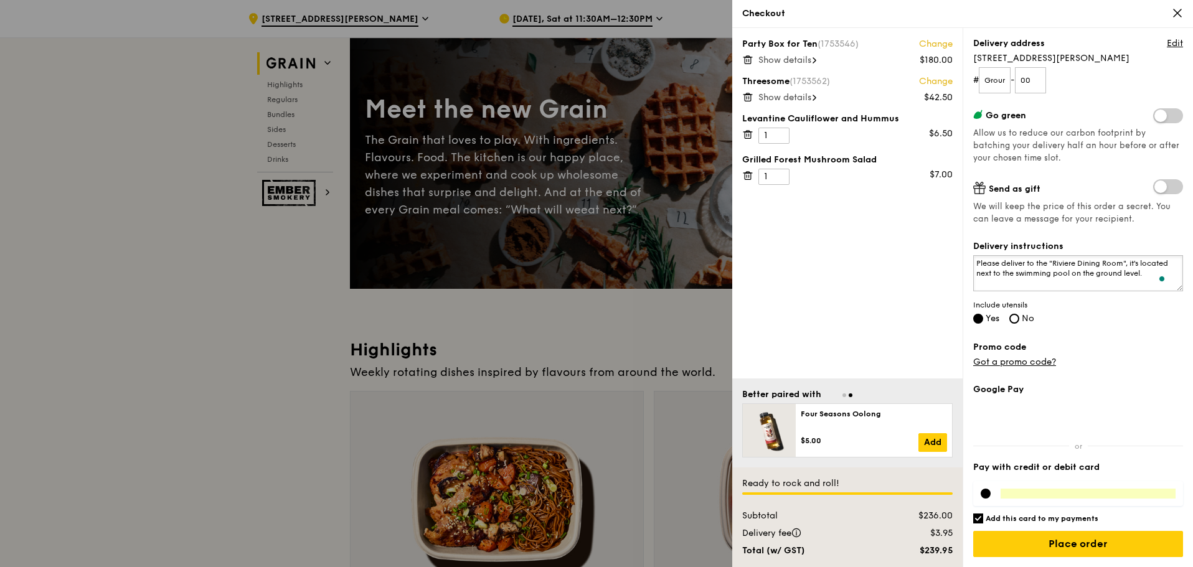
click at [1090, 281] on textarea "Please deliver to the "Riviere Dining Room", it's located next to the swimming …" at bounding box center [1078, 273] width 210 height 36
type textarea "Please deliver to the "Riviere Dining Room", it's located next to the swimming …"
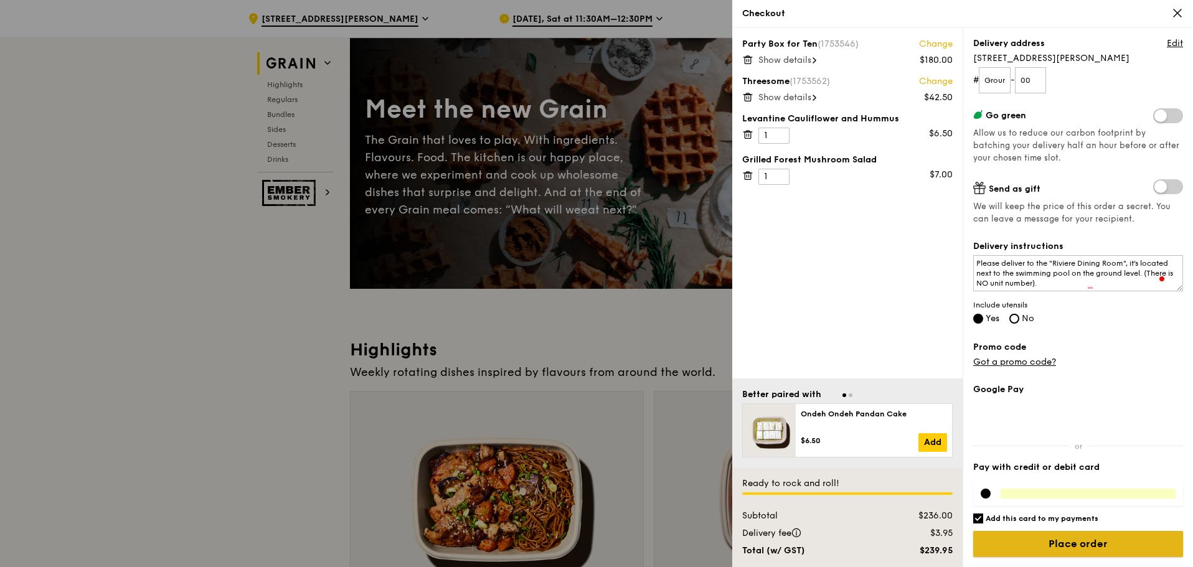
click at [1073, 549] on input "Place order" at bounding box center [1078, 544] width 210 height 26
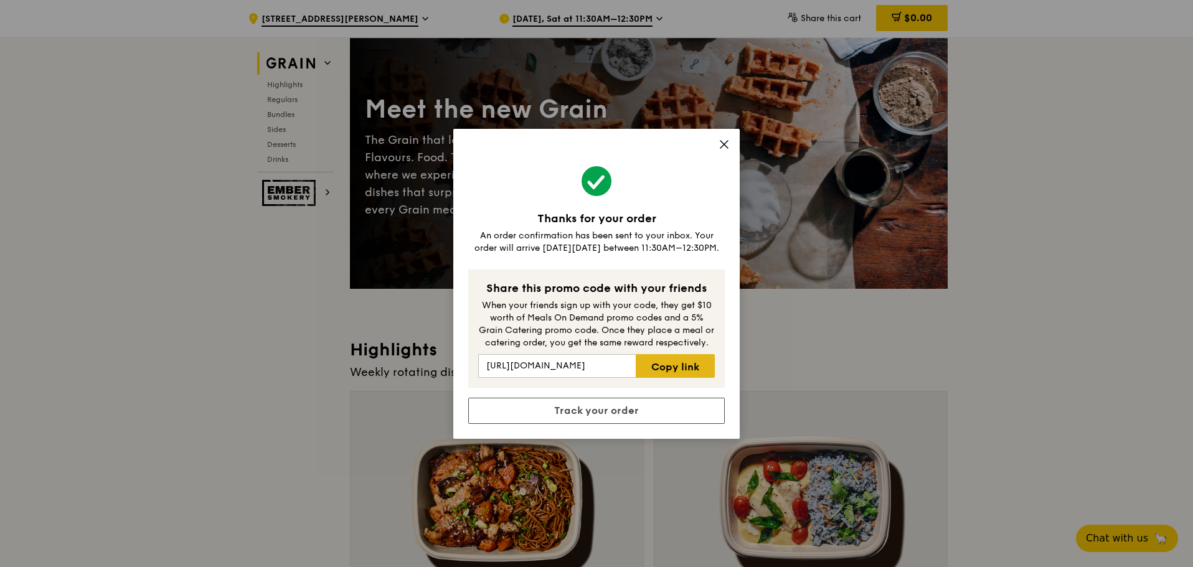
click at [682, 365] on link "Copy link" at bounding box center [675, 366] width 79 height 24
click at [723, 141] on icon at bounding box center [723, 144] width 11 height 11
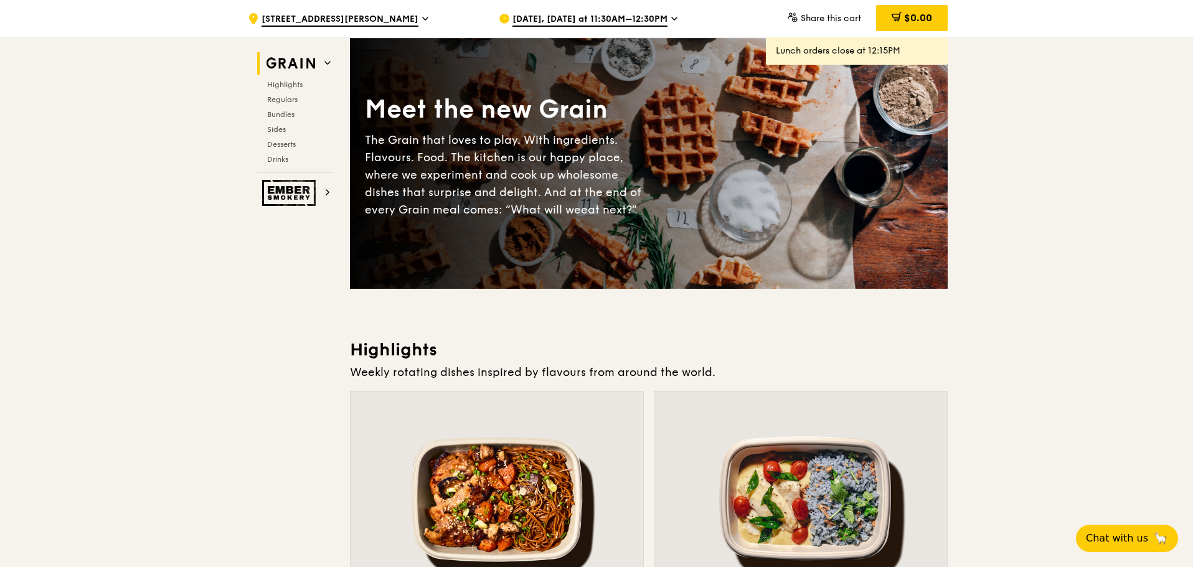
scroll to position [0, 0]
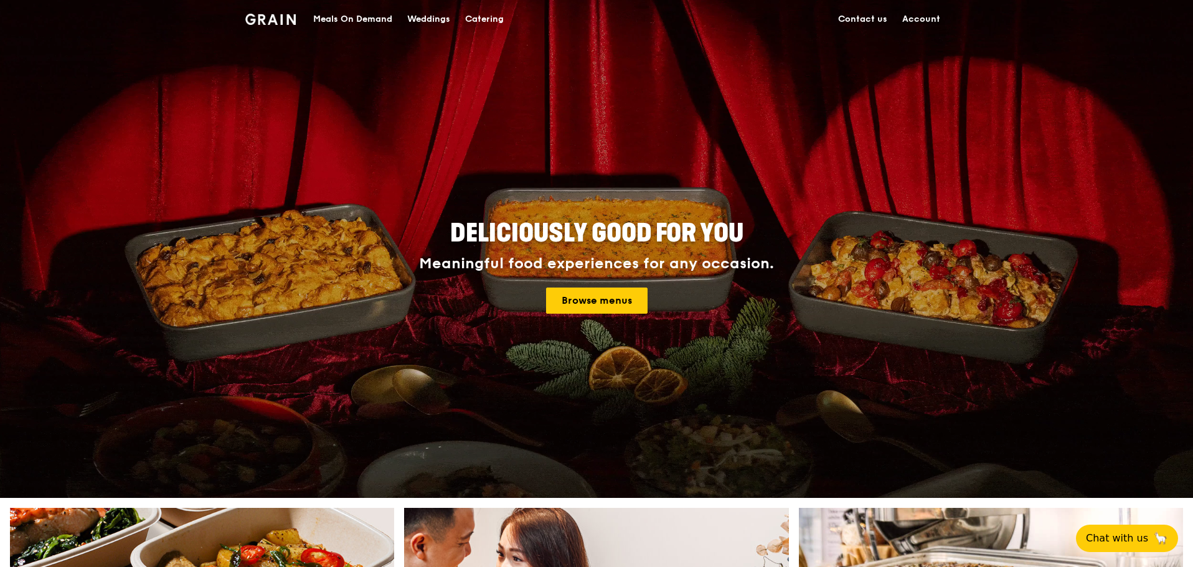
click at [926, 21] on link "Account" at bounding box center [920, 19] width 53 height 37
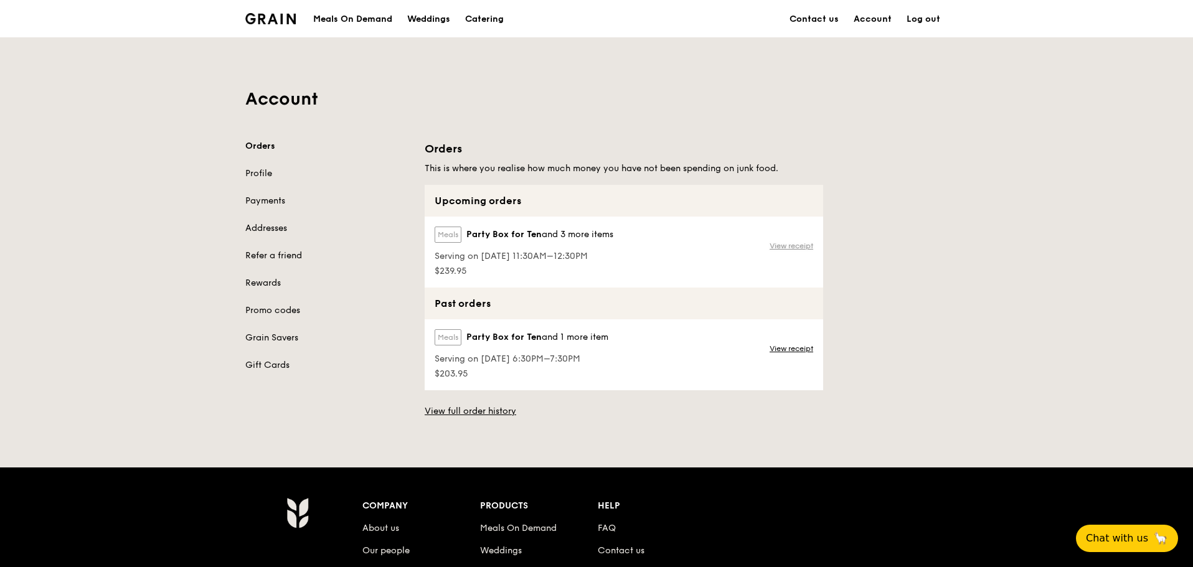
click at [796, 248] on link "View receipt" at bounding box center [791, 246] width 44 height 10
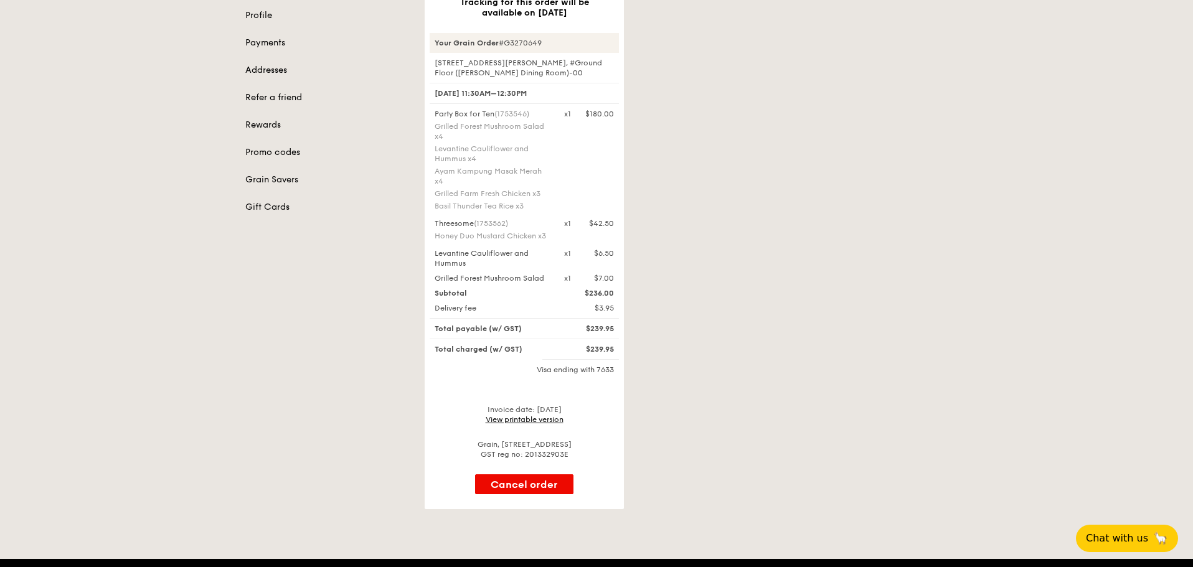
scroll to position [249, 0]
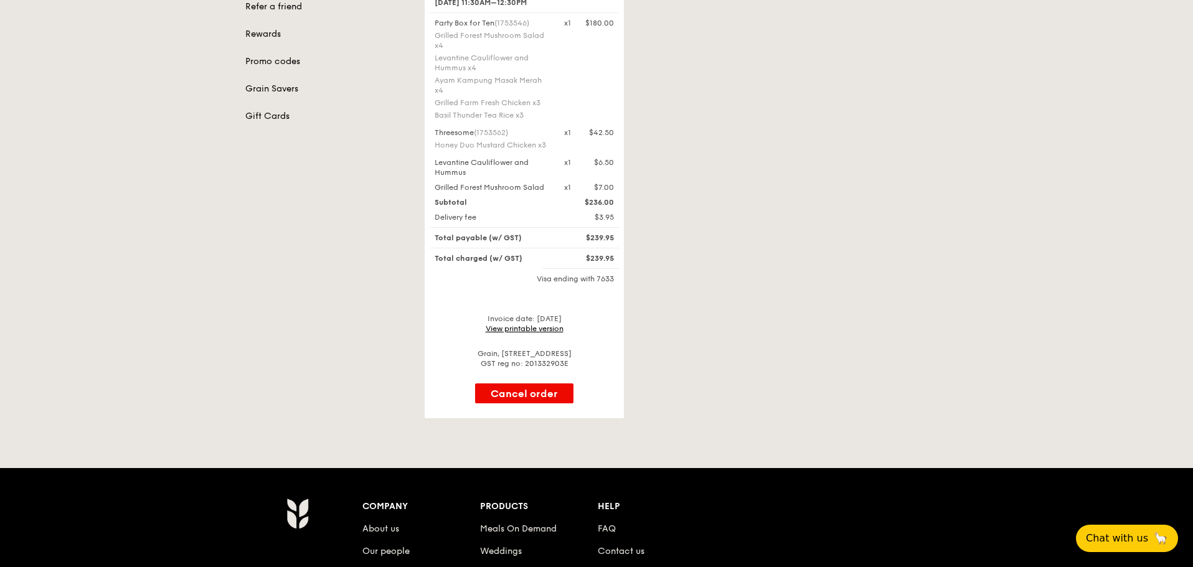
click at [561, 327] on link "View printable version" at bounding box center [524, 328] width 78 height 9
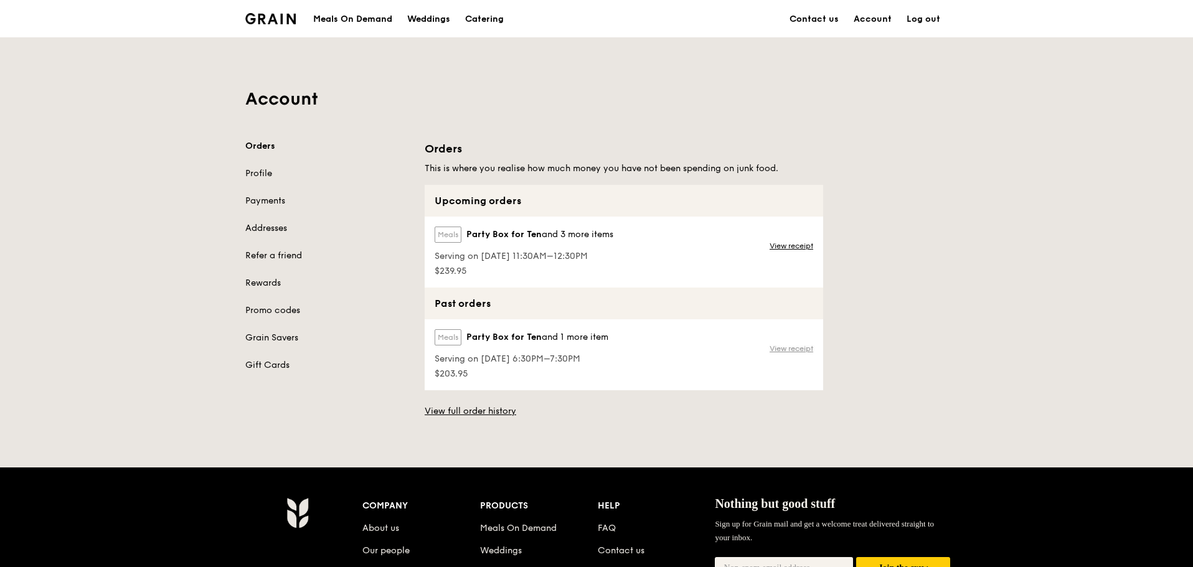
click at [788, 347] on link "View receipt" at bounding box center [791, 349] width 44 height 10
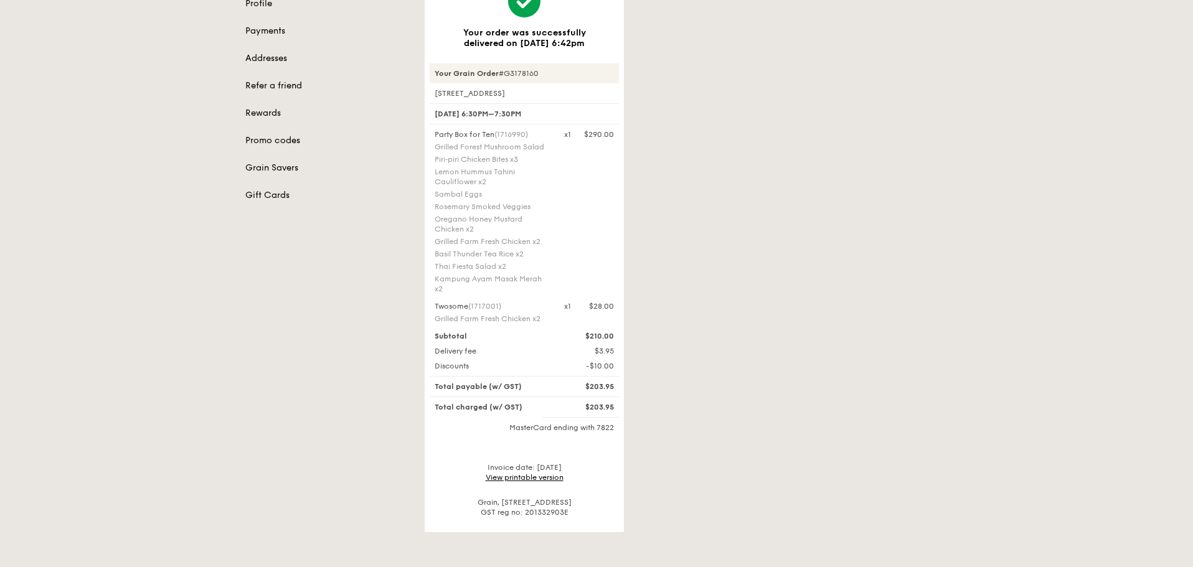
scroll to position [187, 0]
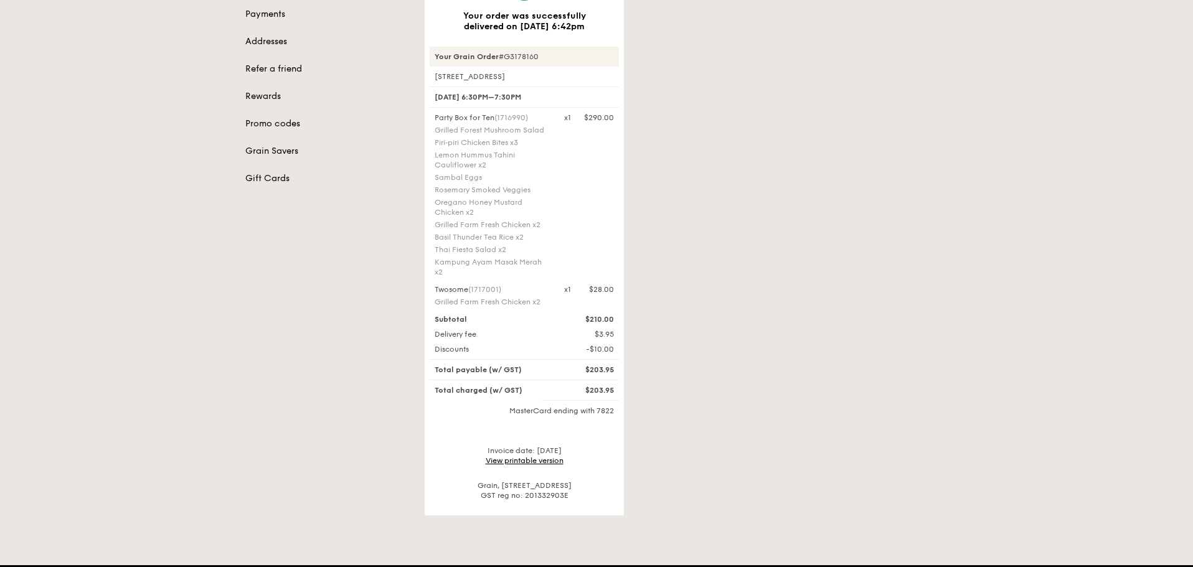
click at [527, 461] on link "View printable version" at bounding box center [524, 460] width 78 height 9
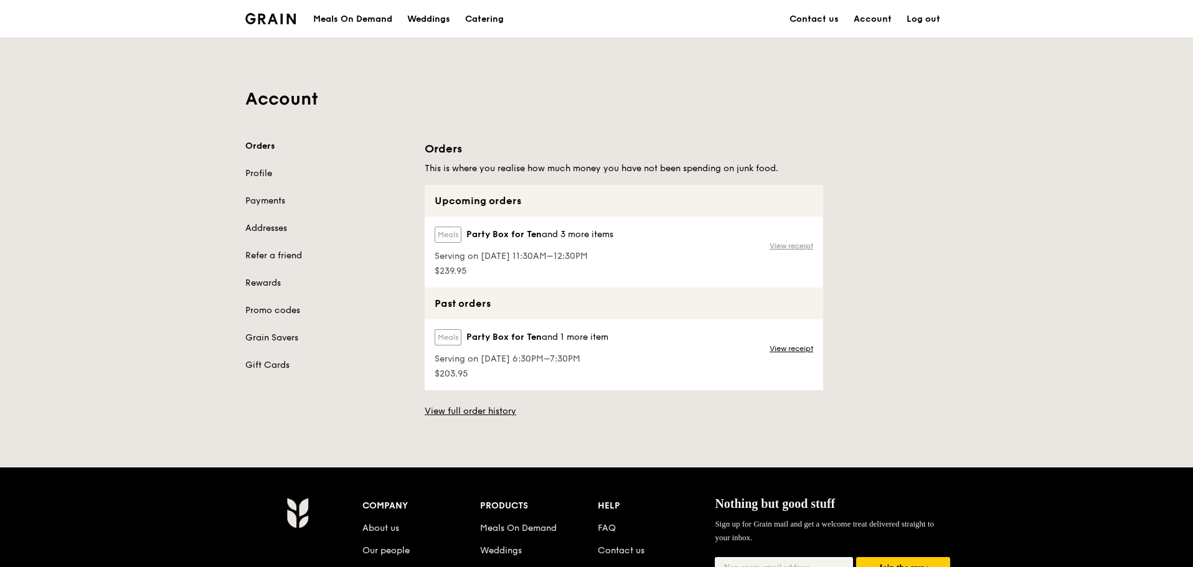
click at [780, 248] on link "View receipt" at bounding box center [791, 246] width 44 height 10
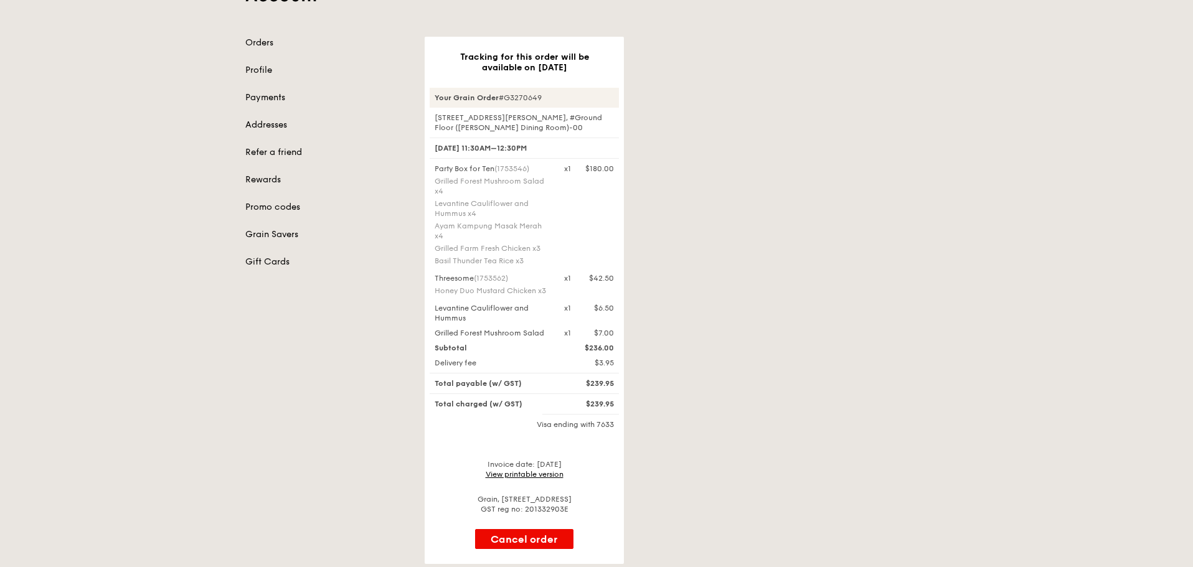
scroll to position [124, 0]
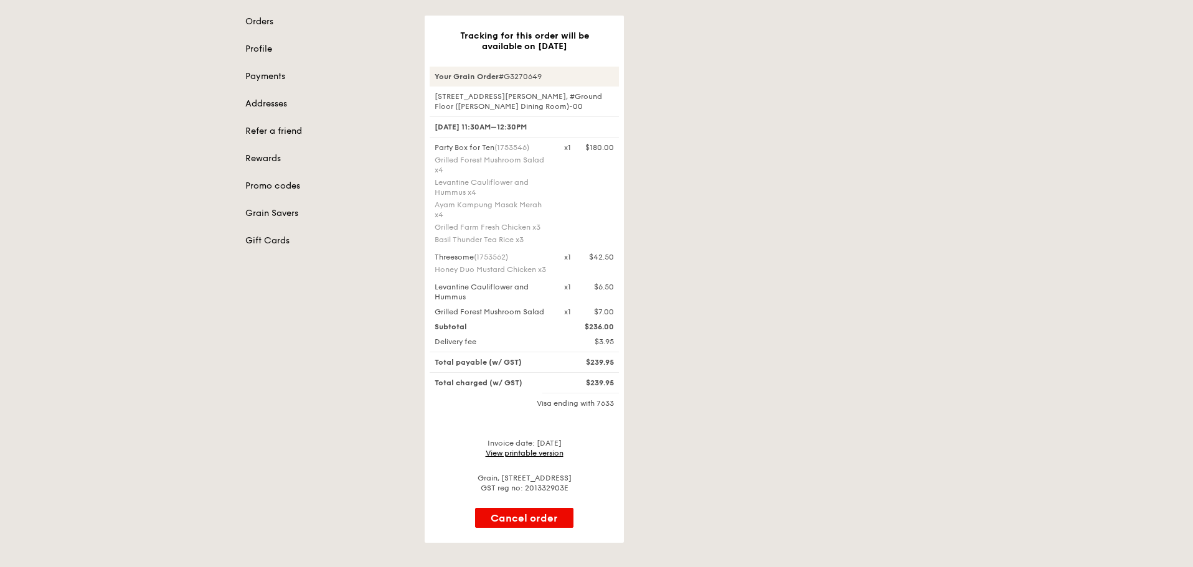
click at [542, 454] on link "View printable version" at bounding box center [524, 453] width 78 height 9
